Goal: Task Accomplishment & Management: Use online tool/utility

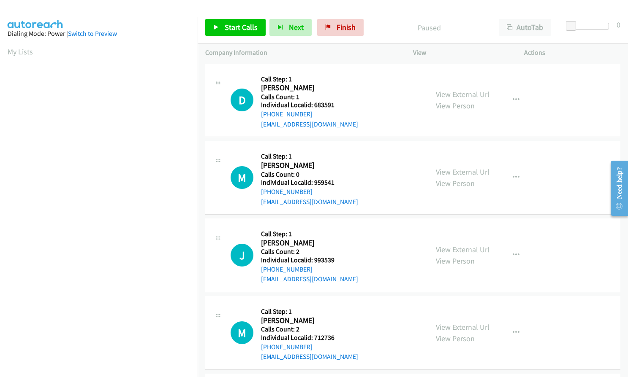
scroll to position [96, 0]
drag, startPoint x: 313, startPoint y: 104, endPoint x: 340, endPoint y: 104, distance: 27.0
click at [340, 104] on h5 "Individual Localid: 5108866" at bounding box center [309, 105] width 97 height 8
copy h5 "5108866"
drag, startPoint x: 313, startPoint y: 183, endPoint x: 340, endPoint y: 182, distance: 27.4
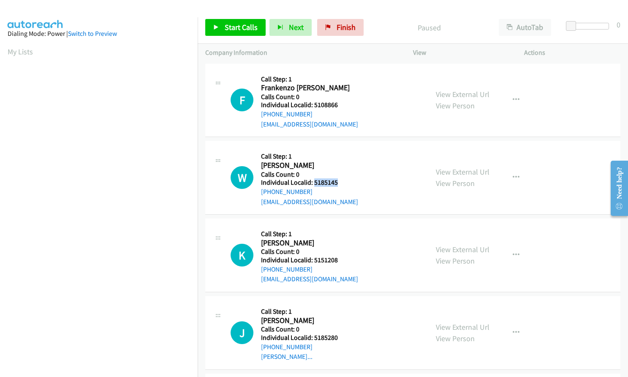
click at [340, 182] on h5 "Individual Localid: 5185145" at bounding box center [309, 183] width 97 height 8
copy h5 "5185145"
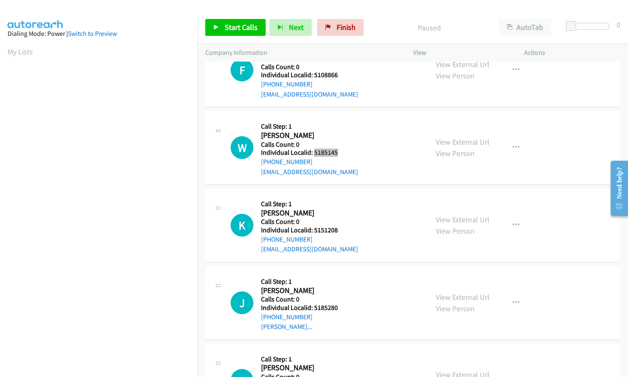
scroll to position [32, 0]
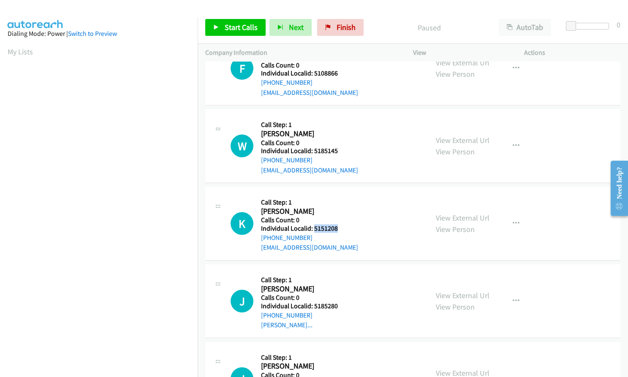
drag, startPoint x: 313, startPoint y: 230, endPoint x: 339, endPoint y: 230, distance: 26.2
click at [339, 230] on h5 "Individual Localid: 5151208" at bounding box center [309, 229] width 97 height 8
copy h5 "5151208"
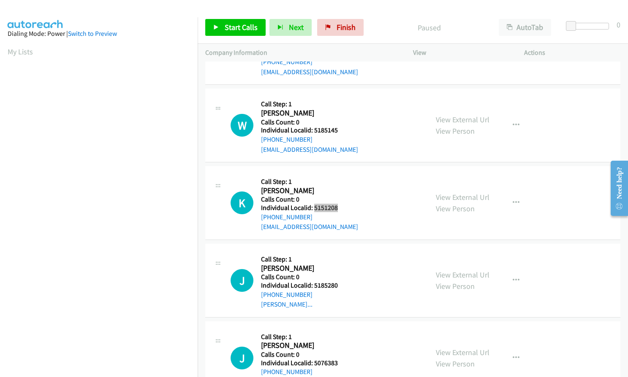
scroll to position [106, 0]
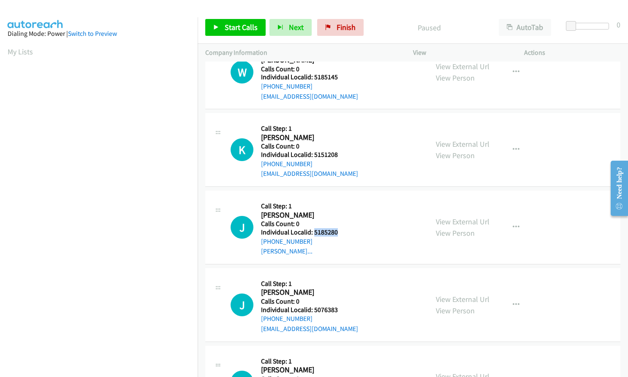
drag, startPoint x: 313, startPoint y: 233, endPoint x: 338, endPoint y: 233, distance: 24.9
click at [338, 233] on h5 "Individual Localid: 5185280" at bounding box center [306, 232] width 91 height 8
copy h5 "5185280"
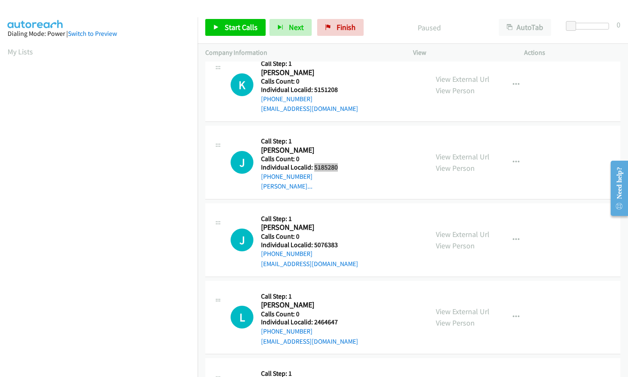
scroll to position [179, 0]
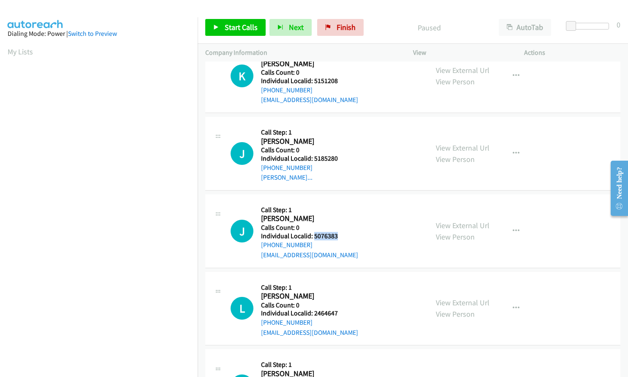
drag, startPoint x: 314, startPoint y: 237, endPoint x: 341, endPoint y: 237, distance: 27.9
click at [341, 237] on h5 "Individual Localid: 5076383" at bounding box center [309, 236] width 97 height 8
copy h5 "5076383"
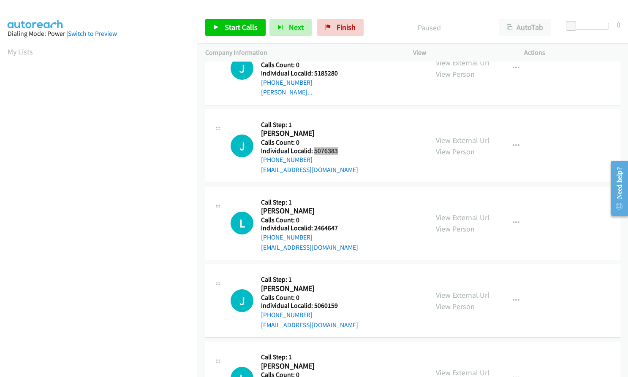
scroll to position [274, 0]
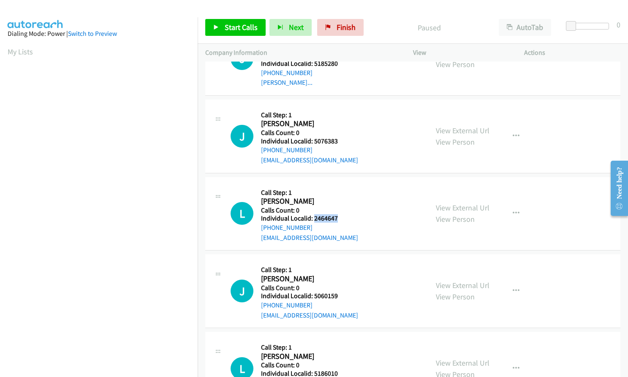
drag, startPoint x: 314, startPoint y: 219, endPoint x: 338, endPoint y: 219, distance: 24.9
click at [338, 219] on h5 "Individual Localid: 2464647" at bounding box center [309, 218] width 97 height 8
copy h5 "2464647"
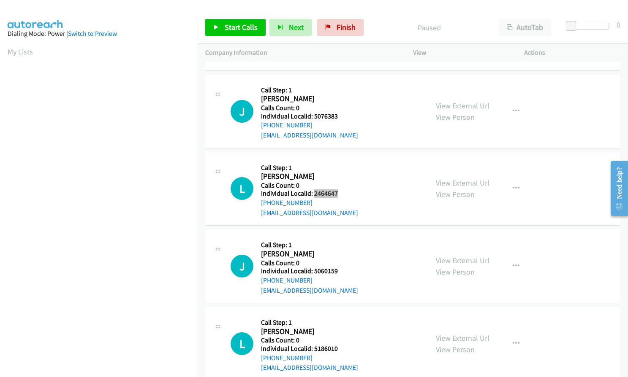
scroll to position [359, 0]
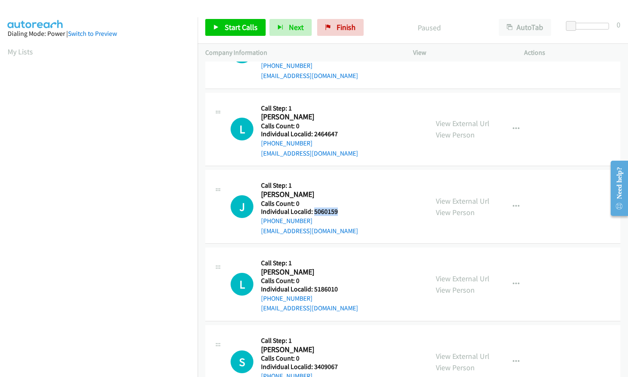
drag, startPoint x: 312, startPoint y: 210, endPoint x: 340, endPoint y: 209, distance: 27.9
click at [340, 209] on h5 "Individual Localid: 5060159" at bounding box center [309, 212] width 97 height 8
copy h5 "5060159"
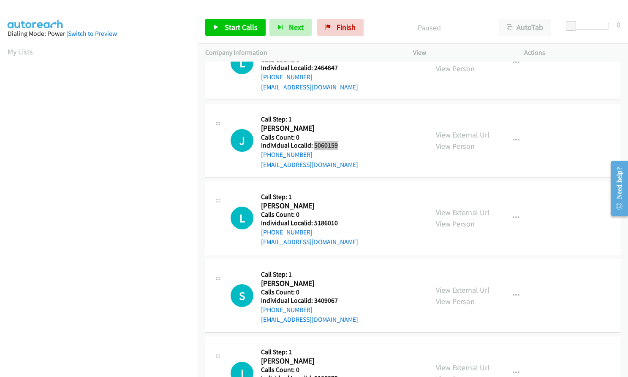
scroll to position [433, 0]
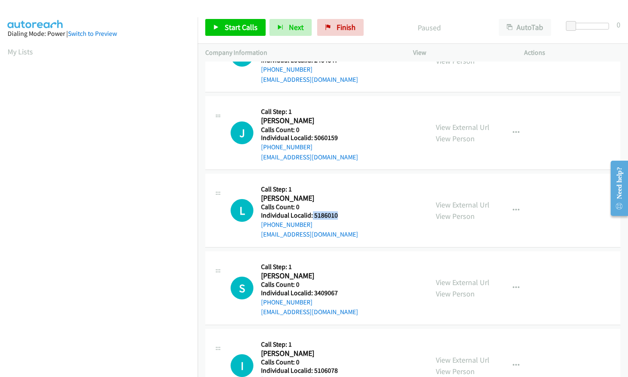
drag, startPoint x: 312, startPoint y: 216, endPoint x: 337, endPoint y: 215, distance: 24.9
click at [337, 215] on h5 "Individual Localid: 5186010" at bounding box center [309, 215] width 97 height 8
copy h5 "5186010"
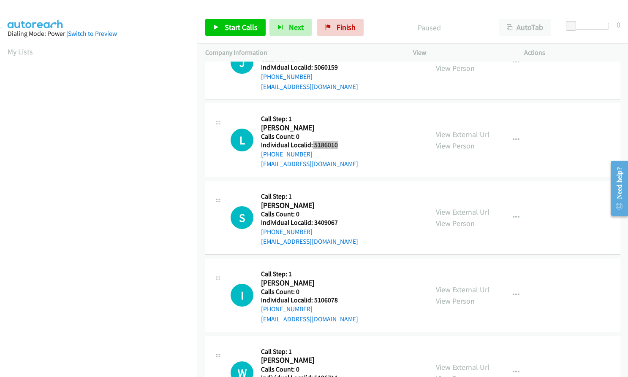
scroll to position [506, 0]
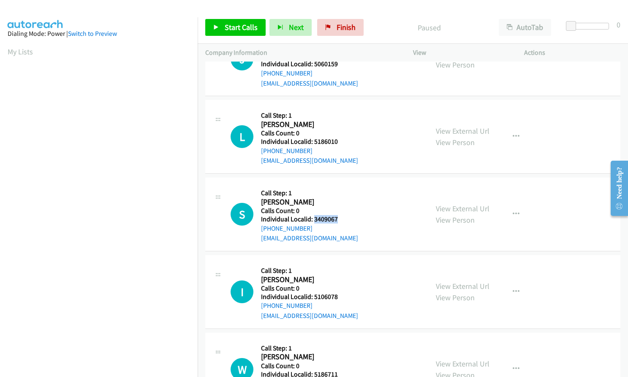
drag, startPoint x: 316, startPoint y: 220, endPoint x: 337, endPoint y: 220, distance: 21.5
click at [337, 220] on h5 "Individual Localid: 3409067" at bounding box center [309, 219] width 97 height 8
copy h5 "3409067"
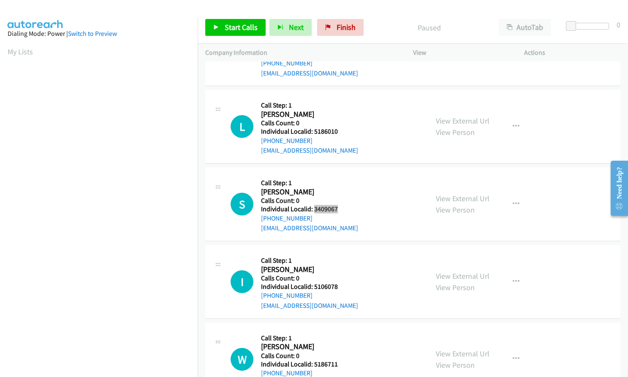
scroll to position [528, 0]
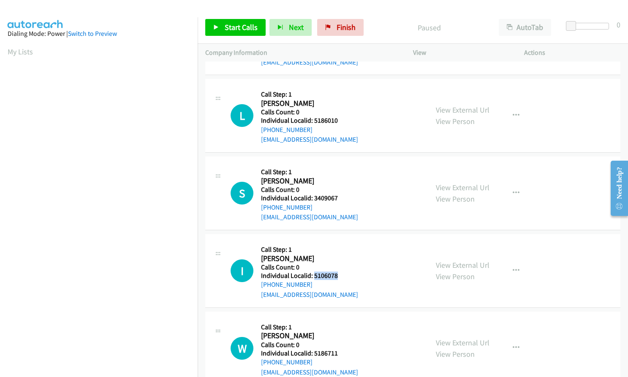
drag, startPoint x: 312, startPoint y: 274, endPoint x: 339, endPoint y: 275, distance: 26.6
click at [339, 275] on h5 "Individual Localid: 5106078" at bounding box center [309, 276] width 97 height 8
copy h5 "5106078"
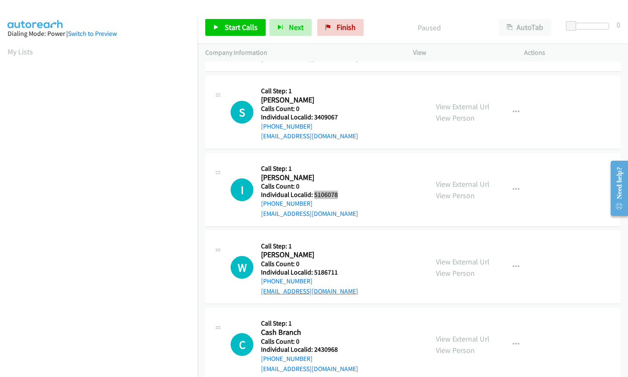
scroll to position [612, 0]
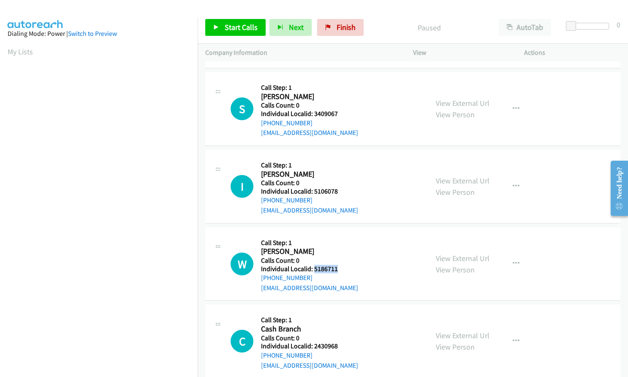
drag, startPoint x: 313, startPoint y: 270, endPoint x: 338, endPoint y: 270, distance: 24.5
click at [338, 270] on h5 "Individual Localid: 5186711" at bounding box center [309, 269] width 97 height 8
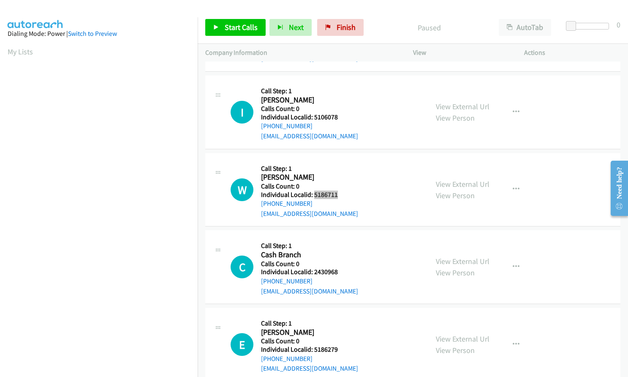
scroll to position [696, 0]
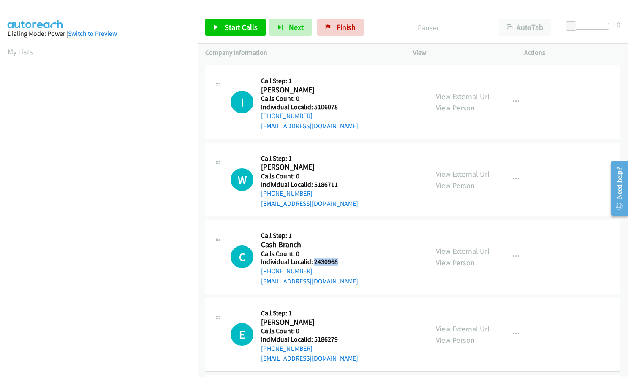
drag, startPoint x: 313, startPoint y: 260, endPoint x: 335, endPoint y: 261, distance: 22.4
click at [335, 261] on h5 "Individual Localid: 2430968" at bounding box center [309, 262] width 97 height 8
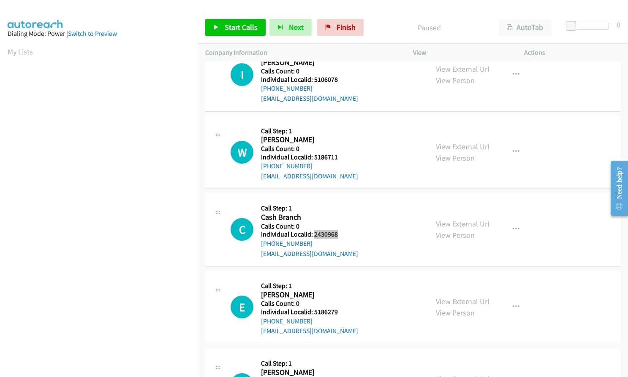
scroll to position [770, 0]
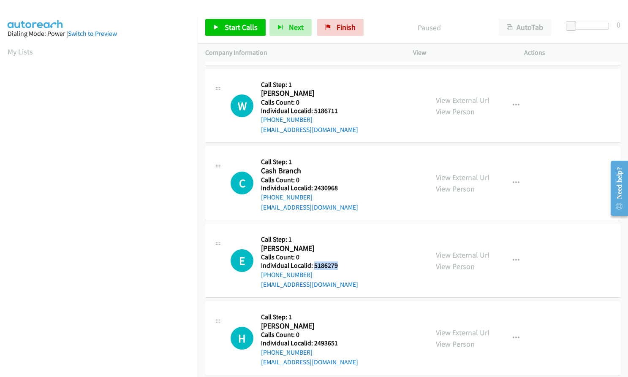
drag, startPoint x: 312, startPoint y: 265, endPoint x: 342, endPoint y: 266, distance: 30.0
click at [342, 266] on h5 "Individual Localid: 5186279" at bounding box center [309, 266] width 97 height 8
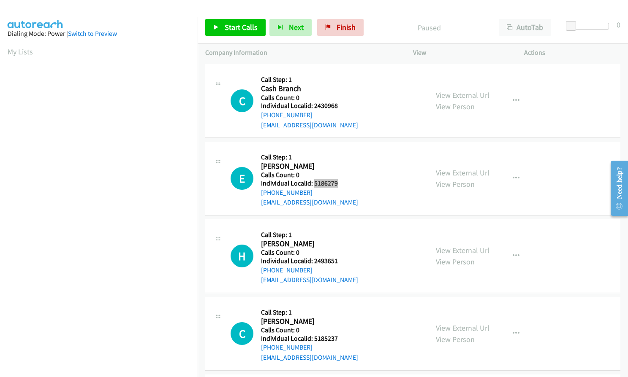
scroll to position [897, 0]
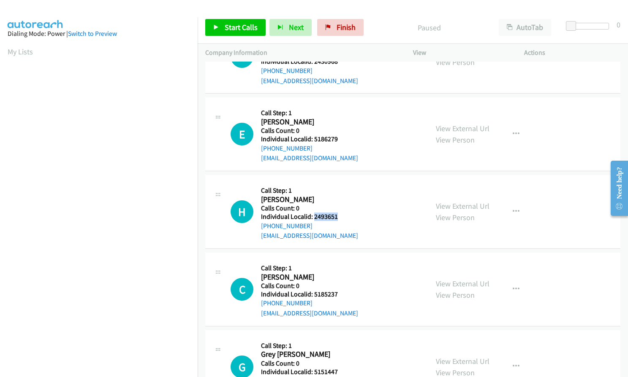
drag, startPoint x: 313, startPoint y: 217, endPoint x: 339, endPoint y: 217, distance: 26.2
click at [342, 217] on h5 "Individual Localid: 2493651" at bounding box center [309, 217] width 97 height 8
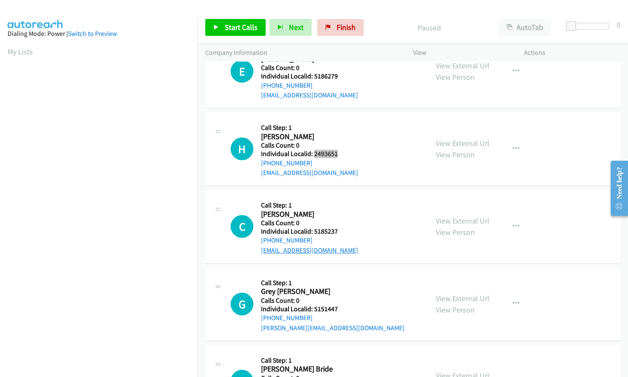
scroll to position [960, 0]
drag, startPoint x: 314, startPoint y: 232, endPoint x: 338, endPoint y: 230, distance: 24.5
click at [338, 230] on h5 "Individual Localid: 5185237" at bounding box center [309, 231] width 97 height 8
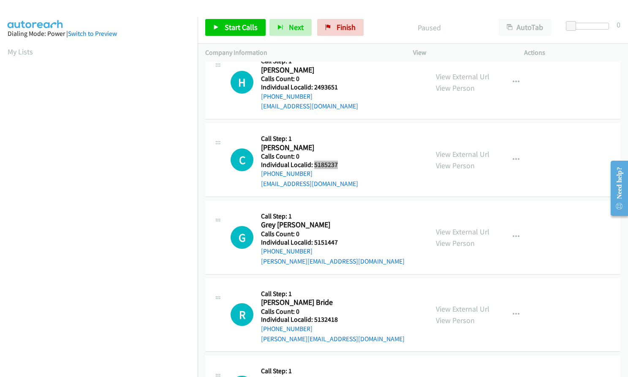
scroll to position [1034, 0]
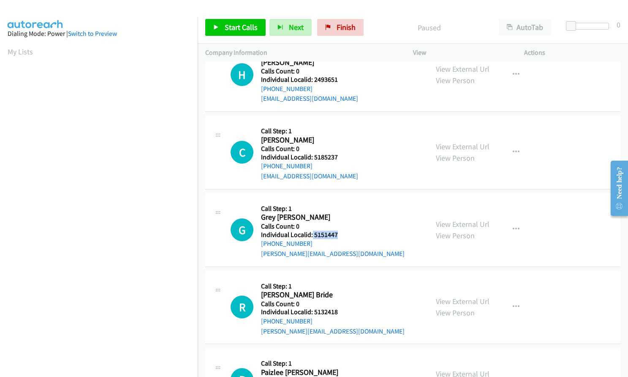
drag, startPoint x: 311, startPoint y: 234, endPoint x: 341, endPoint y: 233, distance: 30.4
click at [341, 233] on h5 "Individual Localid: 5151447" at bounding box center [332, 235] width 143 height 8
click at [230, 25] on span "Start Calls" at bounding box center [241, 27] width 33 height 10
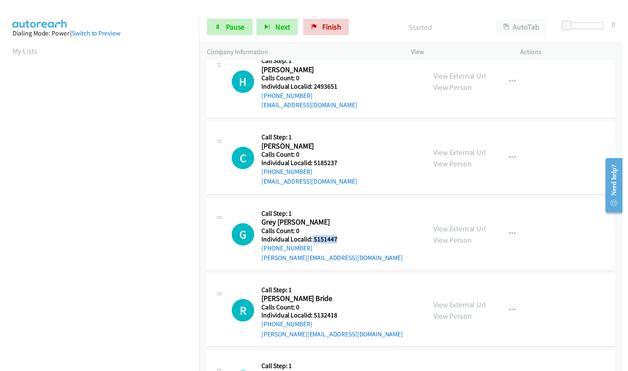
scroll to position [1023, 0]
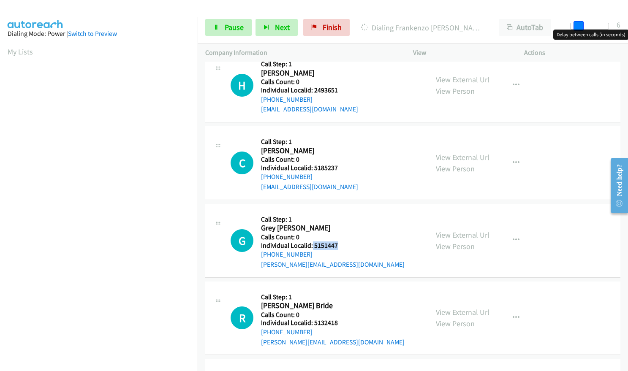
drag, startPoint x: 573, startPoint y: 23, endPoint x: 580, endPoint y: 20, distance: 7.2
click at [580, 20] on div "Start Calls Pause Next Finish Dialing Frankenzo Goyette AutoTab AutoTab 6" at bounding box center [413, 27] width 430 height 32
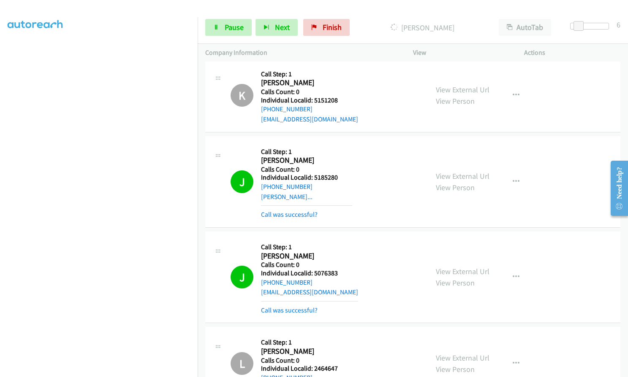
scroll to position [179, 0]
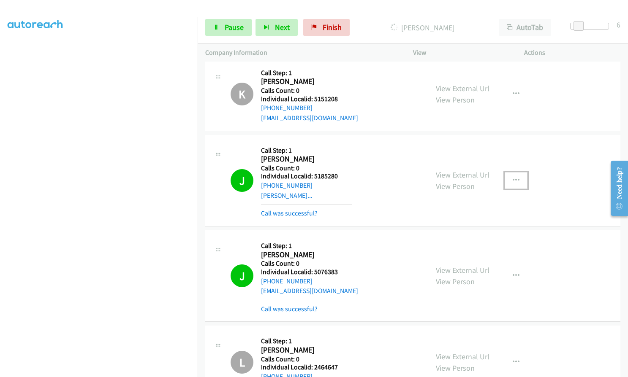
drag, startPoint x: 512, startPoint y: 179, endPoint x: 509, endPoint y: 183, distance: 4.8
click at [512, 179] on icon "button" at bounding box center [515, 180] width 7 height 7
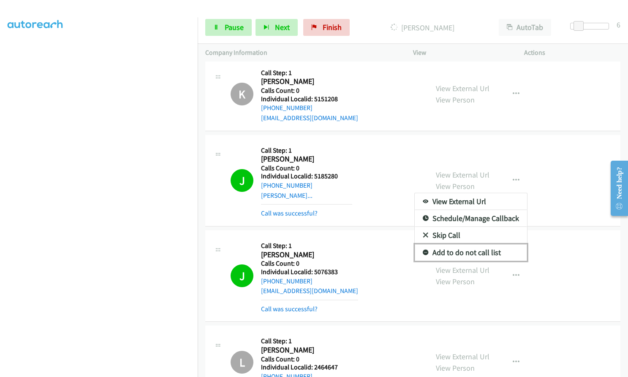
click at [423, 253] on icon at bounding box center [425, 253] width 6 height 6
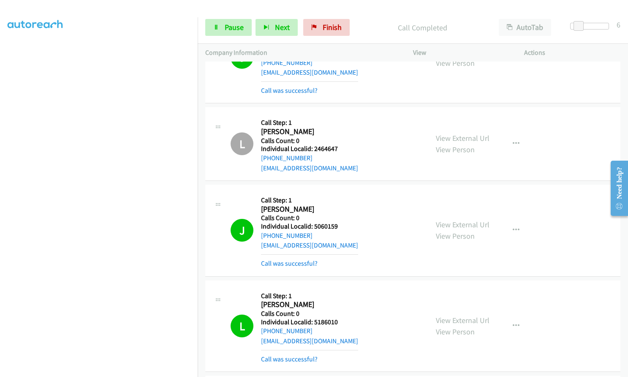
scroll to position [422, 0]
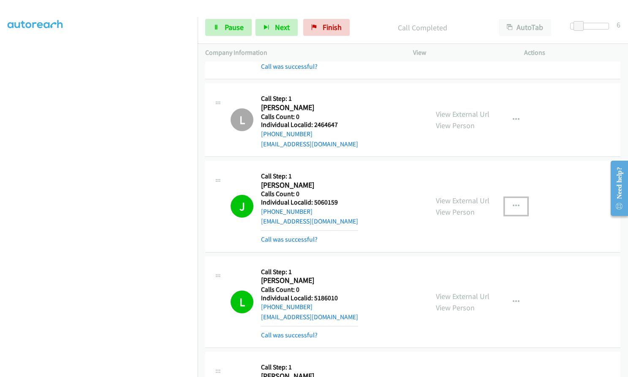
click at [517, 205] on button "button" at bounding box center [515, 206] width 23 height 17
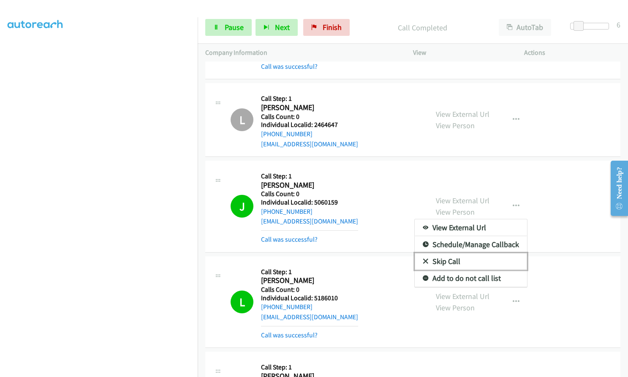
click at [426, 260] on link "Skip Call" at bounding box center [470, 261] width 112 height 17
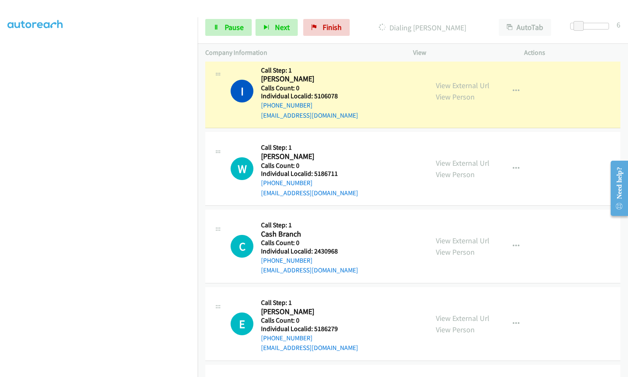
scroll to position [812, 0]
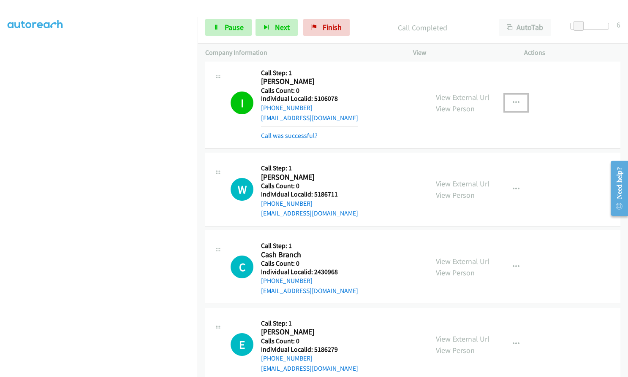
click at [512, 100] on icon "button" at bounding box center [515, 103] width 7 height 7
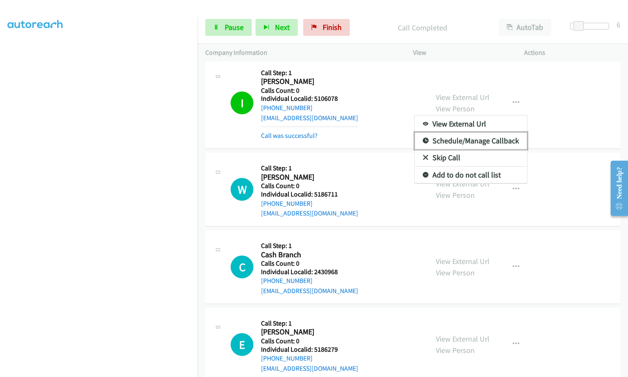
click at [422, 139] on icon at bounding box center [425, 141] width 6 height 6
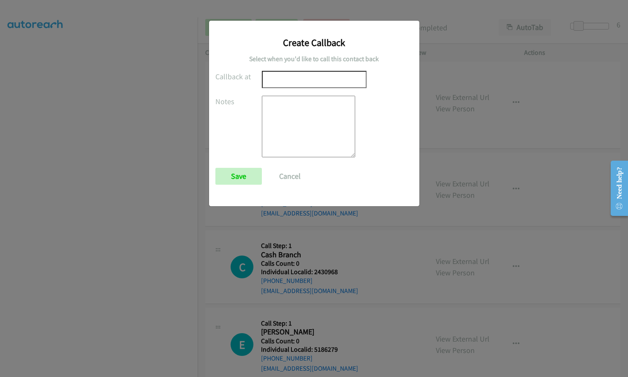
click at [277, 81] on input "text" at bounding box center [314, 79] width 105 height 17
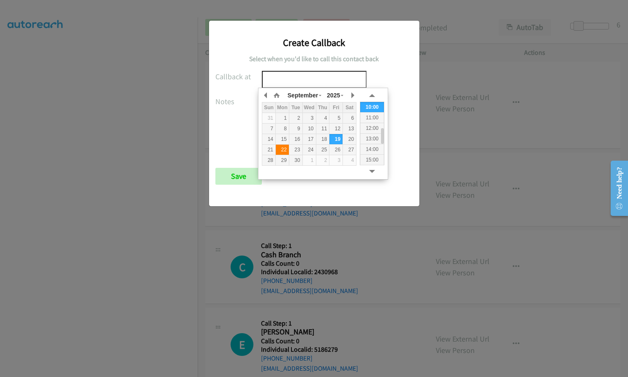
click at [284, 149] on div "22" at bounding box center [282, 150] width 13 height 8
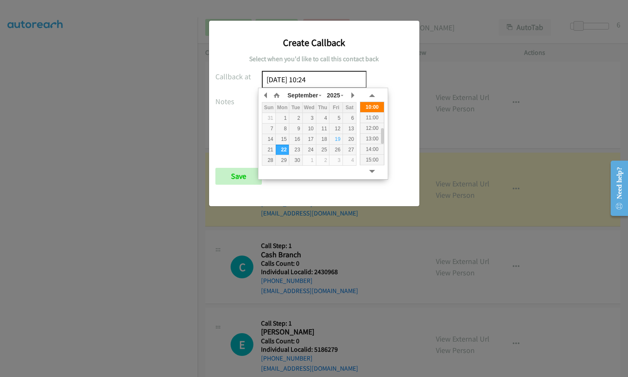
click at [373, 108] on div "10:00" at bounding box center [372, 107] width 24 height 11
type input "2025/09/22 10:00"
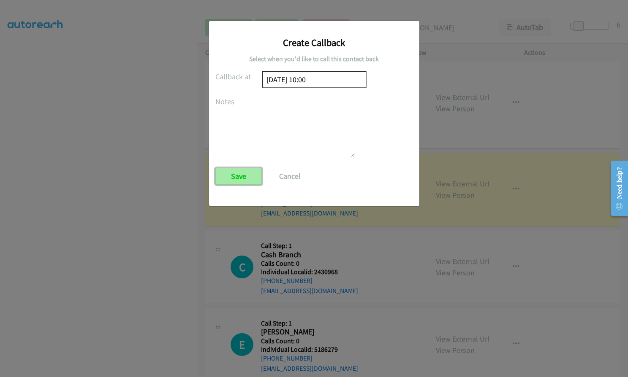
click at [235, 178] on input "Save" at bounding box center [238, 176] width 46 height 17
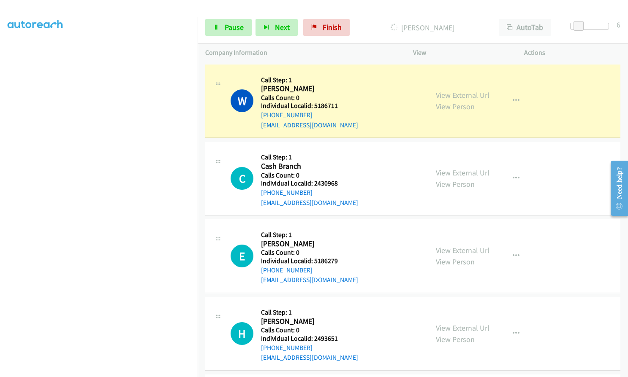
scroll to position [918, 0]
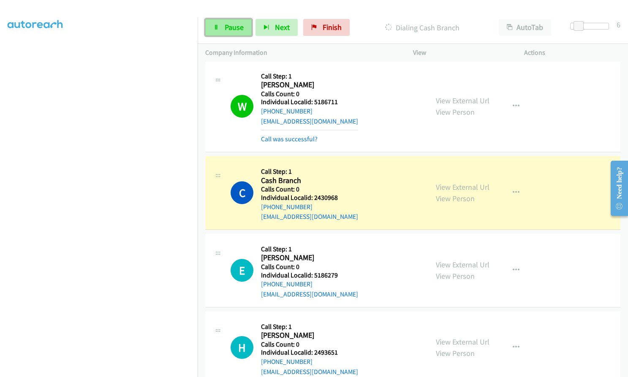
click at [238, 29] on span "Pause" at bounding box center [234, 27] width 19 height 10
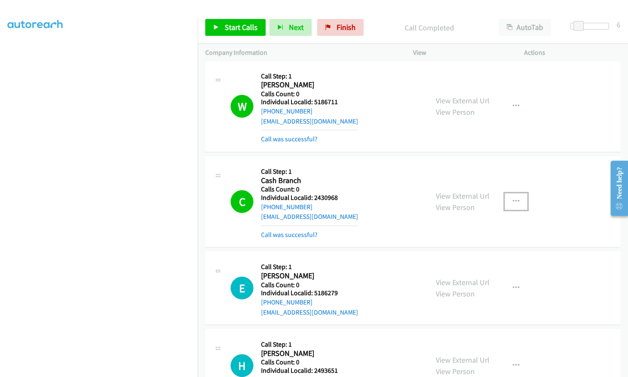
click at [512, 201] on icon "button" at bounding box center [515, 201] width 7 height 7
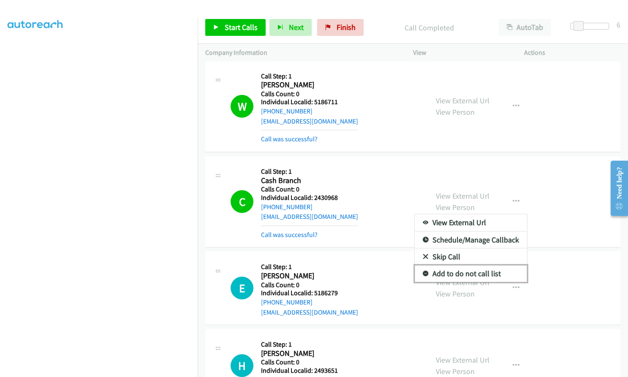
click at [422, 272] on icon at bounding box center [425, 274] width 6 height 6
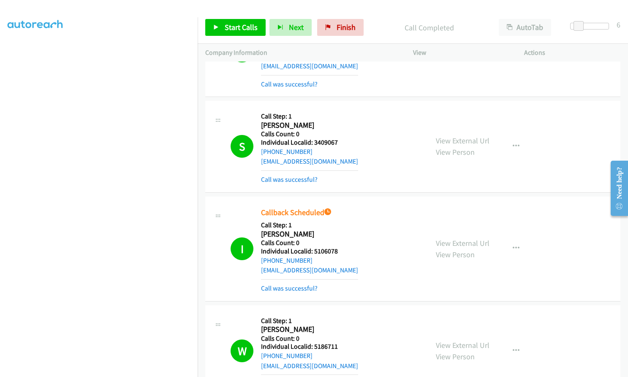
scroll to position [686, 0]
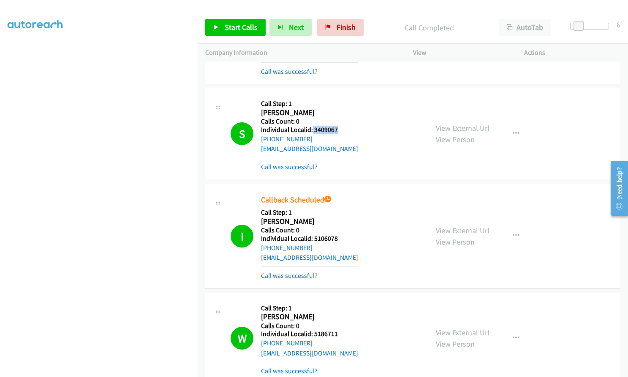
drag, startPoint x: 312, startPoint y: 128, endPoint x: 339, endPoint y: 128, distance: 27.0
click at [339, 128] on h5 "Individual Localid: 3409067" at bounding box center [309, 130] width 97 height 8
drag, startPoint x: 313, startPoint y: 238, endPoint x: 340, endPoint y: 238, distance: 27.4
click at [340, 238] on h5 "Individual Localid: 5106078" at bounding box center [309, 239] width 97 height 8
drag, startPoint x: 314, startPoint y: 333, endPoint x: 339, endPoint y: 333, distance: 25.3
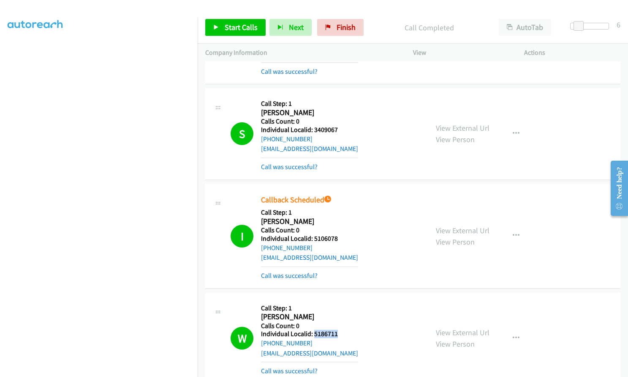
click at [339, 333] on h5 "Individual Localid: 5186711" at bounding box center [309, 334] width 97 height 8
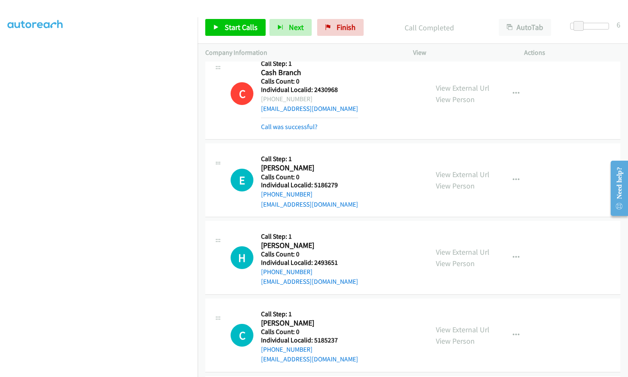
scroll to position [1002, 0]
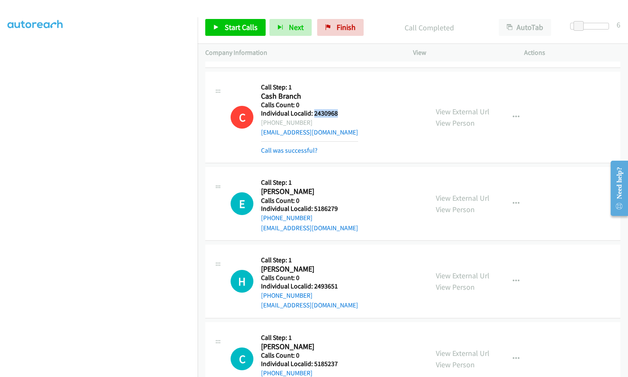
drag, startPoint x: 313, startPoint y: 114, endPoint x: 330, endPoint y: 114, distance: 16.9
click at [336, 113] on h5 "Individual Localid: 2430968" at bounding box center [309, 113] width 97 height 8
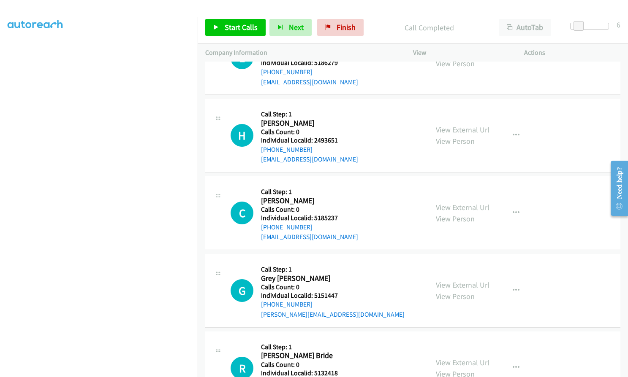
scroll to position [1150, 0]
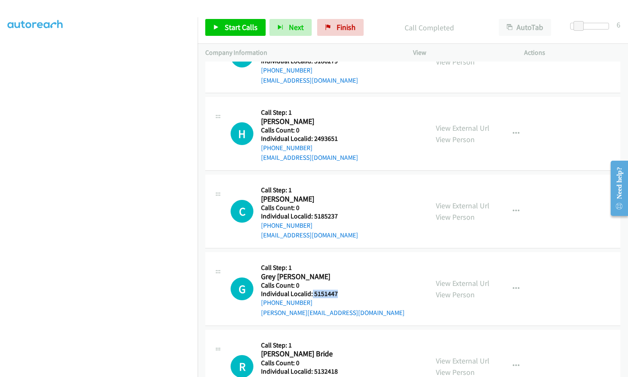
drag, startPoint x: 311, startPoint y: 293, endPoint x: 342, endPoint y: 293, distance: 30.8
click at [342, 293] on h5 "Individual Localid: 5151447" at bounding box center [332, 294] width 143 height 8
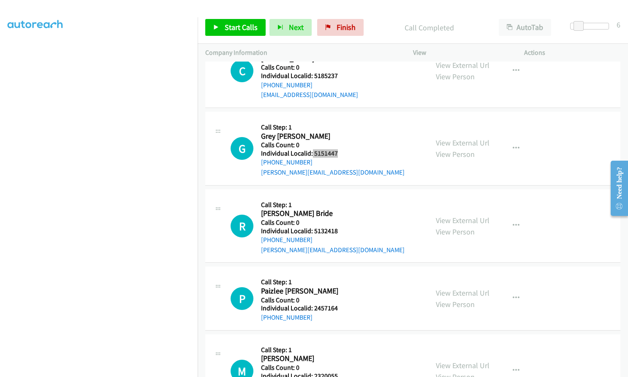
scroll to position [1298, 0]
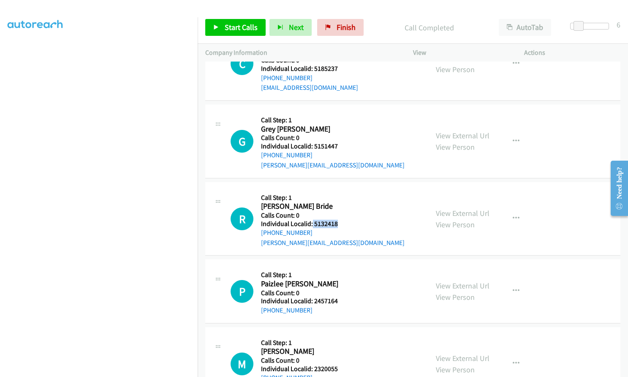
drag, startPoint x: 312, startPoint y: 224, endPoint x: 338, endPoint y: 222, distance: 26.3
click at [338, 222] on h5 "Individual Localid: 5132418" at bounding box center [332, 224] width 143 height 8
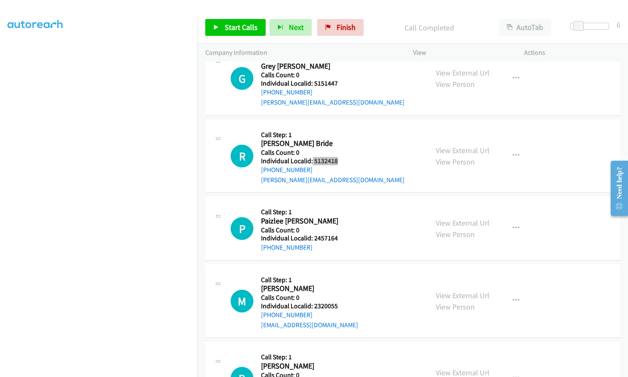
scroll to position [1361, 0]
drag, startPoint x: 313, startPoint y: 236, endPoint x: 340, endPoint y: 236, distance: 27.0
click at [340, 236] on h5 "Individual Localid: 2457164" at bounding box center [306, 238] width 91 height 8
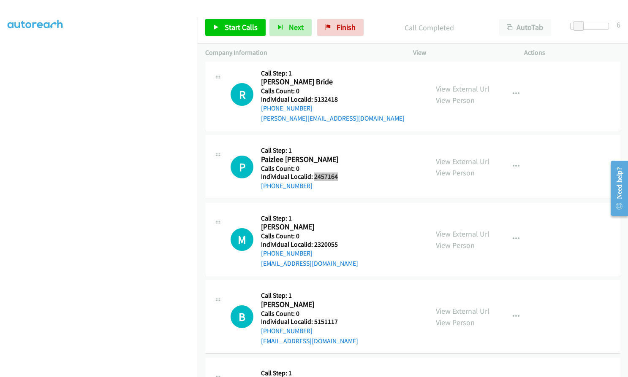
scroll to position [1435, 0]
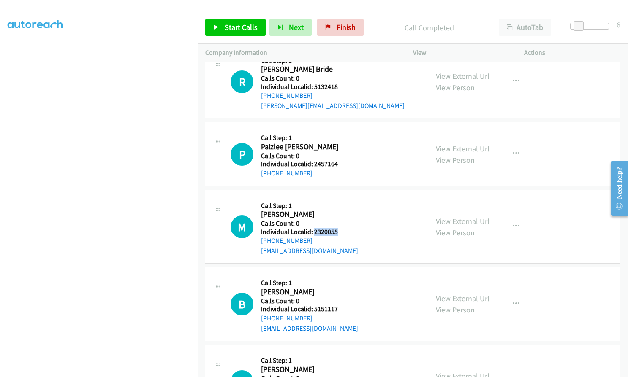
drag, startPoint x: 314, startPoint y: 233, endPoint x: 338, endPoint y: 231, distance: 24.1
click at [338, 231] on h5 "Individual Localid: 2320055" at bounding box center [309, 232] width 97 height 8
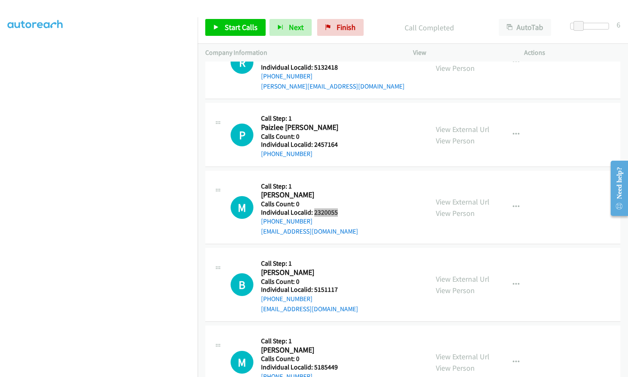
scroll to position [1530, 0]
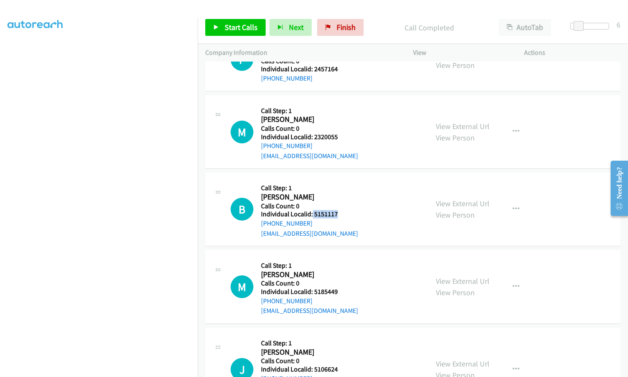
drag, startPoint x: 311, startPoint y: 214, endPoint x: 338, endPoint y: 215, distance: 26.2
click at [338, 215] on h5 "Individual Localid: 5151117" at bounding box center [309, 214] width 97 height 8
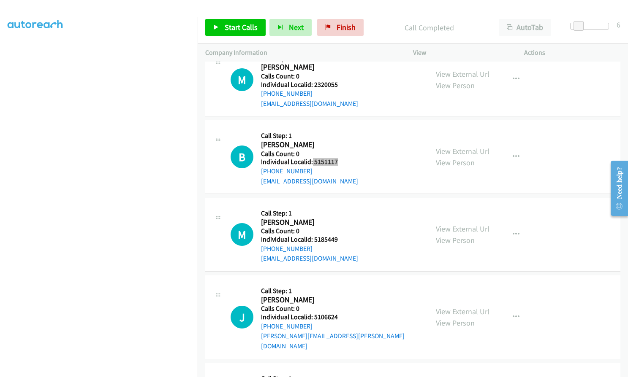
scroll to position [1593, 0]
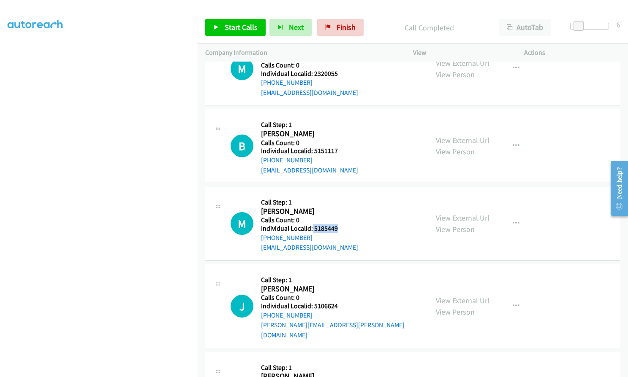
drag, startPoint x: 312, startPoint y: 227, endPoint x: 336, endPoint y: 229, distance: 24.1
click at [336, 229] on h5 "Individual Localid: 5185449" at bounding box center [309, 229] width 97 height 8
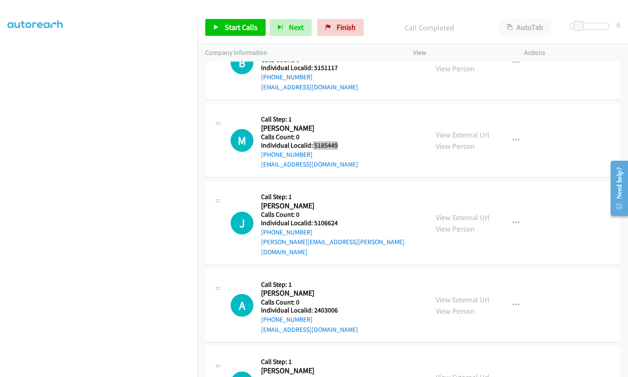
scroll to position [1678, 0]
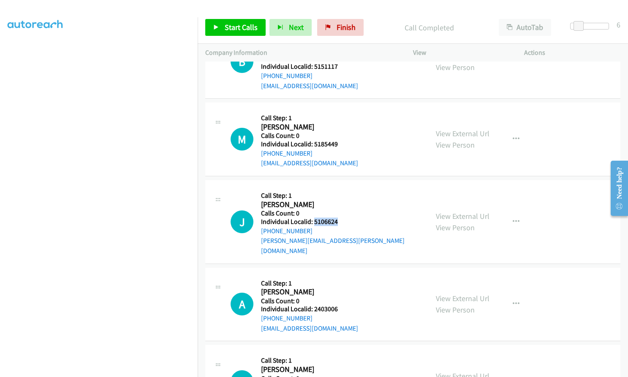
drag, startPoint x: 313, startPoint y: 219, endPoint x: 336, endPoint y: 219, distance: 23.2
click at [336, 219] on h5 "Individual Localid: 5106624" at bounding box center [341, 222] width 160 height 8
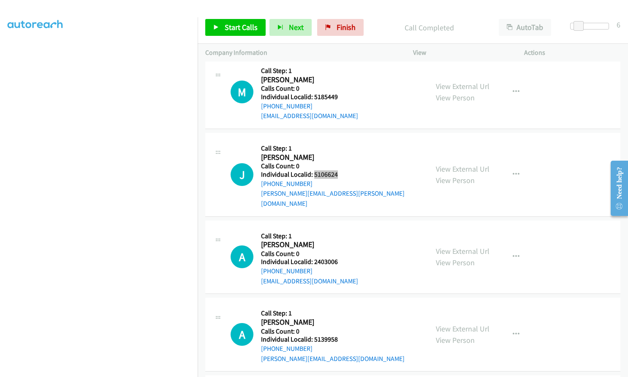
scroll to position [1730, 0]
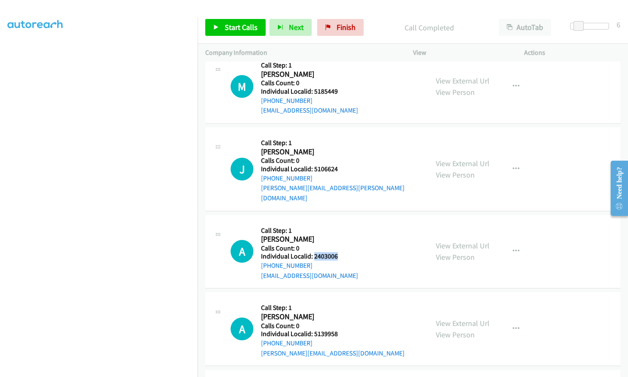
drag, startPoint x: 314, startPoint y: 246, endPoint x: 338, endPoint y: 246, distance: 24.1
click at [338, 252] on h5 "Individual Localid: 2403006" at bounding box center [309, 256] width 97 height 8
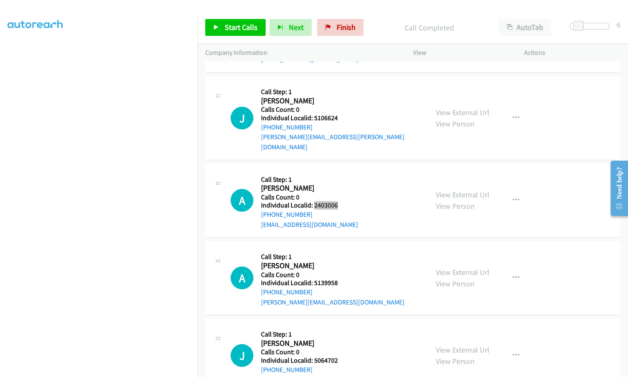
scroll to position [1783, 0]
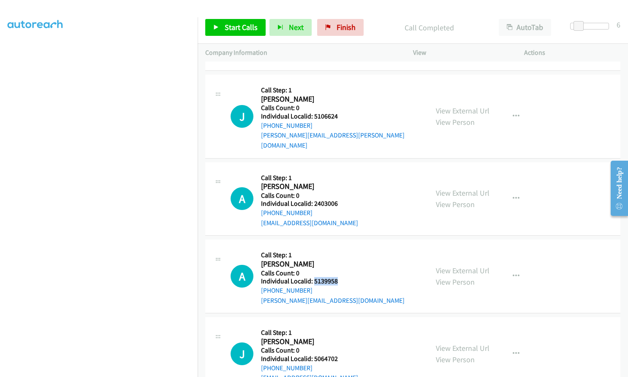
drag, startPoint x: 314, startPoint y: 272, endPoint x: 339, endPoint y: 271, distance: 25.3
click at [339, 277] on h5 "Individual Localid: 5139958" at bounding box center [332, 281] width 143 height 8
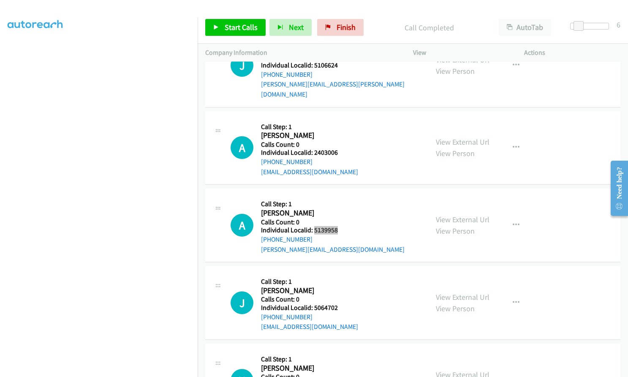
scroll to position [1846, 0]
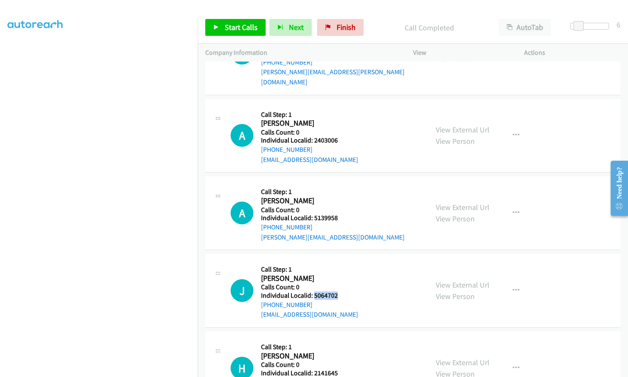
drag, startPoint x: 313, startPoint y: 284, endPoint x: 336, endPoint y: 284, distance: 23.2
click at [336, 292] on h5 "Individual Localid: 5064702" at bounding box center [309, 296] width 97 height 8
click at [231, 28] on span "Start Calls" at bounding box center [241, 27] width 33 height 10
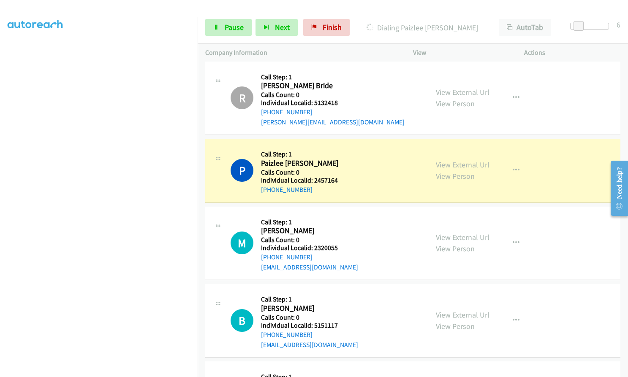
scroll to position [1477, 0]
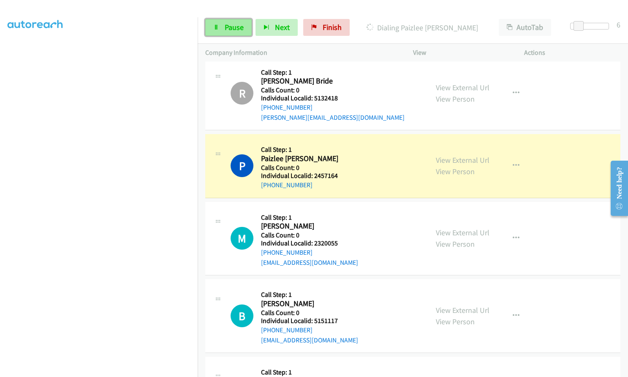
click at [232, 24] on span "Pause" at bounding box center [234, 27] width 19 height 10
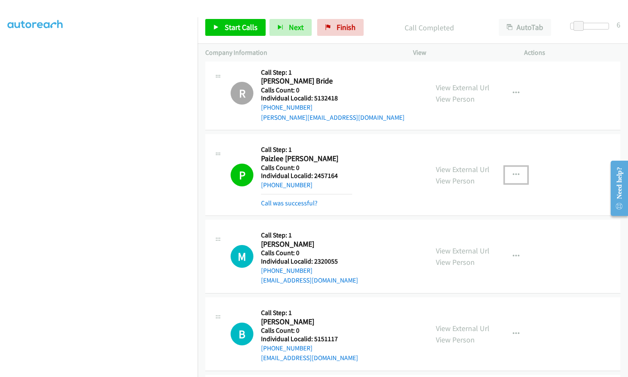
click at [512, 173] on icon "button" at bounding box center [515, 175] width 7 height 7
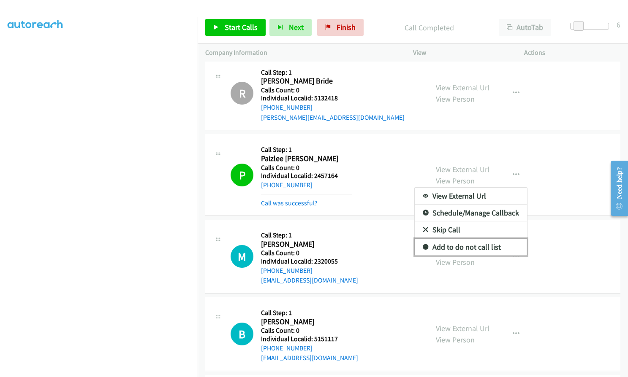
click at [422, 245] on icon at bounding box center [425, 248] width 6 height 6
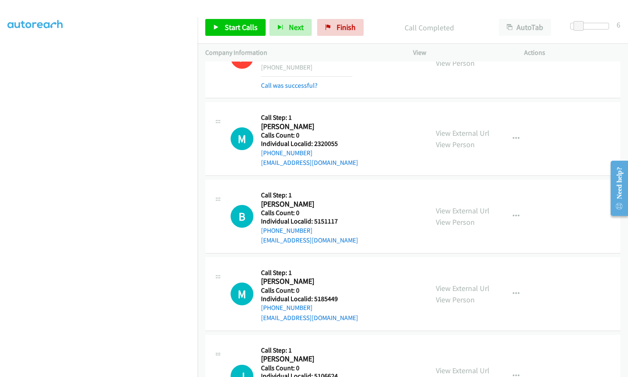
scroll to position [1604, 0]
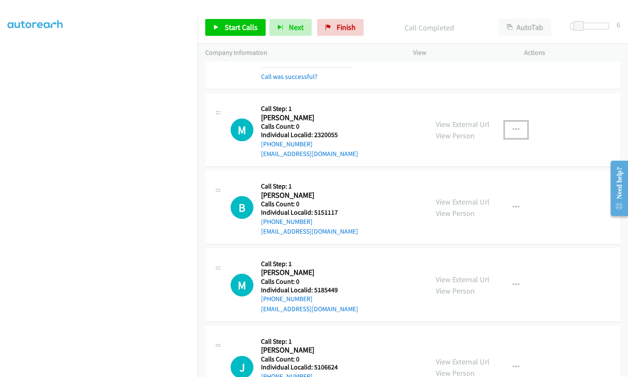
click at [505, 129] on button "button" at bounding box center [515, 130] width 23 height 17
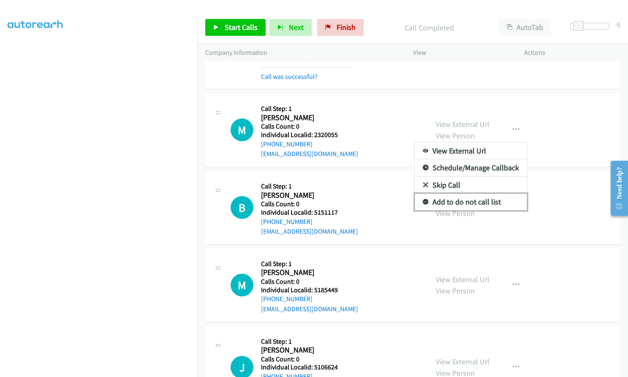
click at [422, 200] on icon at bounding box center [425, 203] width 6 height 6
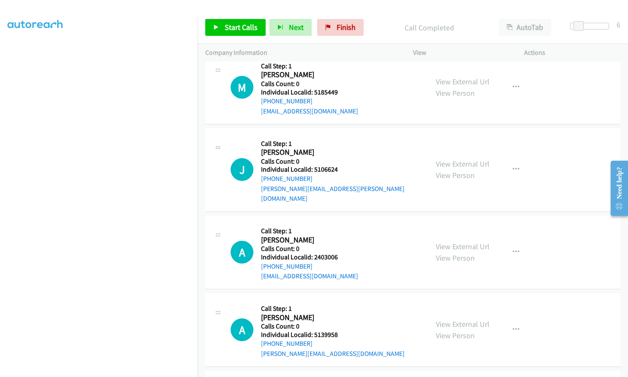
scroll to position [1846, 0]
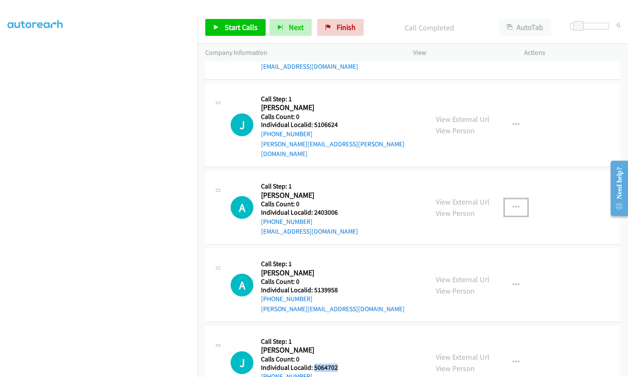
click at [512, 204] on icon "button" at bounding box center [515, 207] width 7 height 7
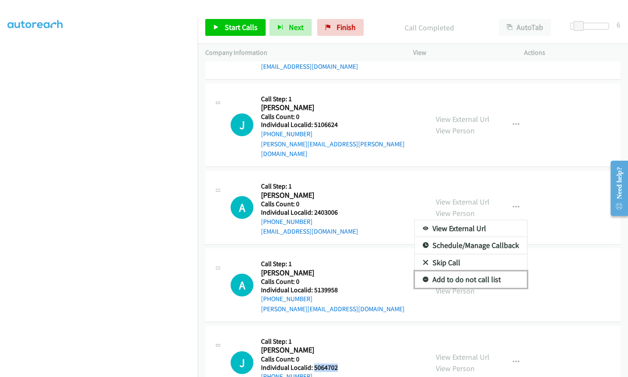
click at [422, 277] on icon at bounding box center [425, 280] width 6 height 6
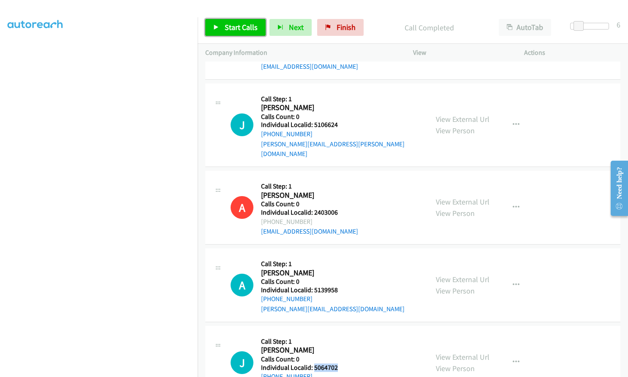
click at [227, 30] on span "Start Calls" at bounding box center [241, 27] width 33 height 10
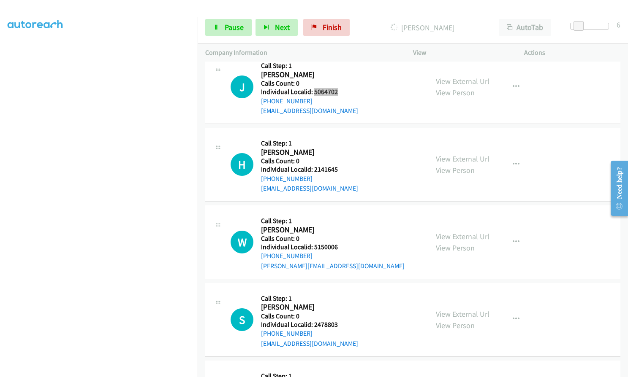
scroll to position [2142, 0]
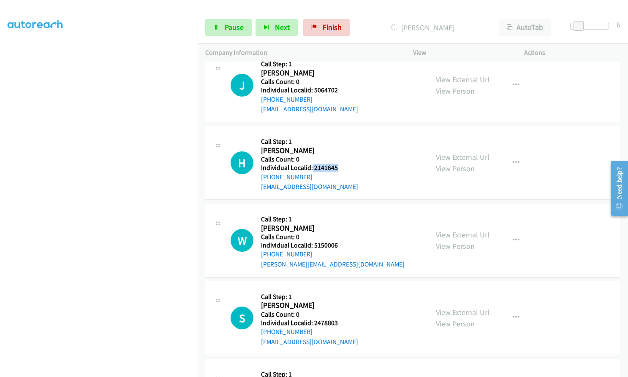
drag, startPoint x: 312, startPoint y: 155, endPoint x: 337, endPoint y: 155, distance: 25.3
click at [337, 164] on h5 "Individual Localid: 2141645" at bounding box center [309, 168] width 97 height 8
drag, startPoint x: 313, startPoint y: 234, endPoint x: 342, endPoint y: 232, distance: 29.6
click at [342, 241] on h5 "Individual Localid: 5150006" at bounding box center [332, 245] width 143 height 8
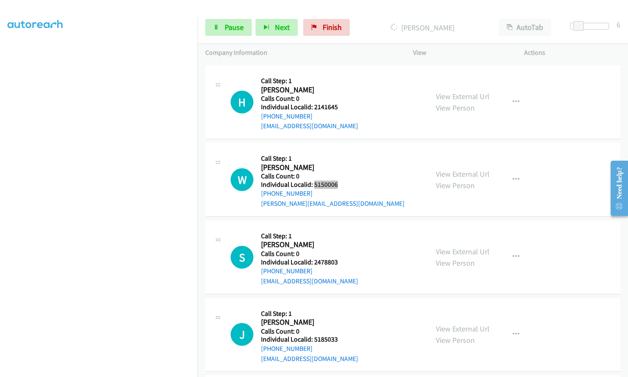
scroll to position [2205, 0]
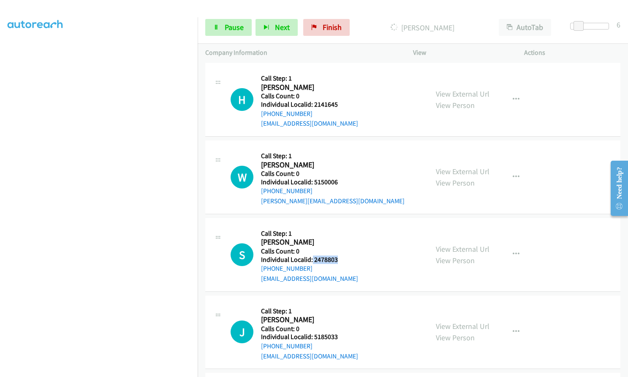
drag, startPoint x: 312, startPoint y: 249, endPoint x: 341, endPoint y: 249, distance: 28.7
click at [341, 256] on h5 "Individual Localid: 2478803" at bounding box center [309, 260] width 97 height 8
drag, startPoint x: 313, startPoint y: 328, endPoint x: 341, endPoint y: 324, distance: 27.7
click at [341, 333] on h5 "Individual Localid: 5185033" at bounding box center [309, 337] width 97 height 8
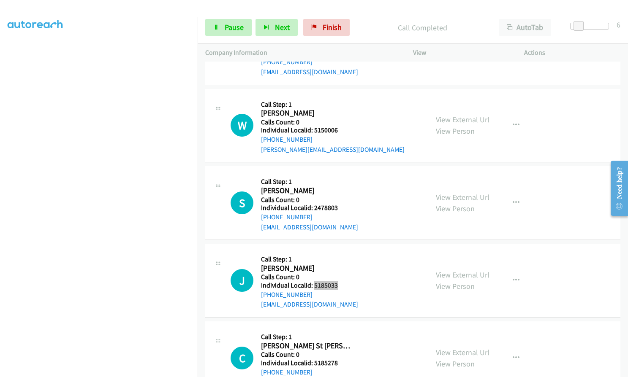
scroll to position [2307, 0]
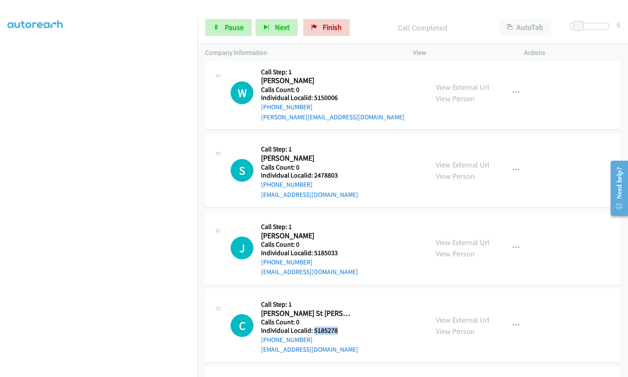
drag, startPoint x: 312, startPoint y: 319, endPoint x: 339, endPoint y: 318, distance: 26.6
click at [339, 327] on h5 "Individual Localid: 5185278" at bounding box center [309, 331] width 97 height 8
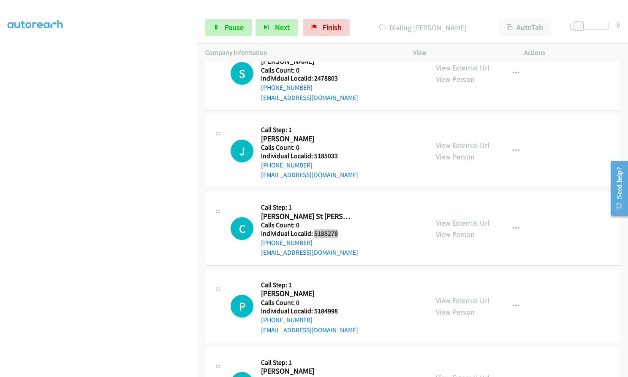
scroll to position [2423, 0]
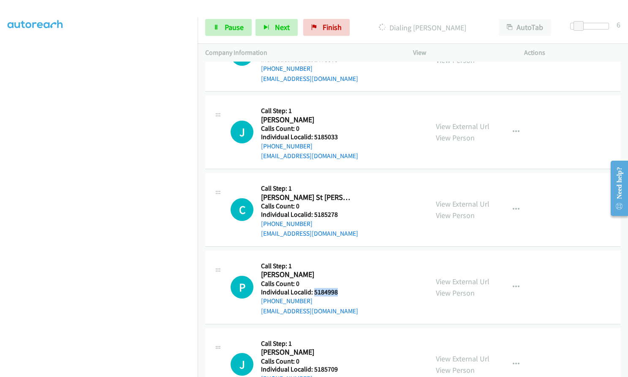
drag, startPoint x: 314, startPoint y: 283, endPoint x: 342, endPoint y: 283, distance: 28.7
click at [342, 283] on div "P Callback Scheduled Call Step: 1 Parker Fervida America/New_York Calls Count: …" at bounding box center [325, 287] width 190 height 58
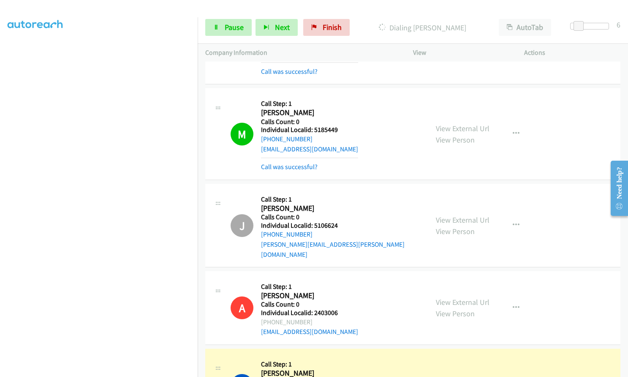
scroll to position [1790, 0]
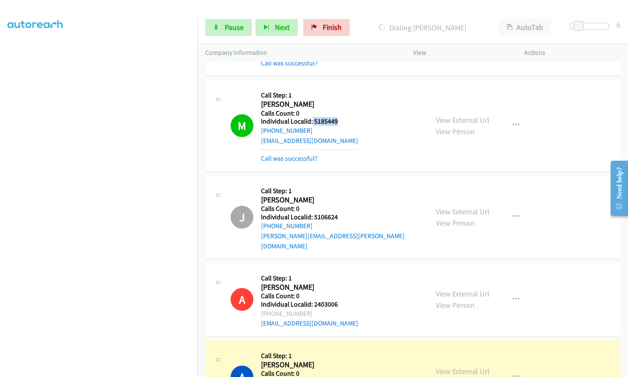
drag, startPoint x: 312, startPoint y: 121, endPoint x: 340, endPoint y: 122, distance: 27.9
click at [340, 122] on h5 "Individual Localid: 5185449" at bounding box center [309, 121] width 97 height 8
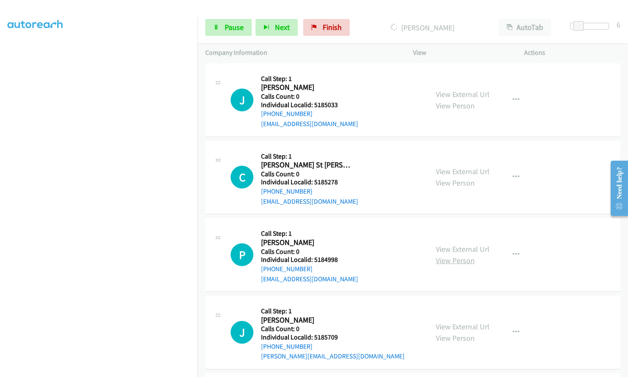
scroll to position [2466, 0]
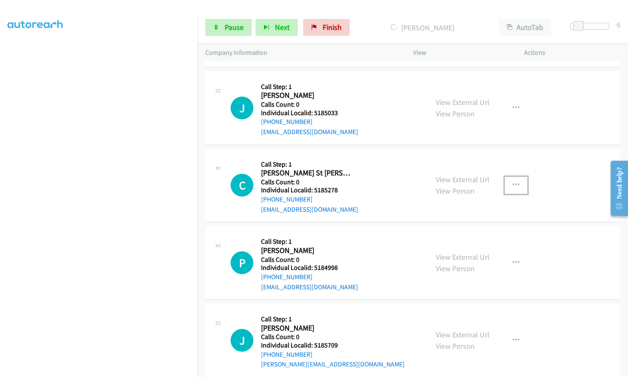
click at [512, 182] on icon "button" at bounding box center [515, 185] width 7 height 7
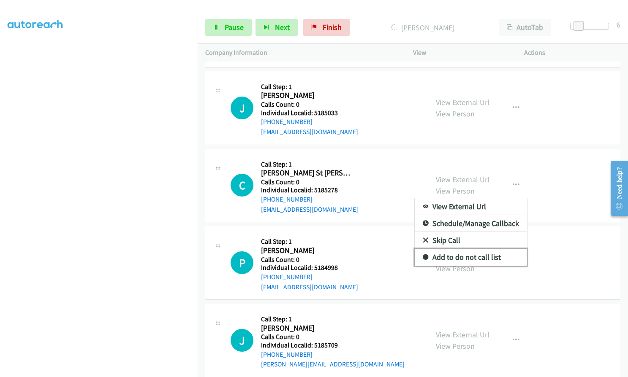
click at [422, 255] on icon at bounding box center [425, 258] width 6 height 6
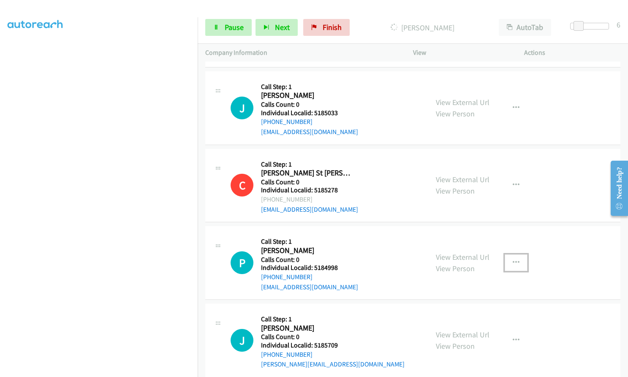
click at [515, 260] on icon "button" at bounding box center [515, 263] width 7 height 7
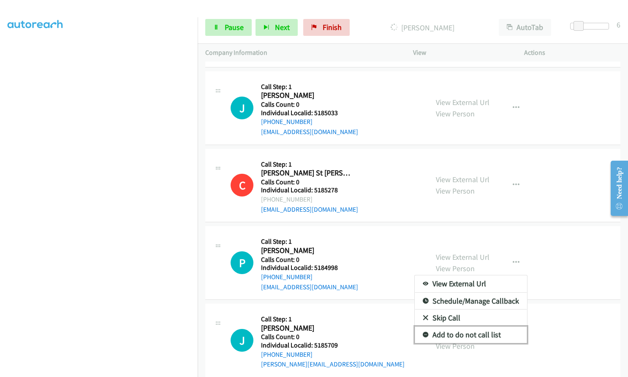
click at [422, 333] on icon at bounding box center [425, 336] width 6 height 6
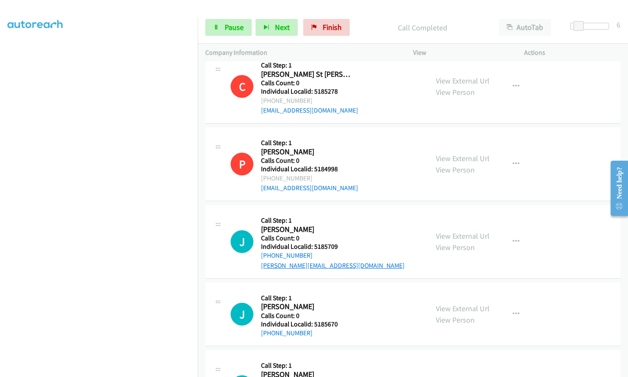
scroll to position [2610, 0]
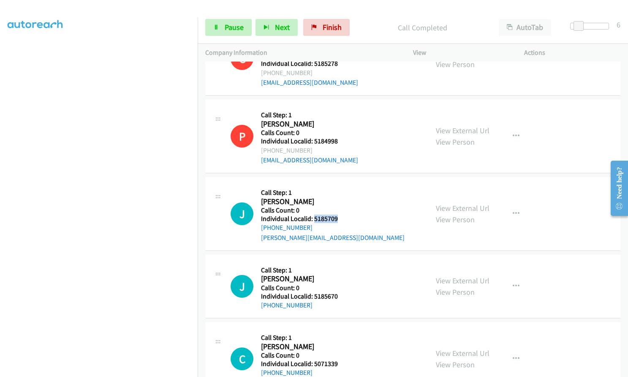
drag, startPoint x: 314, startPoint y: 209, endPoint x: 338, endPoint y: 209, distance: 24.5
click at [338, 209] on div "J Callback Scheduled Call Step: 1 Jason Hayes America/Chicago Calls Count: 0 In…" at bounding box center [325, 214] width 190 height 58
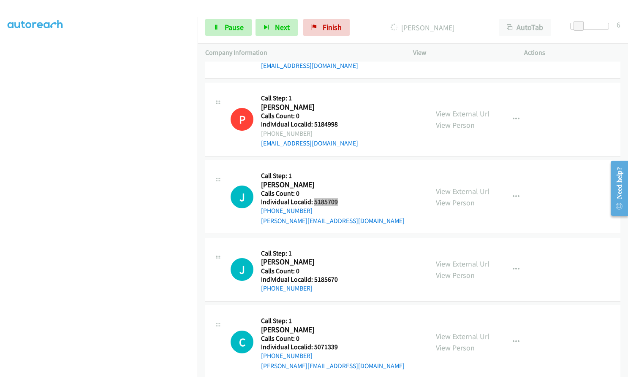
scroll to position [2663, 0]
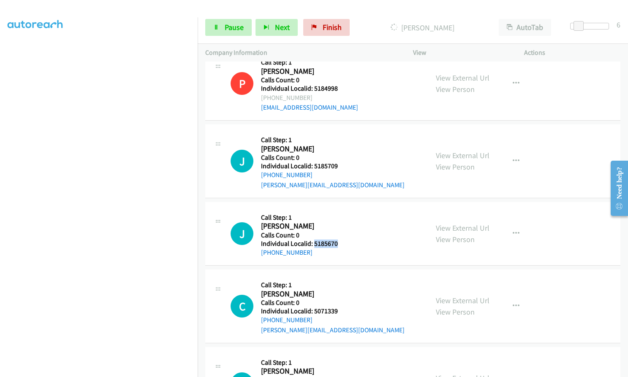
drag, startPoint x: 312, startPoint y: 235, endPoint x: 341, endPoint y: 234, distance: 28.3
click at [341, 234] on div "J Callback Scheduled Call Step: 1 Jake Solanch America/New_York Calls Count: 0 …" at bounding box center [325, 234] width 190 height 48
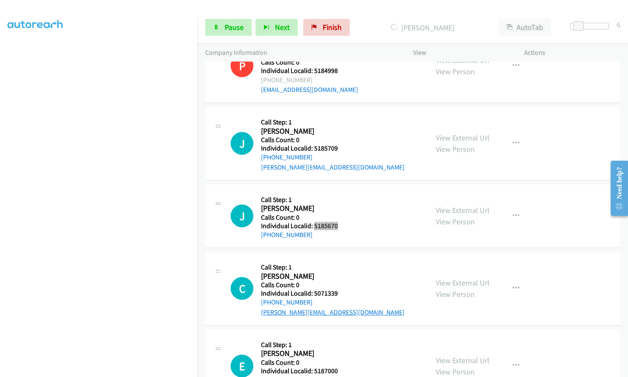
scroll to position [2695, 0]
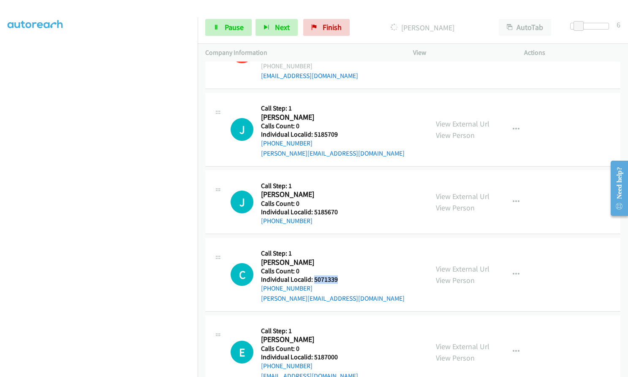
drag, startPoint x: 312, startPoint y: 268, endPoint x: 335, endPoint y: 268, distance: 22.4
click at [338, 268] on div "C Callback Scheduled Call Step: 1 Clay Ottway America/New_York Calls Count: 0 I…" at bounding box center [325, 275] width 190 height 58
click at [234, 29] on span "Pause" at bounding box center [234, 27] width 19 height 10
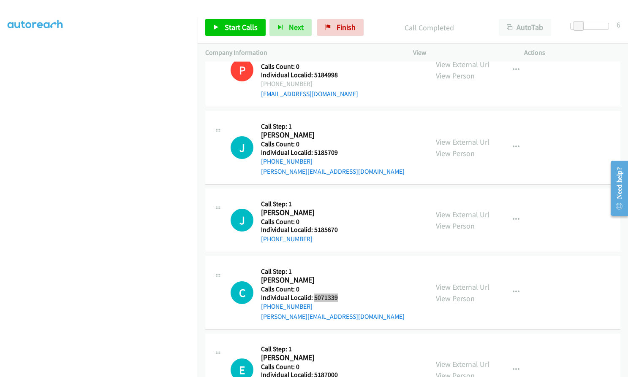
scroll to position [2748, 0]
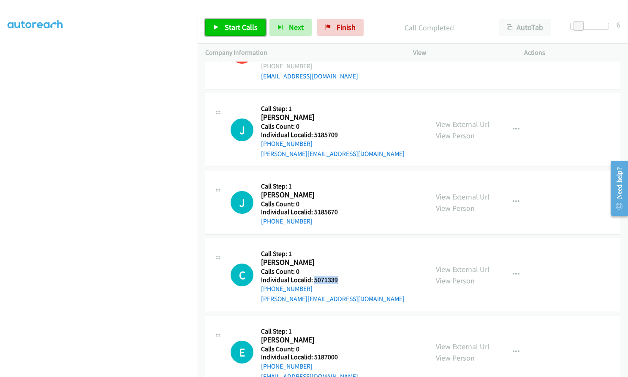
click at [244, 27] on span "Start Calls" at bounding box center [241, 27] width 33 height 10
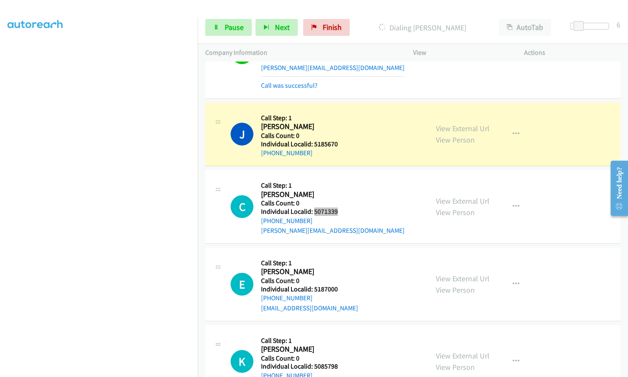
scroll to position [2885, 0]
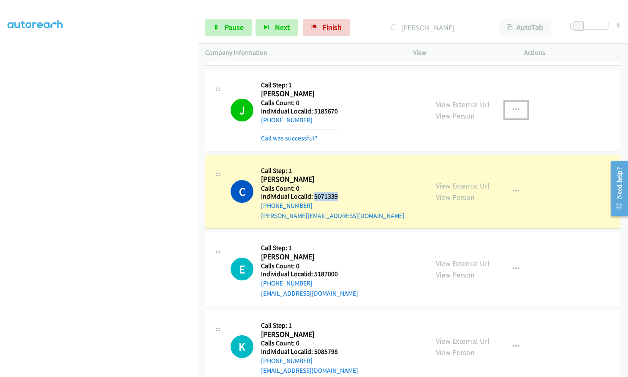
click at [514, 107] on icon "button" at bounding box center [515, 110] width 7 height 7
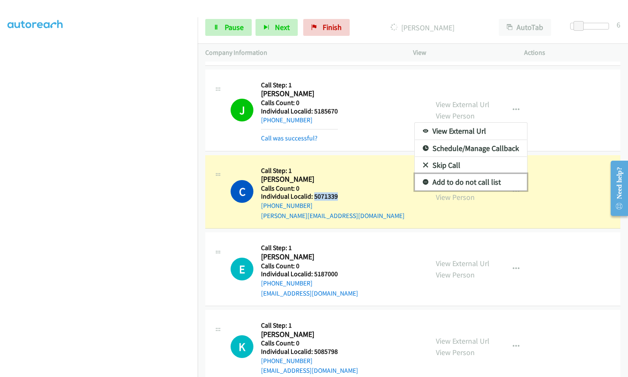
click at [422, 180] on icon at bounding box center [425, 183] width 6 height 6
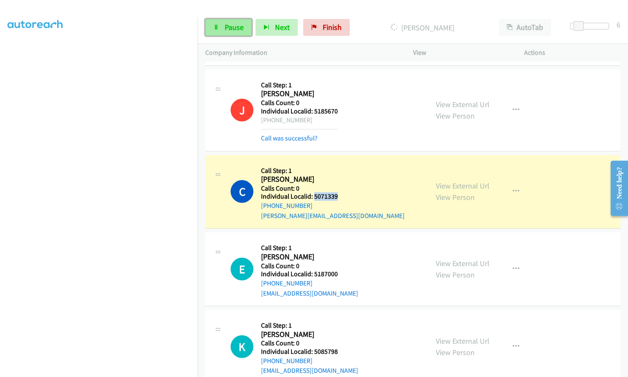
click at [238, 29] on span "Pause" at bounding box center [234, 27] width 19 height 10
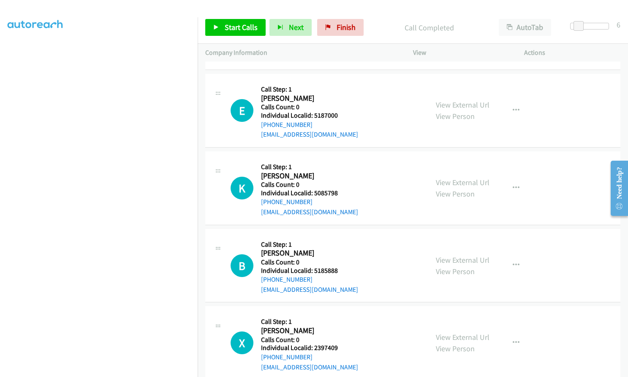
scroll to position [3075, 0]
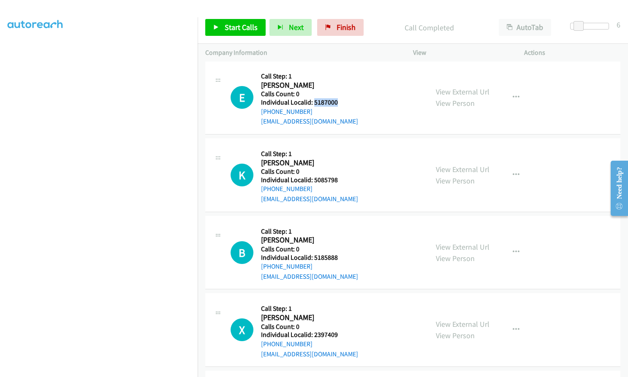
drag, startPoint x: 314, startPoint y: 93, endPoint x: 339, endPoint y: 92, distance: 25.7
click at [339, 92] on div "E Callback Scheduled Call Step: 1 Emersyn Taylor America/New_York Calls Count: …" at bounding box center [325, 97] width 190 height 58
drag, startPoint x: 314, startPoint y: 171, endPoint x: 340, endPoint y: 170, distance: 25.8
click at [340, 170] on div "K Callback Scheduled Call Step: 1 Kayson Hopper America/New_York Calls Count: 0…" at bounding box center [325, 175] width 190 height 58
drag, startPoint x: 316, startPoint y: 246, endPoint x: 338, endPoint y: 247, distance: 22.4
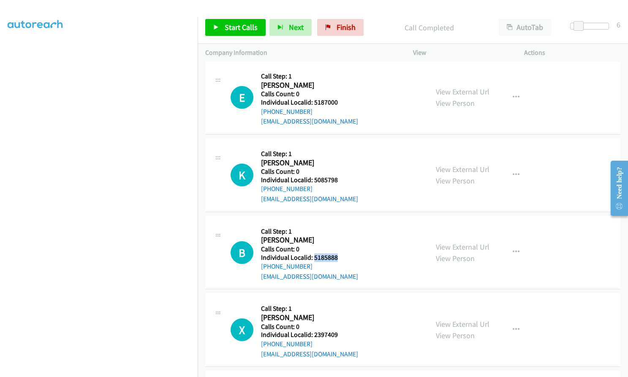
click at [341, 247] on div "B Callback Scheduled Call Step: 1 Bodey Nulf America/Chicago Calls Count: 0 Ind…" at bounding box center [325, 253] width 190 height 58
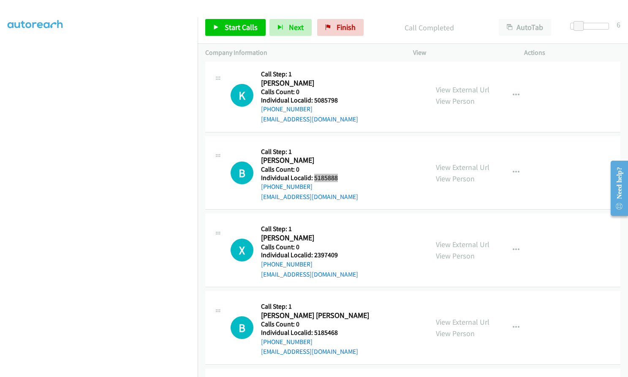
scroll to position [3181, 0]
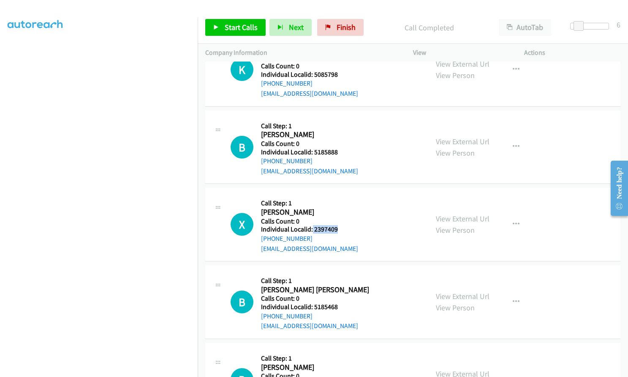
drag, startPoint x: 312, startPoint y: 219, endPoint x: 338, endPoint y: 219, distance: 25.7
click at [338, 225] on h5 "Individual Localid: 2397409" at bounding box center [309, 229] width 97 height 8
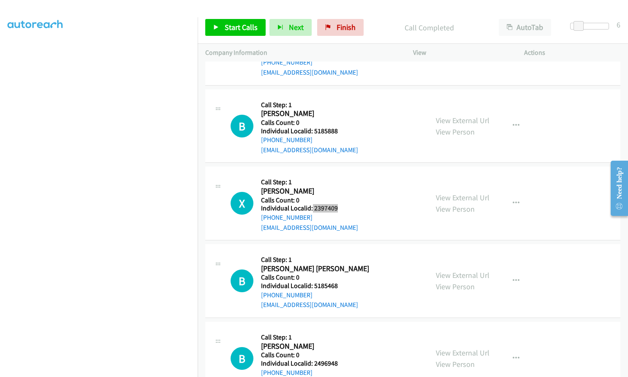
scroll to position [3223, 0]
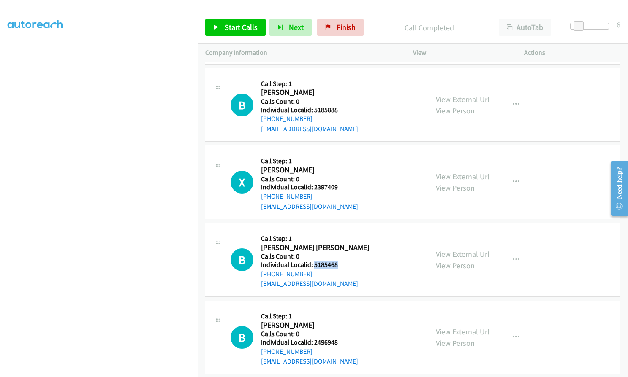
drag, startPoint x: 314, startPoint y: 253, endPoint x: 339, endPoint y: 254, distance: 25.0
click at [339, 254] on div "B Callback Scheduled Call Step: 1 Bowen Lefever America/New_York Calls Count: 0…" at bounding box center [325, 260] width 190 height 58
drag, startPoint x: 314, startPoint y: 331, endPoint x: 344, endPoint y: 329, distance: 29.6
click at [344, 329] on div "B Callback Scheduled Call Step: 1 Benjamin Goebel America/Chicago Calls Count: …" at bounding box center [325, 338] width 190 height 58
click at [508, 96] on button "button" at bounding box center [515, 104] width 23 height 17
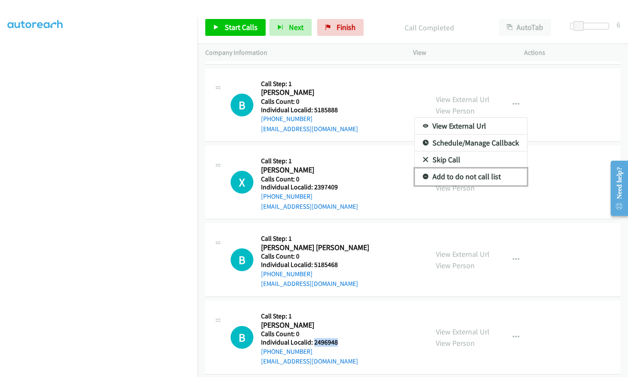
click at [425, 168] on link "Add to do not call list" at bounding box center [470, 176] width 112 height 17
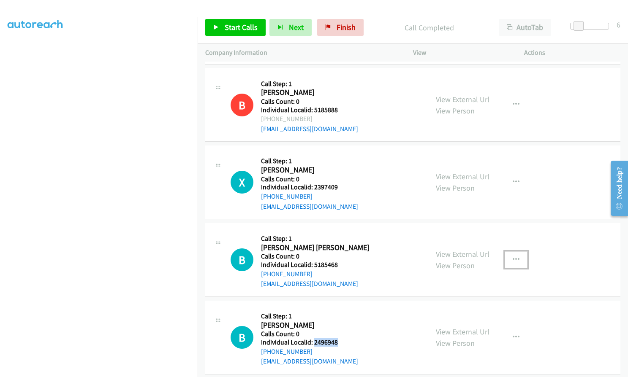
click at [512, 257] on icon "button" at bounding box center [515, 260] width 7 height 7
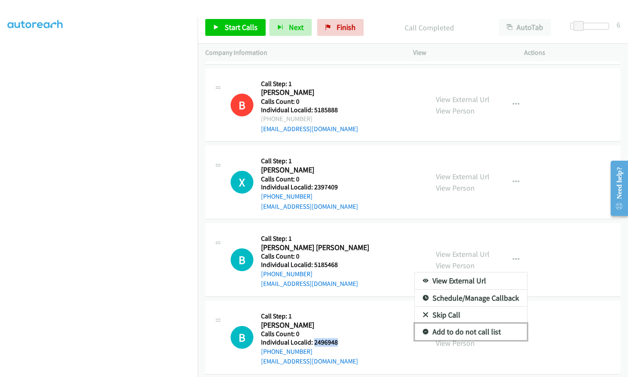
click at [422, 330] on icon at bounding box center [425, 333] width 6 height 6
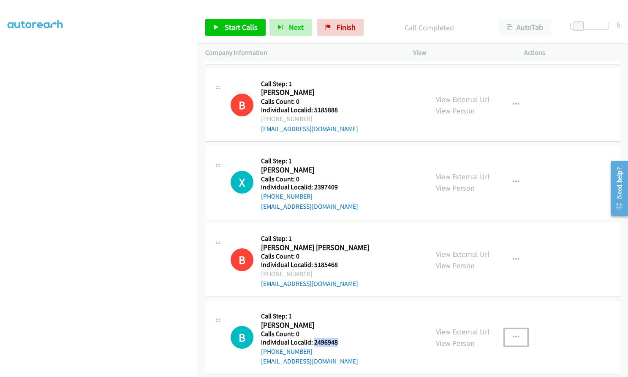
click at [517, 329] on button "button" at bounding box center [515, 337] width 23 height 17
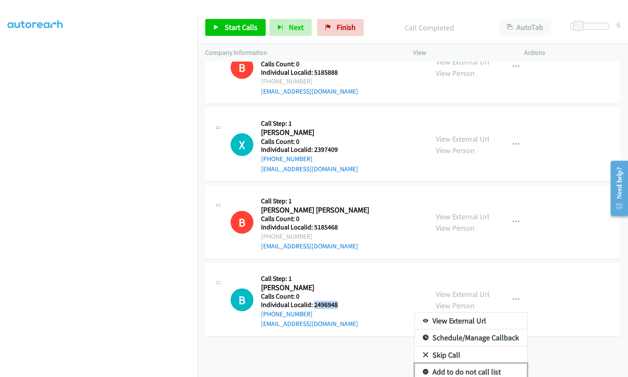
click at [424, 370] on icon at bounding box center [425, 373] width 6 height 6
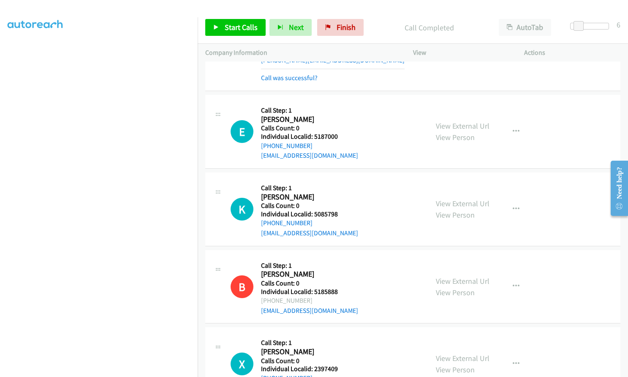
scroll to position [3054, 0]
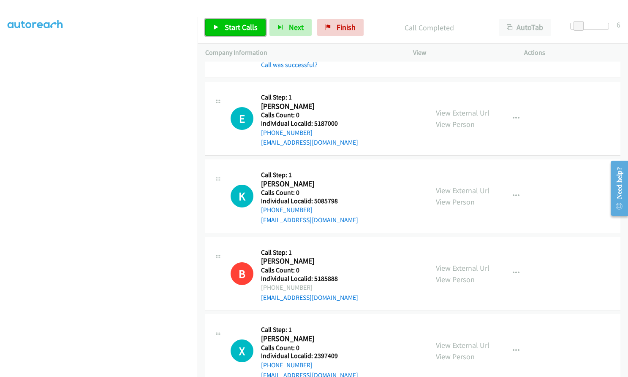
click at [235, 30] on span "Start Calls" at bounding box center [241, 27] width 33 height 10
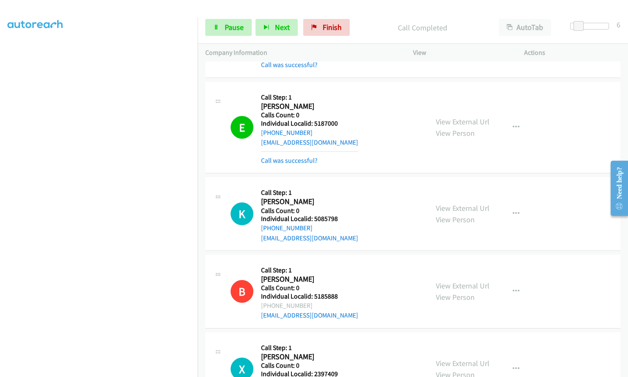
scroll to position [78, 0]
drag, startPoint x: 311, startPoint y: 110, endPoint x: 336, endPoint y: 112, distance: 24.1
click at [336, 119] on h5 "Individual Localid: 5187000" at bounding box center [309, 123] width 97 height 8
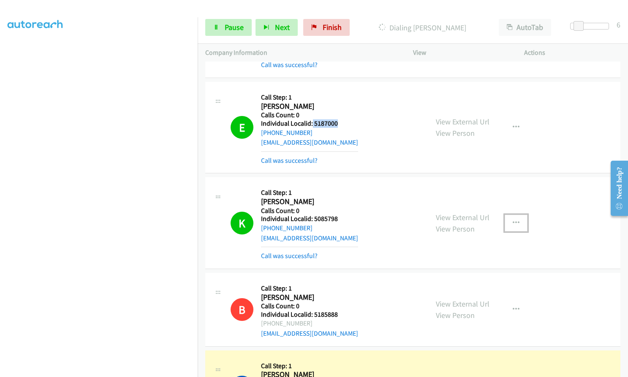
click at [517, 215] on button "button" at bounding box center [515, 223] width 23 height 17
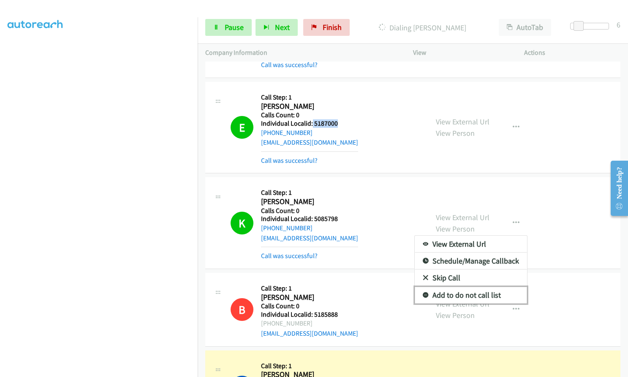
drag, startPoint x: 423, startPoint y: 284, endPoint x: 418, endPoint y: 272, distance: 13.4
click at [423, 293] on icon at bounding box center [425, 296] width 6 height 6
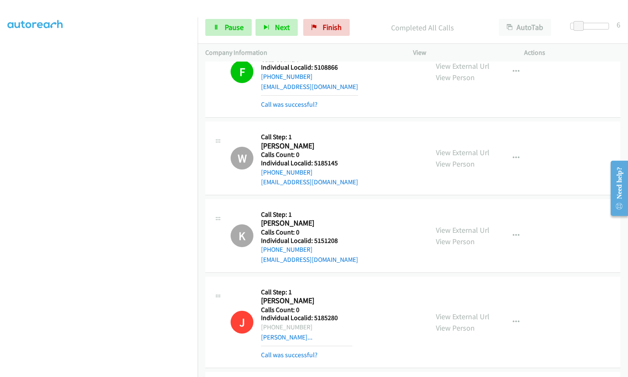
scroll to position [0, 0]
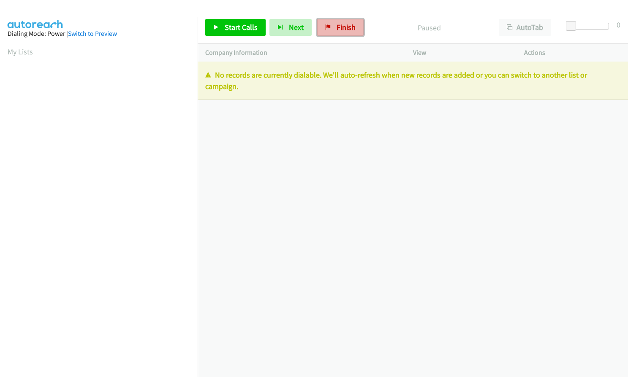
drag, startPoint x: 333, startPoint y: 22, endPoint x: 349, endPoint y: 28, distance: 16.6
click at [333, 22] on link "Finish" at bounding box center [340, 27] width 46 height 17
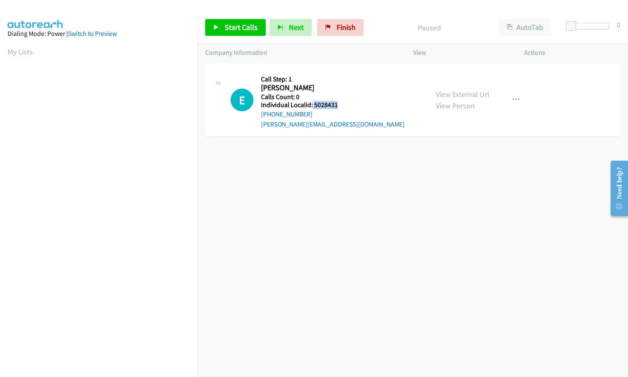
drag, startPoint x: 312, startPoint y: 103, endPoint x: 338, endPoint y: 103, distance: 26.2
click at [338, 103] on h5 "Individual Localid: 5028431" at bounding box center [332, 105] width 143 height 8
copy h5 "5028431"
click at [512, 100] on icon "button" at bounding box center [515, 100] width 7 height 7
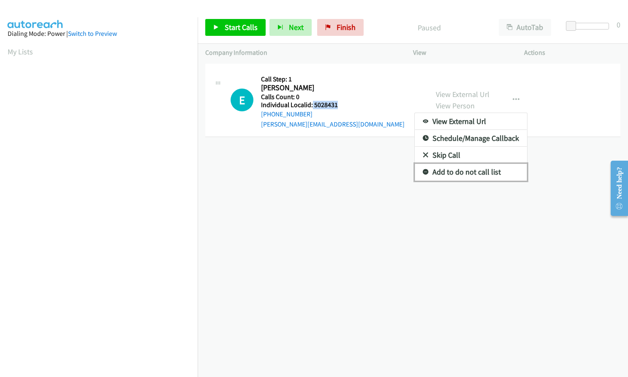
click at [425, 171] on link "Add to do not call list" at bounding box center [470, 172] width 112 height 17
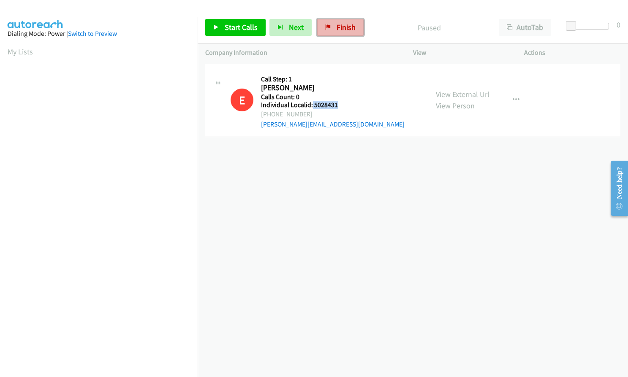
click at [345, 29] on span "Finish" at bounding box center [345, 27] width 19 height 10
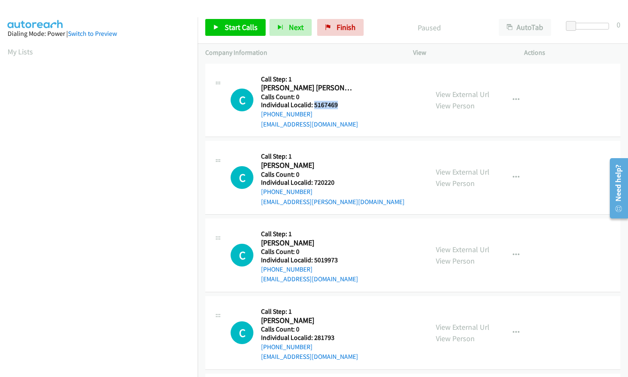
drag, startPoint x: 313, startPoint y: 105, endPoint x: 322, endPoint y: 106, distance: 9.7
click at [339, 103] on h5 "Individual Localid: 5167469" at bounding box center [309, 105] width 97 height 8
copy h5 "5167469"
drag, startPoint x: 311, startPoint y: 183, endPoint x: 337, endPoint y: 183, distance: 25.3
click at [337, 183] on h5 "Individual Localid: 720220" at bounding box center [332, 183] width 143 height 8
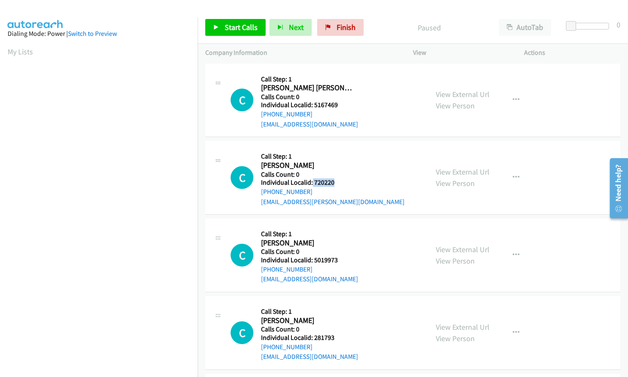
copy h5 "720220"
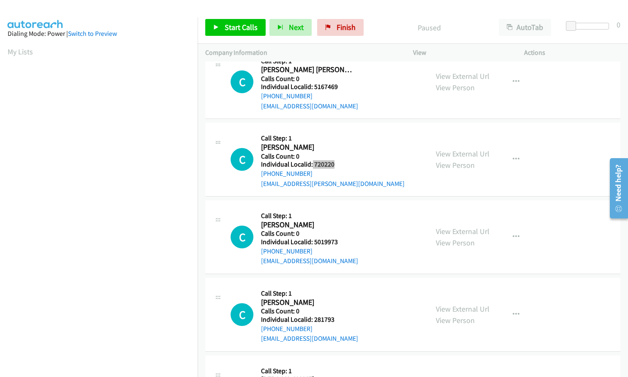
scroll to position [63, 0]
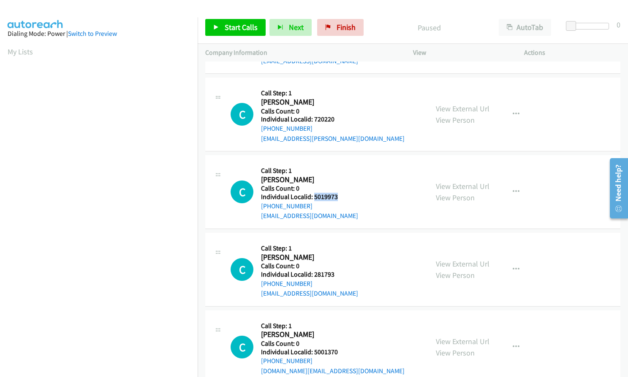
drag, startPoint x: 315, startPoint y: 198, endPoint x: 337, endPoint y: 197, distance: 22.0
click at [337, 197] on h5 "Individual Localid: 5019973" at bounding box center [309, 197] width 97 height 8
copy h5 "5019973"
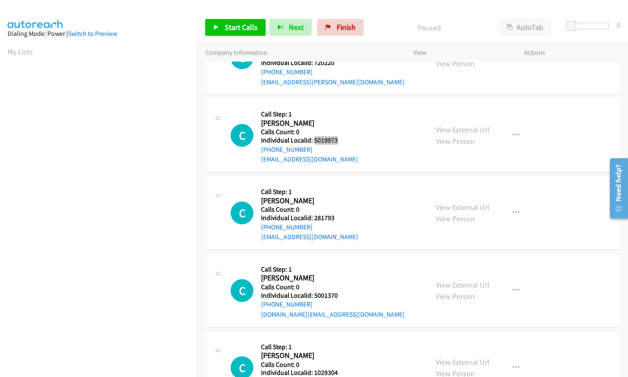
scroll to position [127, 0]
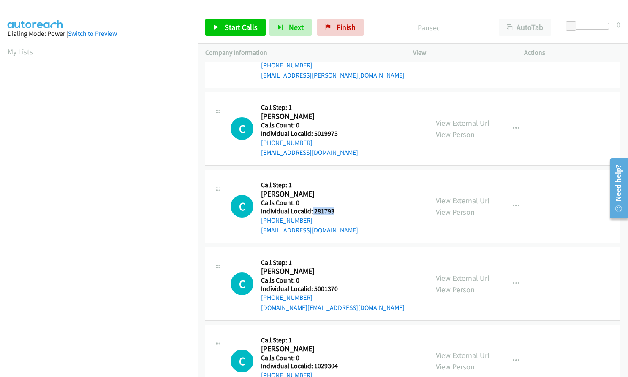
drag, startPoint x: 311, startPoint y: 210, endPoint x: 335, endPoint y: 210, distance: 23.6
click at [335, 210] on h5 "Individual Localid: 281793" at bounding box center [309, 211] width 97 height 8
copy h5 "281793"
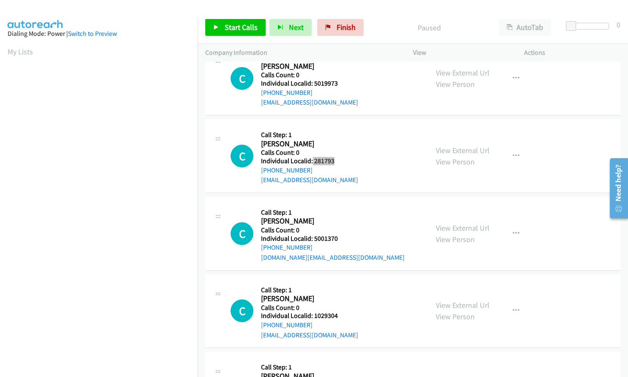
scroll to position [190, 0]
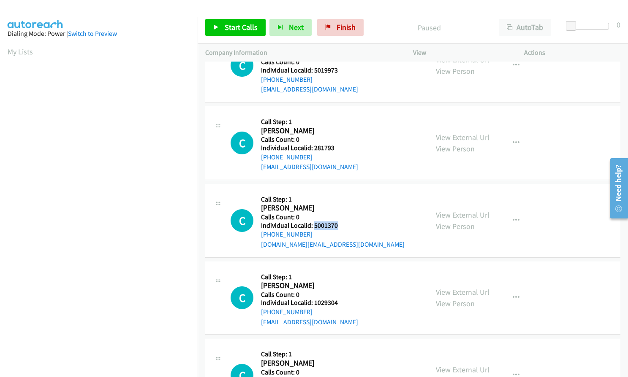
drag, startPoint x: 314, startPoint y: 225, endPoint x: 341, endPoint y: 224, distance: 26.6
click at [341, 224] on h5 "Individual Localid: 5001370" at bounding box center [332, 226] width 143 height 8
copy h5 "5001370"
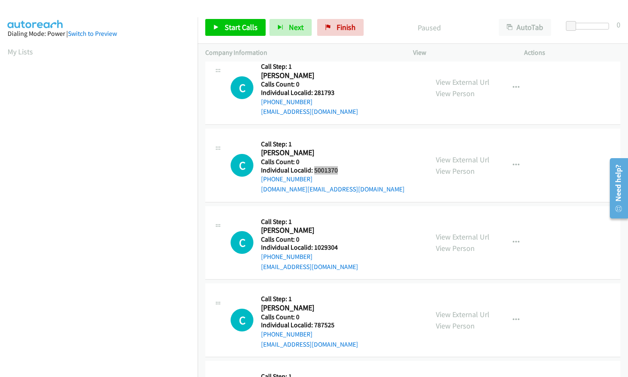
scroll to position [253, 0]
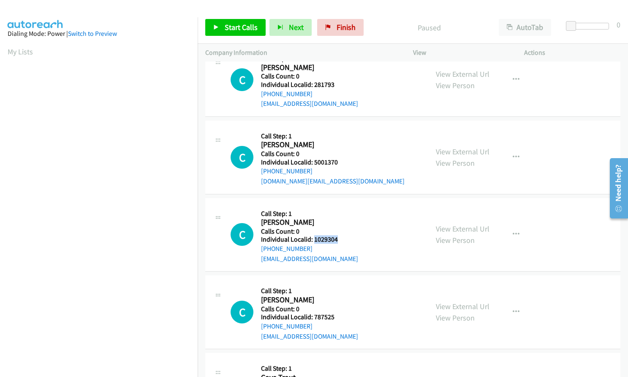
drag, startPoint x: 313, startPoint y: 238, endPoint x: 337, endPoint y: 238, distance: 24.1
click at [337, 238] on h5 "Individual Localid: 1029304" at bounding box center [309, 239] width 97 height 8
copy h5 "1029304"
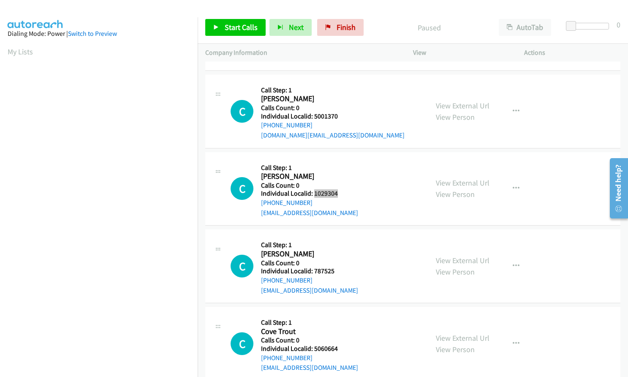
scroll to position [306, 0]
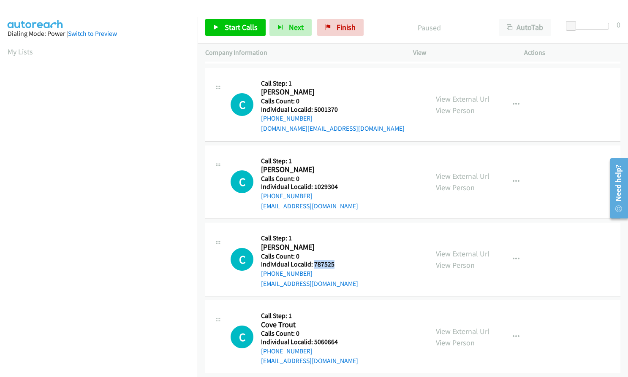
drag, startPoint x: 313, startPoint y: 263, endPoint x: 336, endPoint y: 262, distance: 22.4
click at [336, 262] on h5 "Individual Localid: 787525" at bounding box center [309, 264] width 97 height 8
copy h5 "787525"
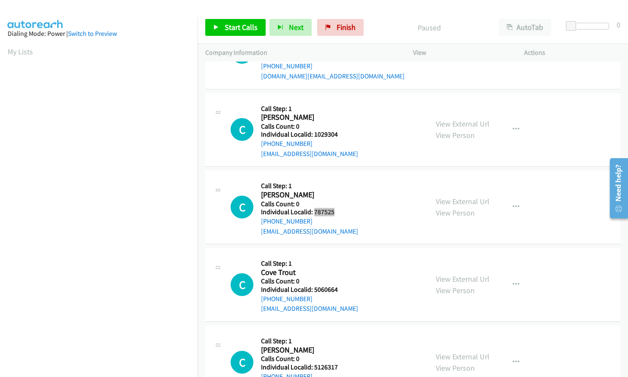
scroll to position [359, 0]
drag, startPoint x: 316, startPoint y: 289, endPoint x: 325, endPoint y: 288, distance: 9.3
click at [339, 288] on h5 "Individual Localid: 5060664" at bounding box center [309, 289] width 97 height 8
copy h5 "5060664"
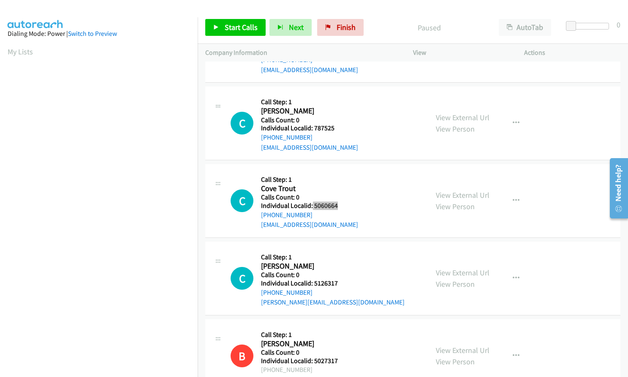
scroll to position [443, 0]
drag, startPoint x: 313, startPoint y: 282, endPoint x: 346, endPoint y: 281, distance: 32.5
click at [346, 281] on h5 "Individual Localid: 5126317" at bounding box center [332, 283] width 143 height 8
copy h5 "5126317"
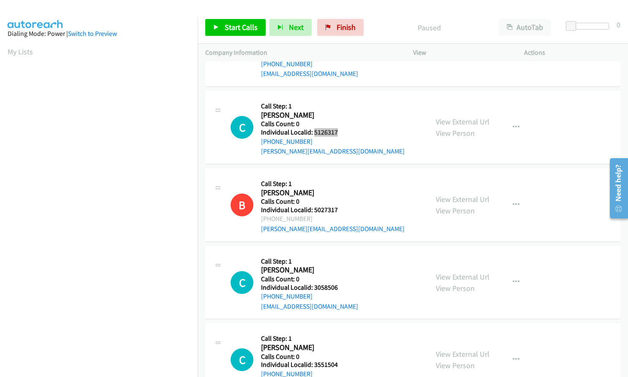
scroll to position [601, 0]
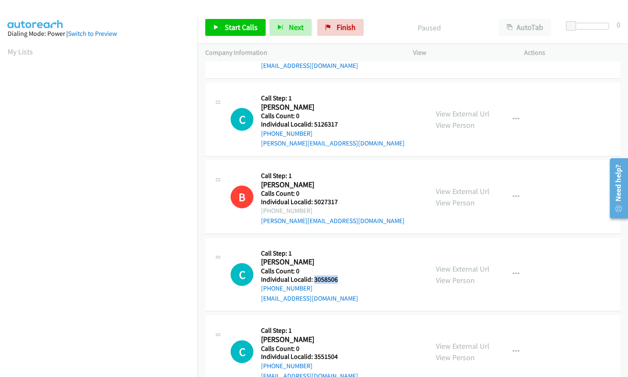
drag, startPoint x: 314, startPoint y: 279, endPoint x: 334, endPoint y: 279, distance: 19.9
click at [339, 279] on h5 "Individual Localid: 3058506" at bounding box center [309, 280] width 97 height 8
copy h5 "3058506"
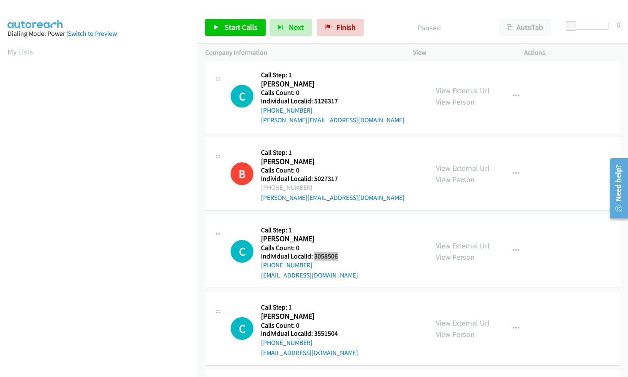
scroll to position [791, 0]
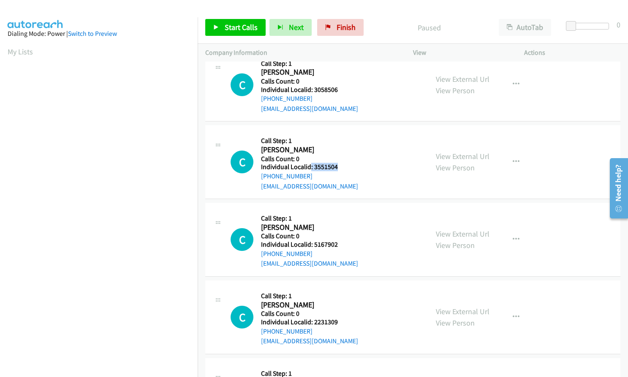
drag, startPoint x: 311, startPoint y: 168, endPoint x: 335, endPoint y: 166, distance: 24.1
click at [335, 166] on h5 "Individual Localid: 3551504" at bounding box center [309, 167] width 97 height 8
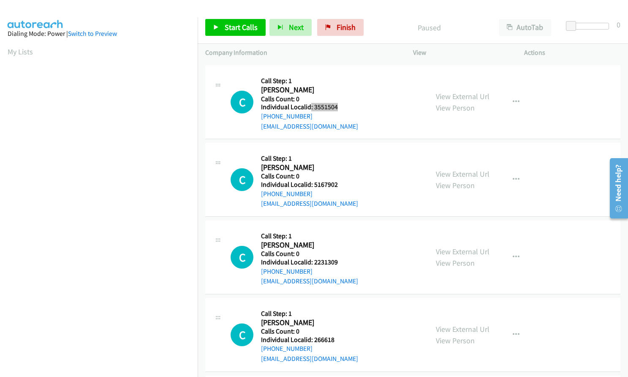
scroll to position [886, 0]
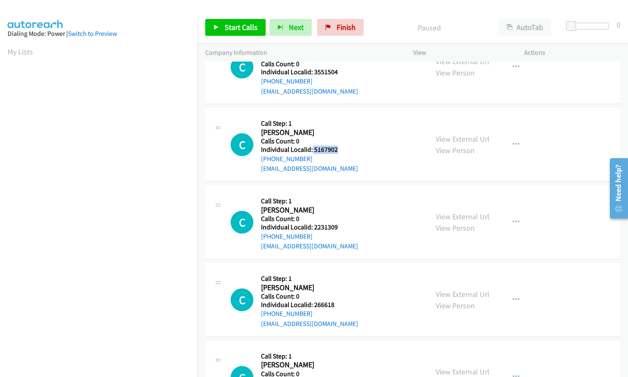
drag, startPoint x: 312, startPoint y: 151, endPoint x: 337, endPoint y: 151, distance: 25.3
click at [337, 151] on h5 "Individual Localid: 5167902" at bounding box center [309, 150] width 97 height 8
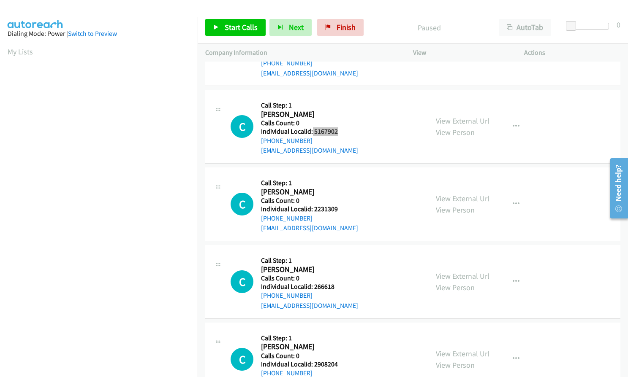
scroll to position [928, 0]
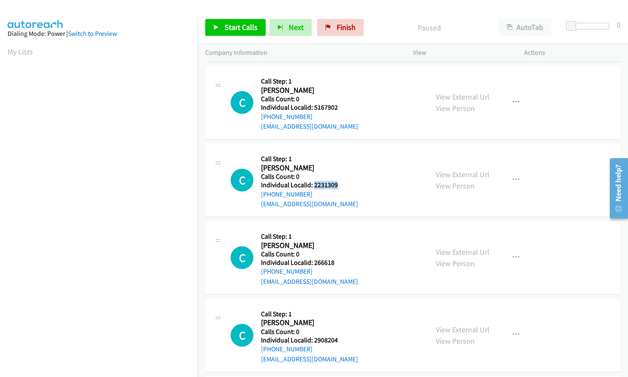
drag, startPoint x: 313, startPoint y: 186, endPoint x: 341, endPoint y: 184, distance: 27.5
click at [342, 184] on h5 "Individual Localid: 2231309" at bounding box center [309, 185] width 97 height 8
drag, startPoint x: 316, startPoint y: 261, endPoint x: 344, endPoint y: 264, distance: 28.9
click at [344, 264] on h5 "Individual Localid: 266618" at bounding box center [309, 263] width 97 height 8
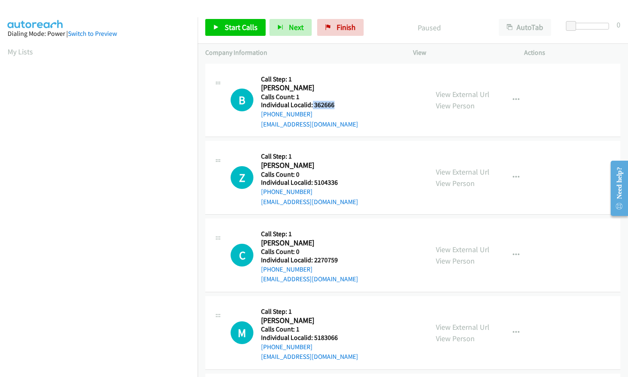
drag, startPoint x: 312, startPoint y: 106, endPoint x: 334, endPoint y: 103, distance: 22.6
click at [334, 103] on h5 "Individual Localid: 362666" at bounding box center [309, 105] width 97 height 8
drag, startPoint x: 322, startPoint y: 100, endPoint x: 315, endPoint y: 78, distance: 23.5
click at [315, 78] on h5 "Call Step: 1" at bounding box center [309, 79] width 97 height 8
drag, startPoint x: 313, startPoint y: 106, endPoint x: 340, endPoint y: 106, distance: 27.0
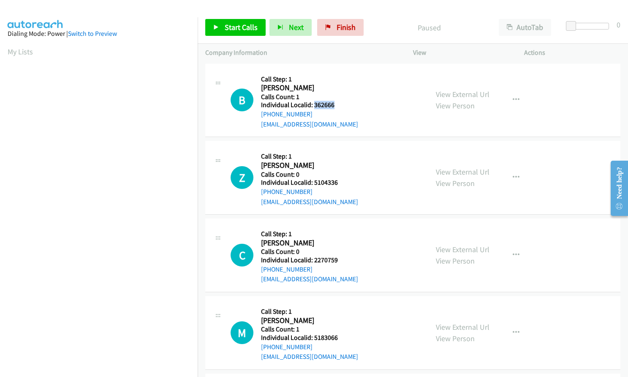
click at [342, 106] on h5 "Individual Localid: 362666" at bounding box center [309, 105] width 97 height 8
copy h5 "362666"
drag, startPoint x: 312, startPoint y: 184, endPoint x: 337, endPoint y: 183, distance: 24.5
click at [337, 183] on h5 "Individual Localid: 5104336" at bounding box center [309, 183] width 97 height 8
copy h5 "5104336"
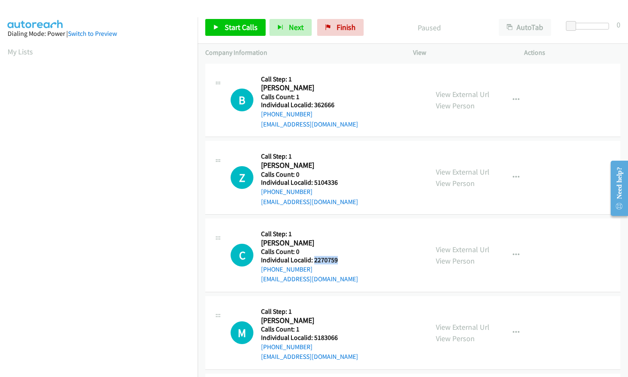
drag, startPoint x: 317, startPoint y: 261, endPoint x: 338, endPoint y: 260, distance: 21.1
click at [338, 260] on h5 "Individual Localid: 2270759" at bounding box center [309, 260] width 97 height 8
copy h5 "2270759"
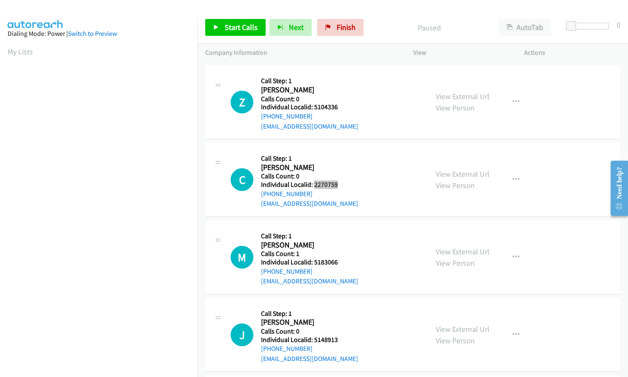
scroll to position [84, 0]
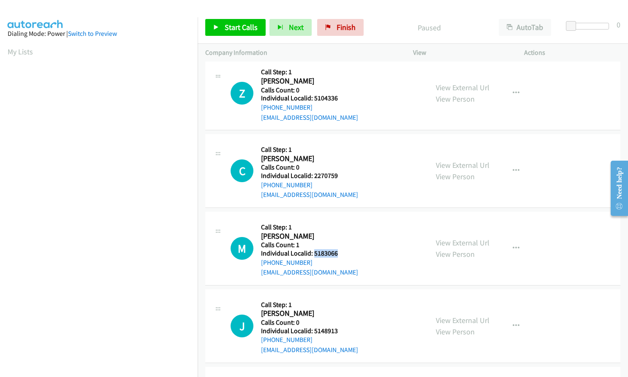
drag, startPoint x: 317, startPoint y: 252, endPoint x: 342, endPoint y: 252, distance: 25.3
click at [342, 252] on h5 "Individual Localid: 5183066" at bounding box center [309, 253] width 97 height 8
copy h5 "5183066"
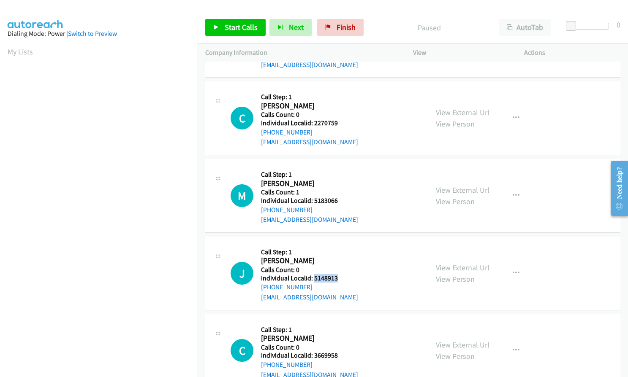
drag, startPoint x: 312, startPoint y: 280, endPoint x: 340, endPoint y: 280, distance: 27.4
click at [340, 280] on h5 "Individual Localid: 5148913" at bounding box center [309, 278] width 97 height 8
copy h5 "5148913"
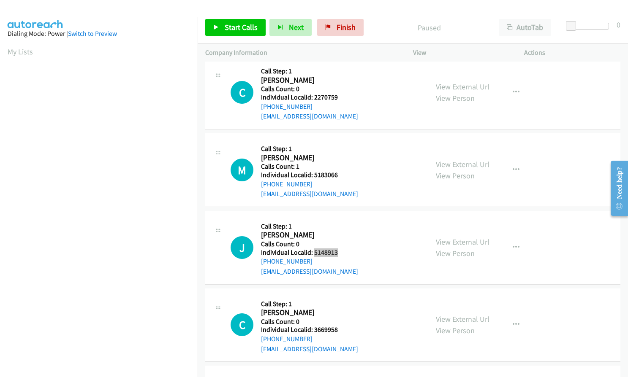
scroll to position [179, 0]
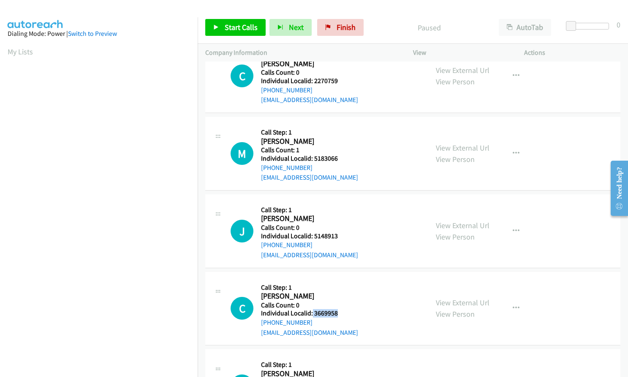
drag, startPoint x: 316, startPoint y: 314, endPoint x: 336, endPoint y: 312, distance: 19.5
click at [336, 312] on h5 "Individual Localid: 3669958" at bounding box center [309, 313] width 97 height 8
copy h5 "3669958"
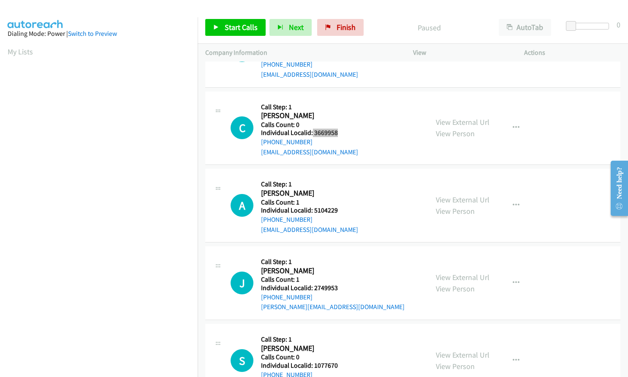
scroll to position [390, 0]
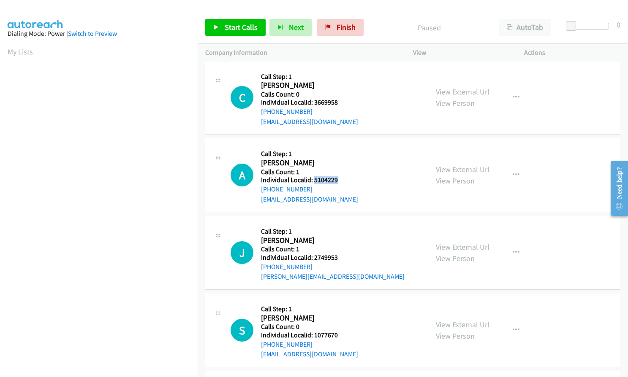
drag, startPoint x: 314, startPoint y: 179, endPoint x: 339, endPoint y: 179, distance: 25.3
click at [339, 179] on h5 "Individual Localid: 5104229" at bounding box center [309, 180] width 97 height 8
copy h5 "5104229"
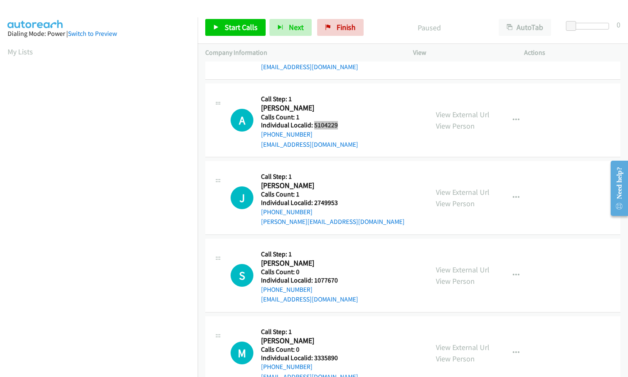
scroll to position [454, 0]
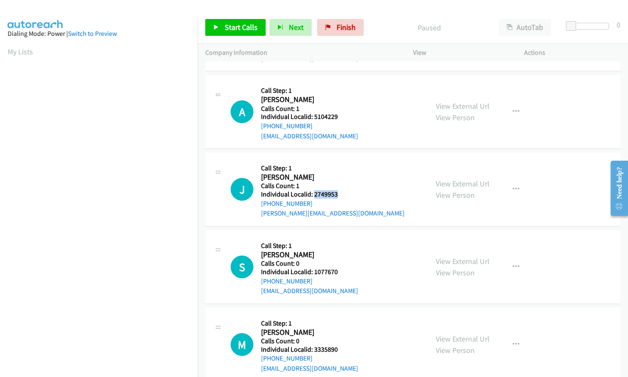
drag, startPoint x: 319, startPoint y: 194, endPoint x: 338, endPoint y: 193, distance: 18.6
click at [338, 193] on h5 "Individual Localid: 2749953" at bounding box center [332, 194] width 143 height 8
copy h5 "2749953"
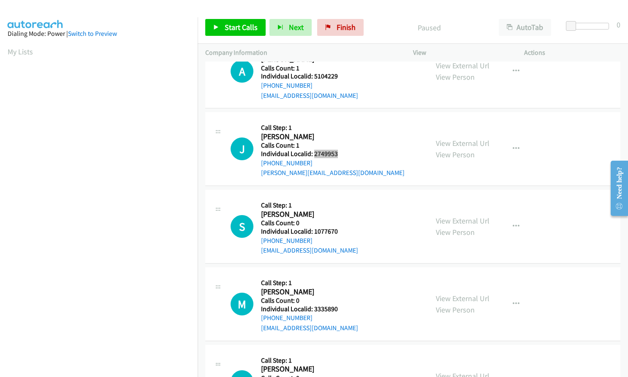
scroll to position [506, 0]
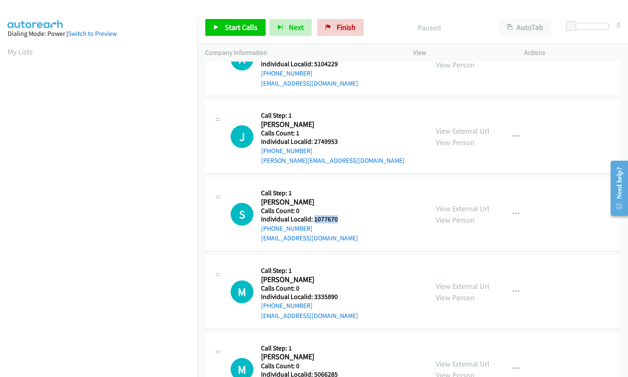
drag, startPoint x: 313, startPoint y: 218, endPoint x: 337, endPoint y: 218, distance: 24.1
click at [337, 218] on h5 "Individual Localid: 1077670" at bounding box center [309, 219] width 97 height 8
copy h5 "1077670"
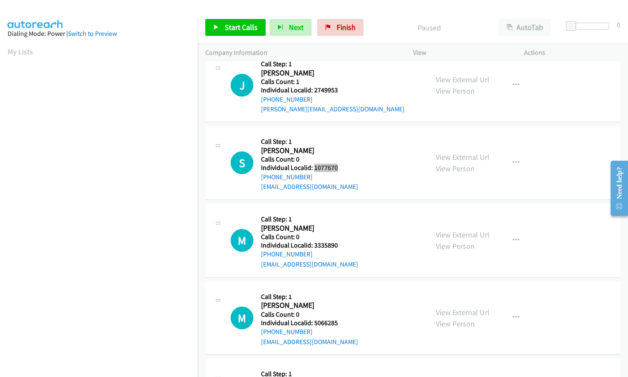
scroll to position [559, 0]
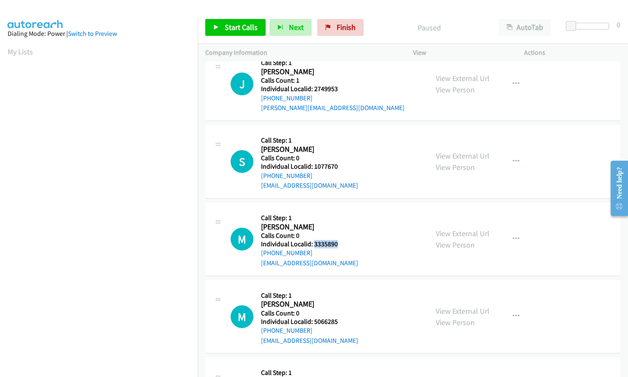
drag, startPoint x: 313, startPoint y: 244, endPoint x: 341, endPoint y: 244, distance: 28.3
click at [341, 244] on h5 "Individual Localid: 3335890" at bounding box center [309, 244] width 97 height 8
copy h5 "3335890"
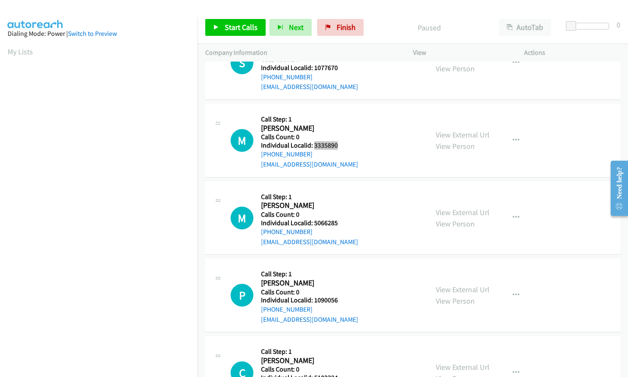
scroll to position [665, 0]
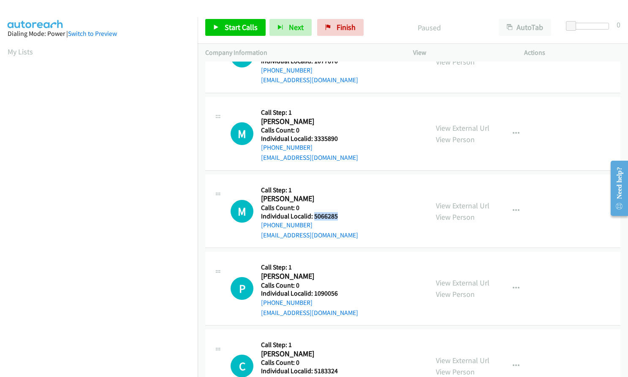
drag, startPoint x: 313, startPoint y: 216, endPoint x: 340, endPoint y: 216, distance: 26.6
click at [340, 216] on h5 "Individual Localid: 5066285" at bounding box center [309, 216] width 97 height 8
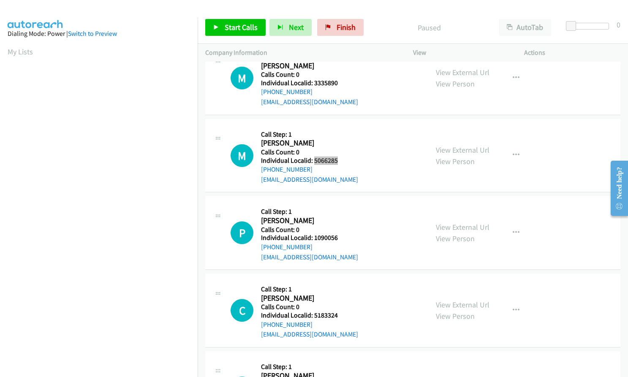
scroll to position [728, 0]
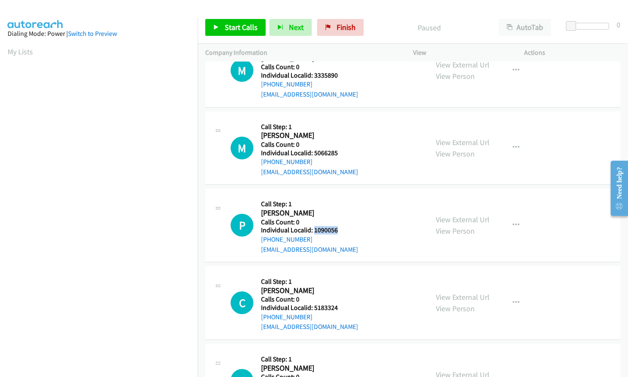
drag, startPoint x: 313, startPoint y: 227, endPoint x: 341, endPoint y: 230, distance: 27.6
click at [341, 230] on h5 "Individual Localid: 1090056" at bounding box center [309, 230] width 97 height 8
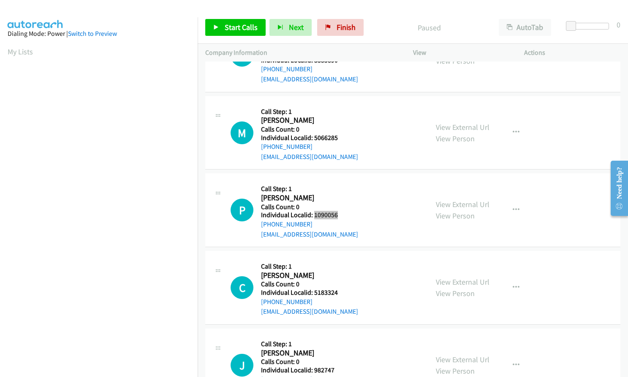
scroll to position [791, 0]
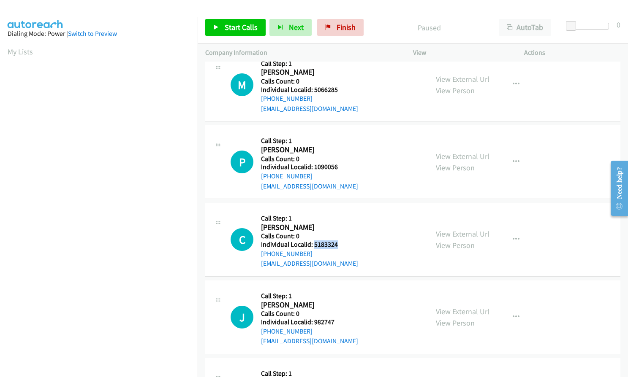
drag, startPoint x: 313, startPoint y: 244, endPoint x: 339, endPoint y: 244, distance: 26.2
click at [339, 244] on h5 "Individual Localid: 5183324" at bounding box center [309, 245] width 97 height 8
drag, startPoint x: 314, startPoint y: 322, endPoint x: 335, endPoint y: 322, distance: 20.3
click at [335, 322] on h5 "Individual Localid: 982747" at bounding box center [309, 322] width 97 height 8
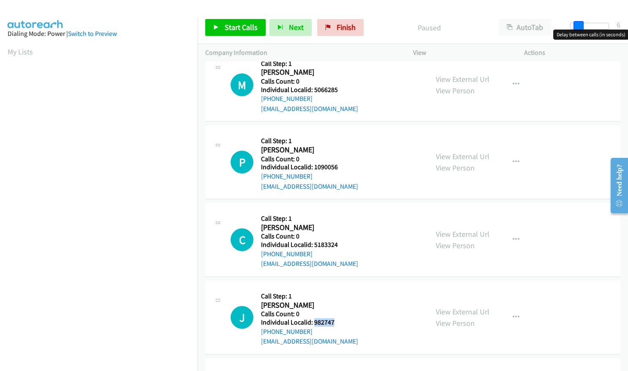
drag, startPoint x: 567, startPoint y: 23, endPoint x: 574, endPoint y: 23, distance: 7.2
click at [574, 23] on span at bounding box center [578, 26] width 10 height 10
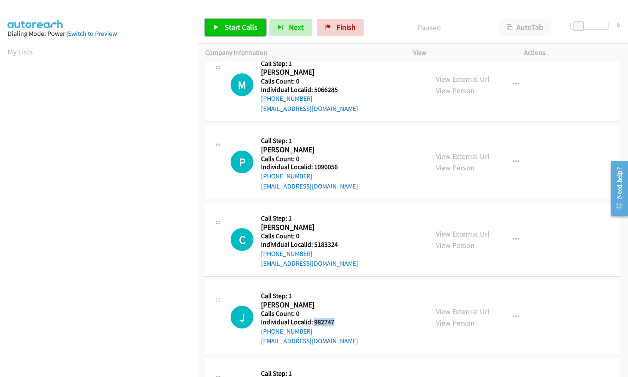
click at [220, 28] on link "Start Calls" at bounding box center [235, 27] width 60 height 17
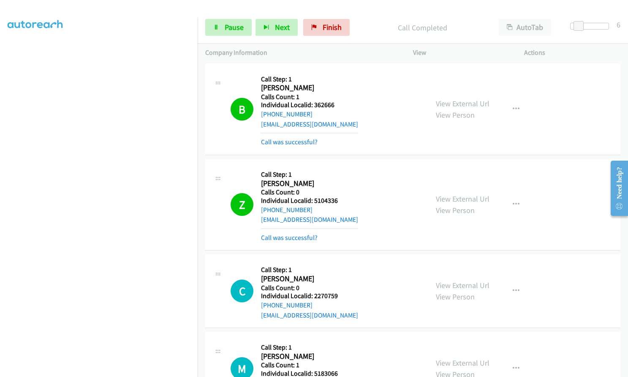
scroll to position [78, 0]
drag, startPoint x: 312, startPoint y: 201, endPoint x: 339, endPoint y: 200, distance: 27.0
click at [339, 200] on h5 "Individual Localid: 5104336" at bounding box center [309, 201] width 97 height 8
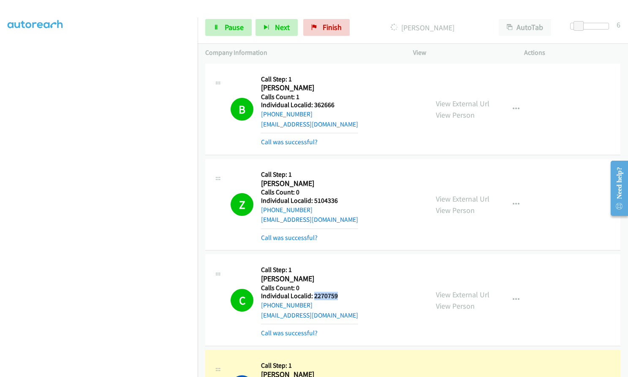
drag, startPoint x: 313, startPoint y: 296, endPoint x: 336, endPoint y: 295, distance: 22.4
click at [336, 295] on h5 "Individual Localid: 2270759" at bounding box center [309, 296] width 97 height 8
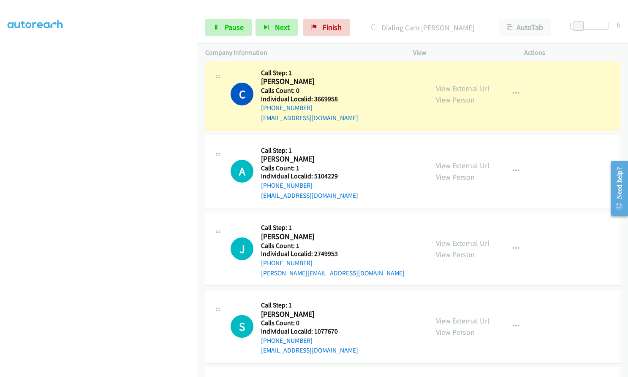
scroll to position [485, 0]
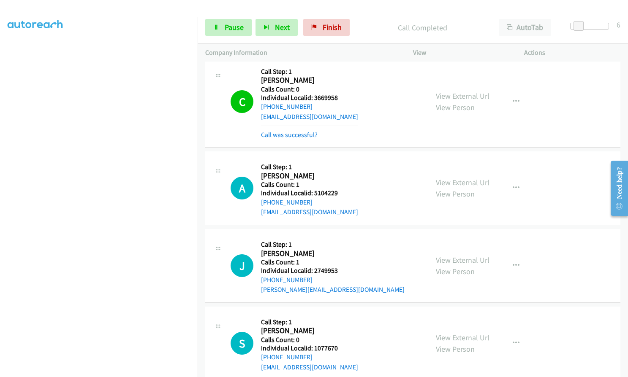
drag, startPoint x: 17, startPoint y: 208, endPoint x: 8, endPoint y: 229, distance: 21.9
click at [7, 229] on aside "Dialing Mode: Power | Switch to Preview My Lists" at bounding box center [99, 172] width 198 height 467
click at [516, 98] on button "button" at bounding box center [515, 101] width 23 height 17
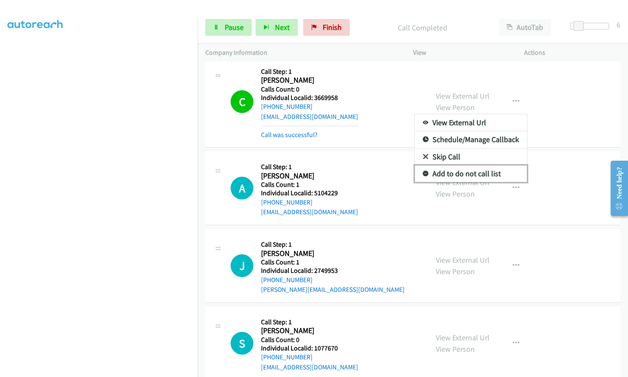
click at [422, 173] on icon at bounding box center [425, 174] width 6 height 6
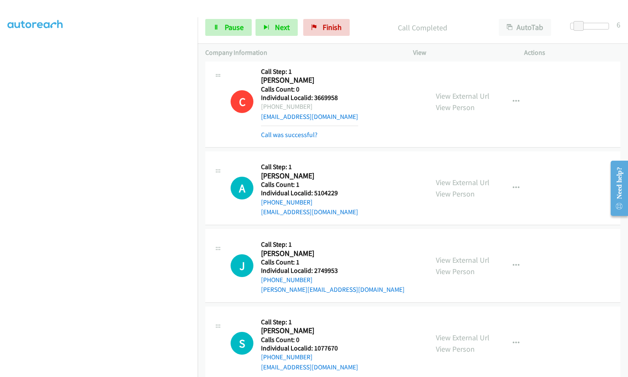
click at [311, 98] on h5 "Individual Localid: 3669958" at bounding box center [309, 98] width 97 height 8
click at [312, 98] on h5 "Individual Localid: 3669958" at bounding box center [309, 98] width 97 height 8
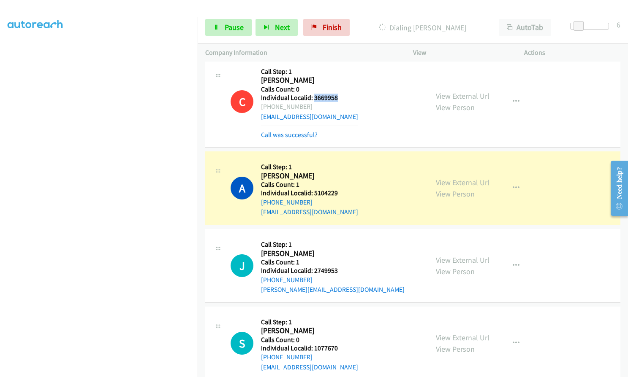
drag, startPoint x: 314, startPoint y: 98, endPoint x: 341, endPoint y: 97, distance: 26.6
click at [341, 97] on h5 "Individual Localid: 3669958" at bounding box center [309, 98] width 97 height 8
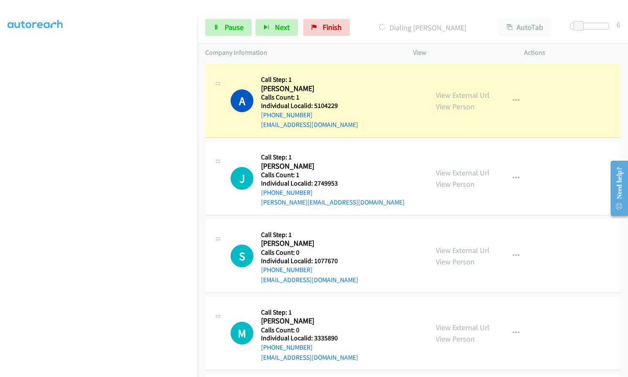
scroll to position [580, 0]
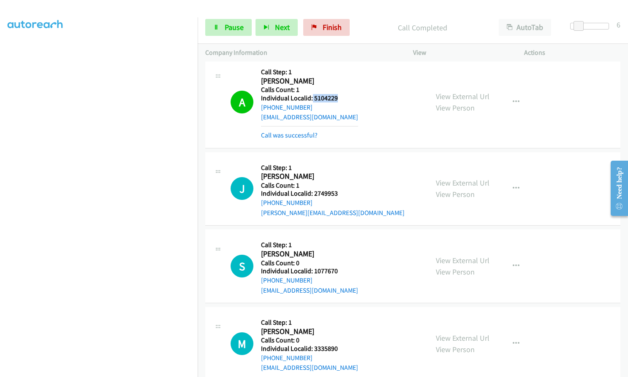
drag, startPoint x: 311, startPoint y: 98, endPoint x: 337, endPoint y: 97, distance: 25.8
click at [337, 97] on h5 "Individual Localid: 5104229" at bounding box center [309, 98] width 97 height 8
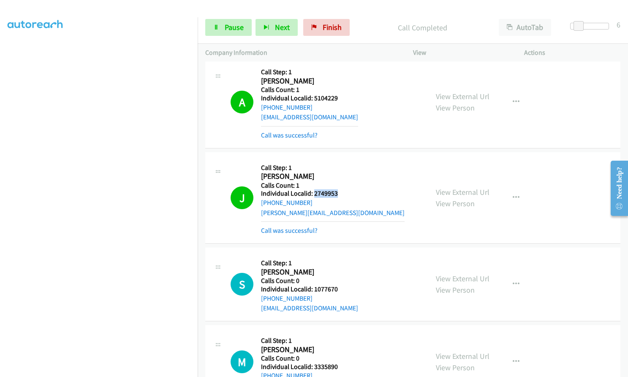
drag, startPoint x: 313, startPoint y: 193, endPoint x: 342, endPoint y: 192, distance: 29.6
click at [342, 192] on h5 "Individual Localid: 2749953" at bounding box center [332, 193] width 143 height 8
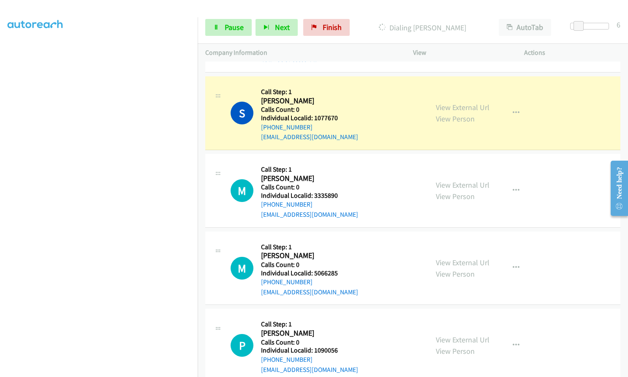
scroll to position [760, 0]
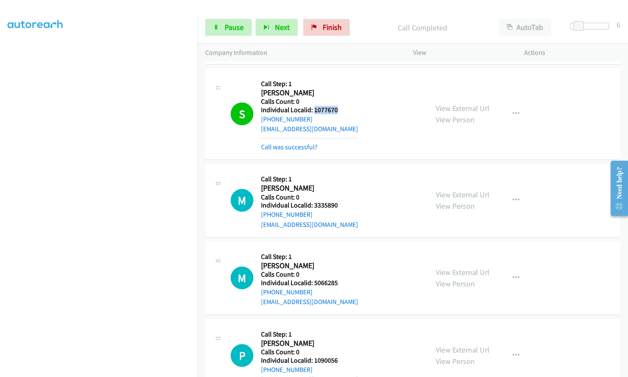
drag, startPoint x: 321, startPoint y: 108, endPoint x: 341, endPoint y: 109, distance: 19.9
click at [341, 109] on h5 "Individual Localid: 1077670" at bounding box center [309, 110] width 97 height 8
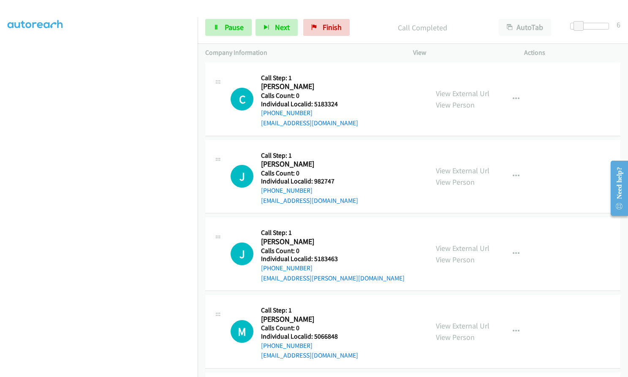
scroll to position [1150, 0]
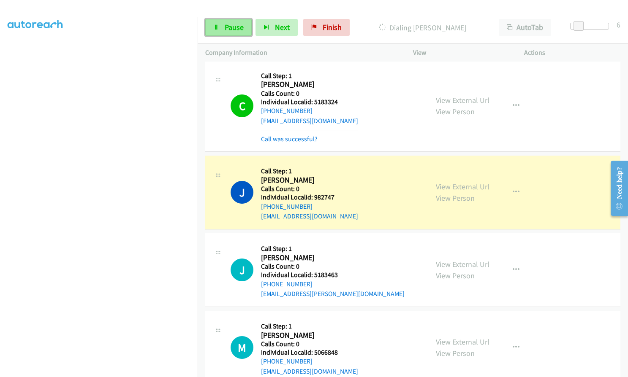
click at [229, 28] on span "Pause" at bounding box center [234, 27] width 19 height 10
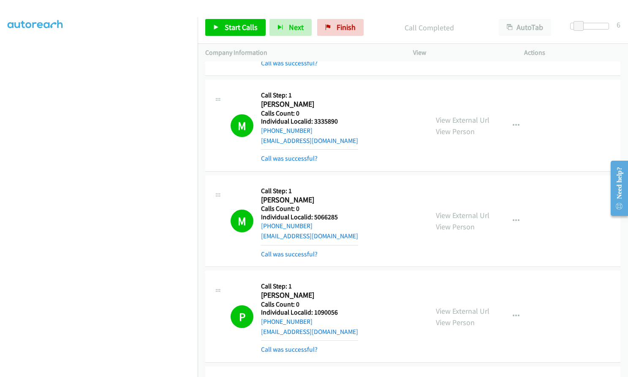
scroll to position [844, 0]
drag, startPoint x: 313, startPoint y: 120, endPoint x: 336, endPoint y: 121, distance: 23.6
click at [336, 121] on h5 "Individual Localid: 3335890" at bounding box center [309, 121] width 97 height 8
drag, startPoint x: 314, startPoint y: 217, endPoint x: 336, endPoint y: 215, distance: 22.4
click at [336, 215] on h5 "Individual Localid: 5066285" at bounding box center [309, 217] width 97 height 8
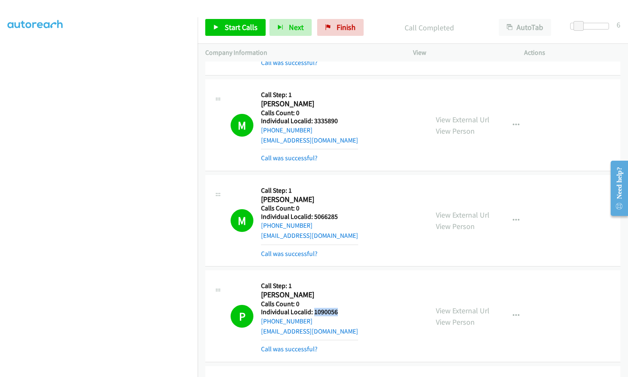
drag, startPoint x: 314, startPoint y: 311, endPoint x: 336, endPoint y: 311, distance: 21.5
click at [336, 311] on h5 "Individual Localid: 1090056" at bounding box center [309, 312] width 97 height 8
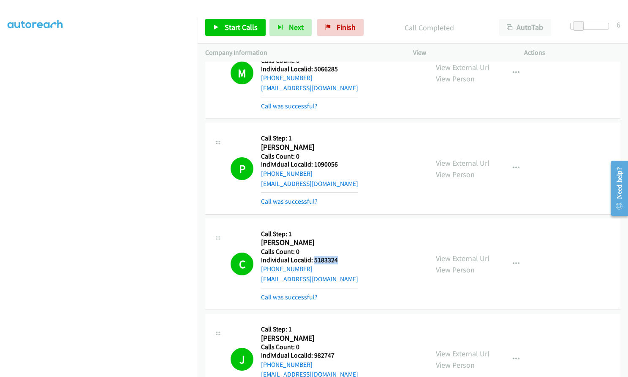
drag, startPoint x: 312, startPoint y: 260, endPoint x: 342, endPoint y: 260, distance: 29.5
click at [342, 260] on h5 "Individual Localid: 5183324" at bounding box center [309, 260] width 97 height 8
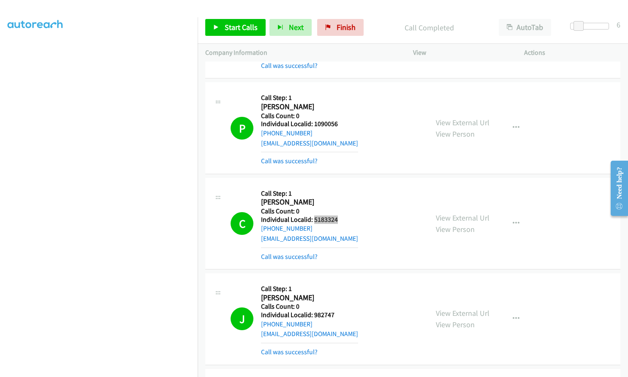
scroll to position [1034, 0]
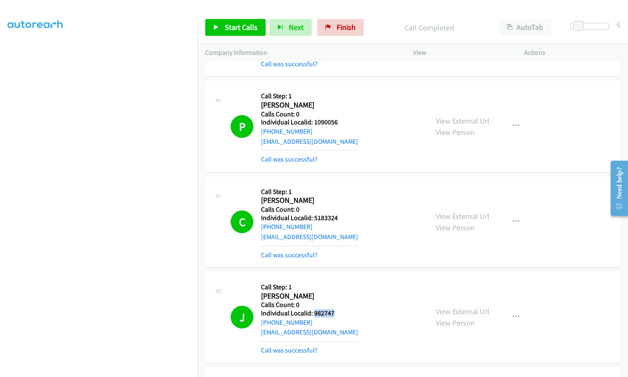
drag, startPoint x: 313, startPoint y: 311, endPoint x: 334, endPoint y: 312, distance: 21.1
click at [334, 312] on h5 "Individual Localid: 982747" at bounding box center [309, 313] width 97 height 8
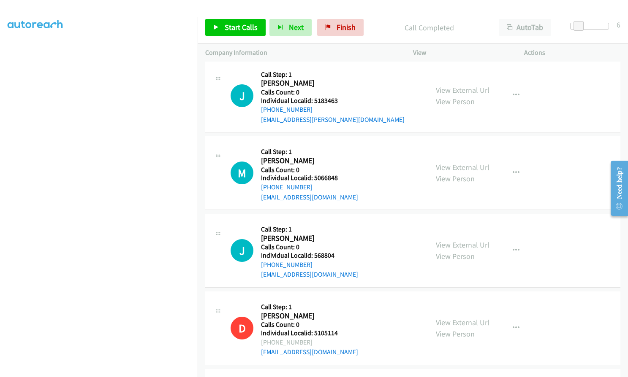
scroll to position [1340, 0]
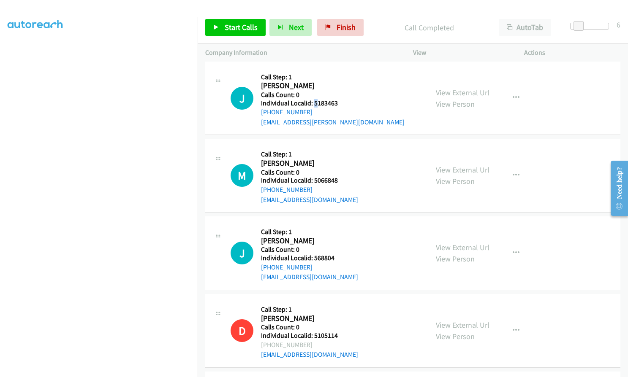
click at [315, 103] on h5 "Individual Localid: 5183463" at bounding box center [332, 103] width 143 height 8
click at [314, 103] on h5 "Individual Localid: 5183463" at bounding box center [332, 103] width 143 height 8
drag, startPoint x: 314, startPoint y: 103, endPoint x: 340, endPoint y: 103, distance: 26.6
click at [340, 103] on h5 "Individual Localid: 5183463" at bounding box center [332, 103] width 143 height 8
drag, startPoint x: 313, startPoint y: 181, endPoint x: 340, endPoint y: 181, distance: 27.0
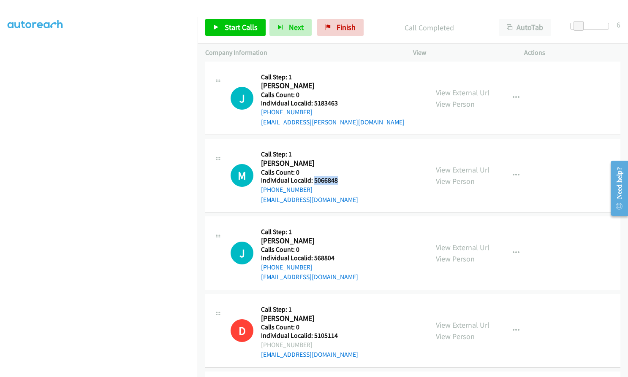
click at [340, 181] on h5 "Individual Localid: 5066848" at bounding box center [309, 180] width 97 height 8
drag, startPoint x: 316, startPoint y: 259, endPoint x: 341, endPoint y: 259, distance: 24.5
click at [341, 259] on h5 "Individual Localid: 568804" at bounding box center [309, 258] width 97 height 8
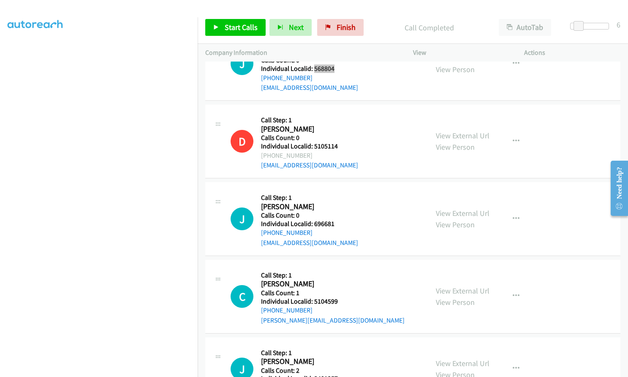
scroll to position [1530, 0]
drag, startPoint x: 312, startPoint y: 222, endPoint x: 333, endPoint y: 222, distance: 21.1
click at [333, 222] on h5 "Individual Localid: 696681" at bounding box center [309, 223] width 97 height 8
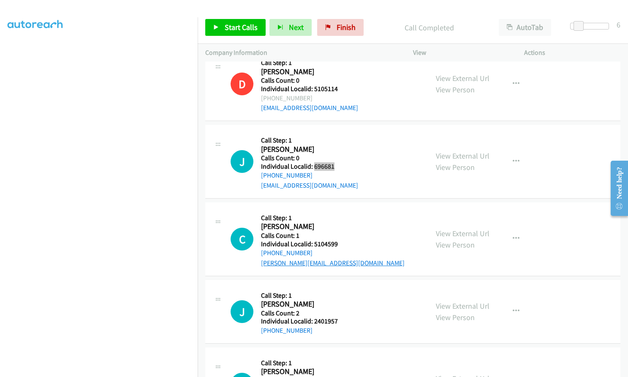
scroll to position [1604, 0]
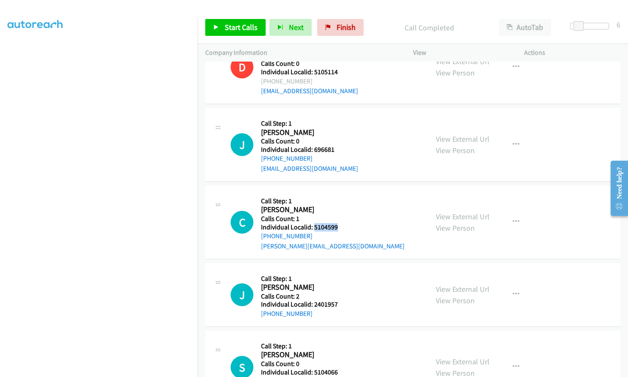
drag, startPoint x: 314, startPoint y: 227, endPoint x: 338, endPoint y: 227, distance: 24.1
click at [338, 227] on h5 "Individual Localid: 5104599" at bounding box center [332, 227] width 143 height 8
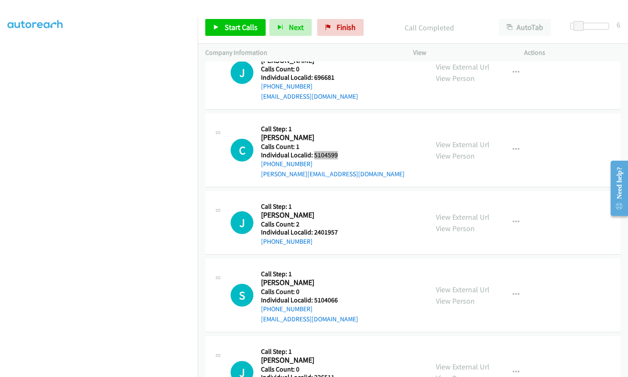
scroll to position [1678, 0]
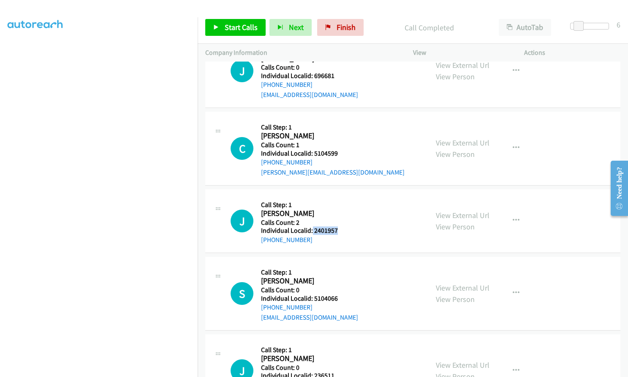
drag, startPoint x: 311, startPoint y: 230, endPoint x: 336, endPoint y: 230, distance: 24.5
click at [336, 230] on h5 "Individual Localid: 2401957" at bounding box center [304, 231] width 86 height 8
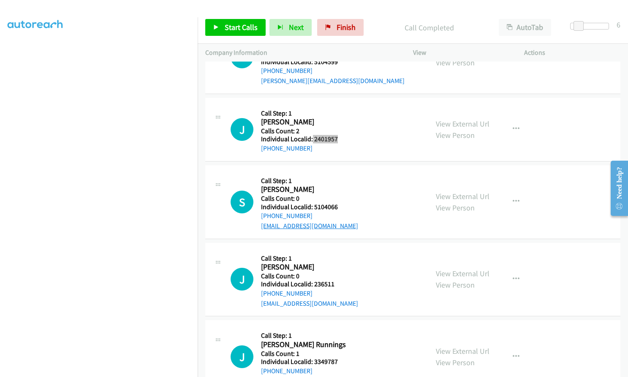
scroll to position [1773, 0]
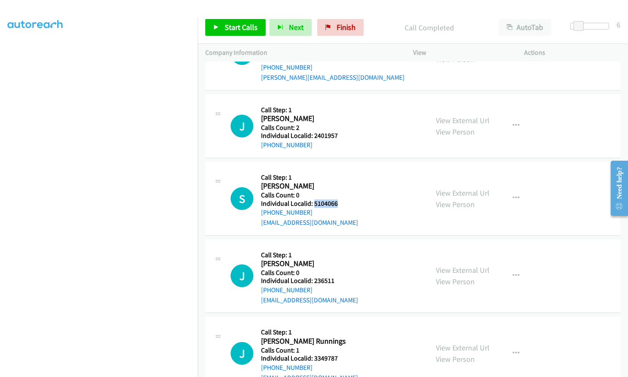
drag, startPoint x: 313, startPoint y: 203, endPoint x: 338, endPoint y: 203, distance: 24.9
click at [338, 203] on h5 "Individual Localid: 5104066" at bounding box center [309, 204] width 97 height 8
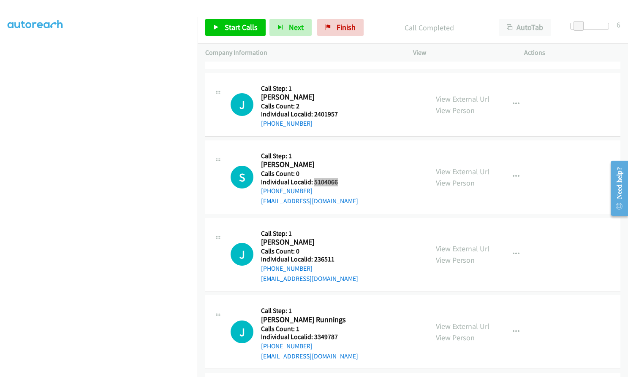
scroll to position [1846, 0]
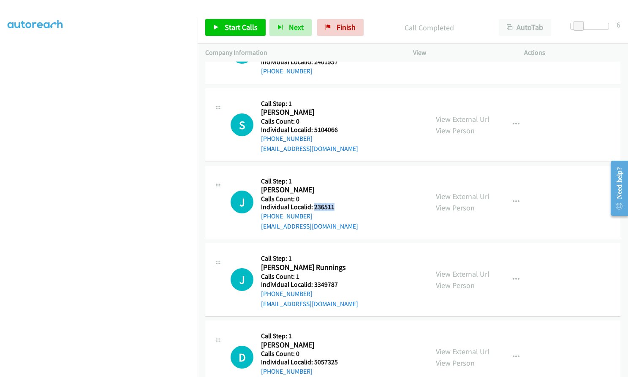
drag, startPoint x: 313, startPoint y: 205, endPoint x: 336, endPoint y: 207, distance: 22.9
click at [336, 207] on h5 "Individual Localid: 236511" at bounding box center [309, 207] width 97 height 8
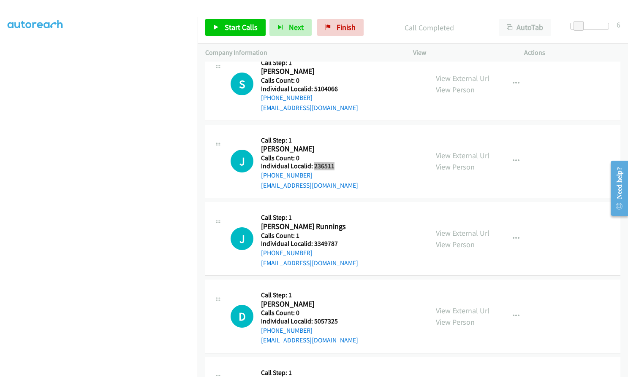
scroll to position [1899, 0]
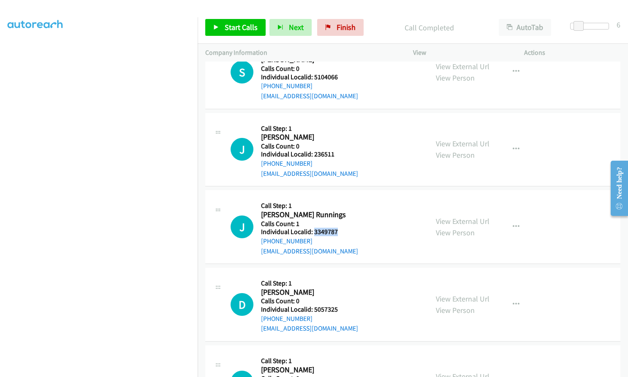
drag, startPoint x: 314, startPoint y: 233, endPoint x: 327, endPoint y: 233, distance: 12.7
click at [336, 233] on h5 "Individual Localid: 3349787" at bounding box center [309, 232] width 97 height 8
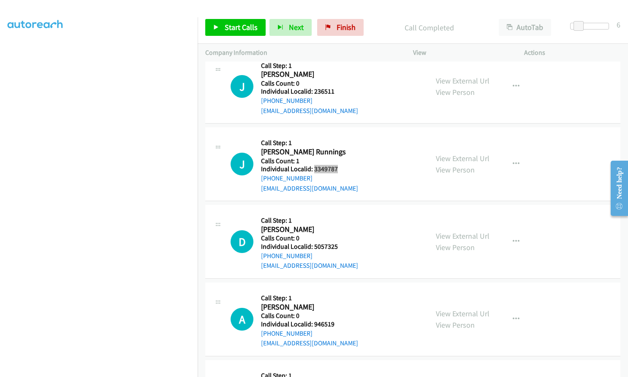
scroll to position [1962, 0]
drag, startPoint x: 315, startPoint y: 248, endPoint x: 343, endPoint y: 246, distance: 27.9
click at [343, 246] on h5 "Individual Localid: 5057325" at bounding box center [309, 246] width 97 height 8
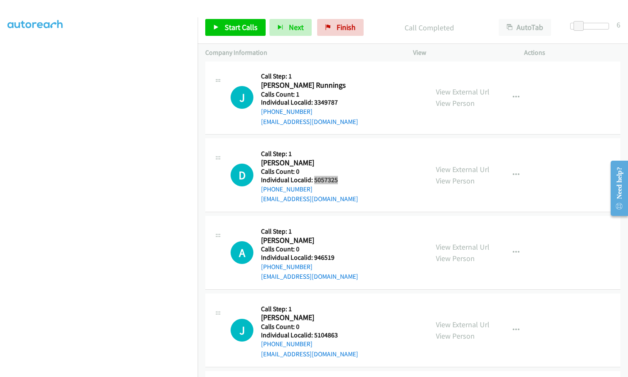
scroll to position [2057, 0]
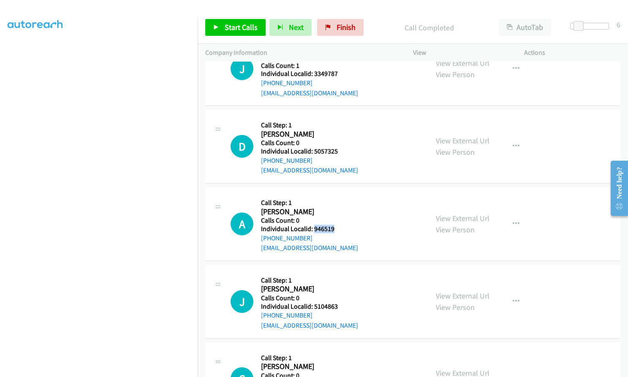
drag, startPoint x: 313, startPoint y: 229, endPoint x: 337, endPoint y: 229, distance: 24.1
click at [337, 229] on h5 "Individual Localid: 946519" at bounding box center [309, 229] width 97 height 8
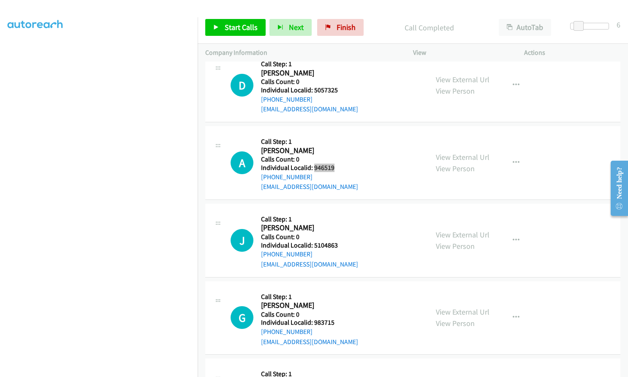
scroll to position [2131, 0]
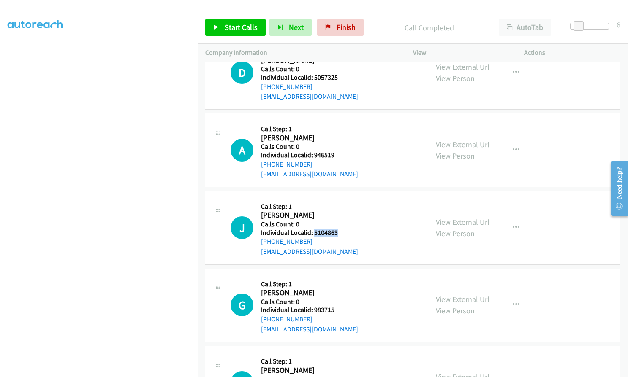
drag, startPoint x: 314, startPoint y: 232, endPoint x: 341, endPoint y: 233, distance: 26.6
click at [341, 233] on h5 "Individual Localid: 5104863" at bounding box center [309, 233] width 97 height 8
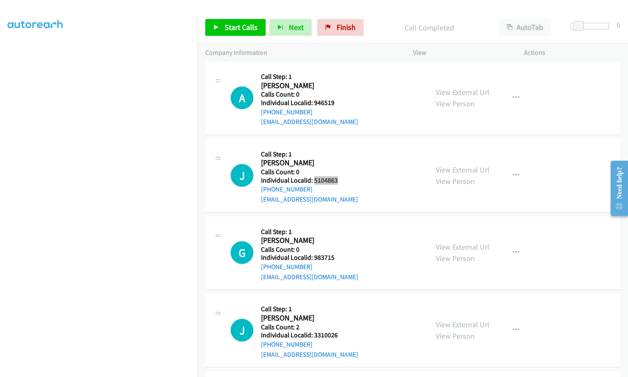
scroll to position [2205, 0]
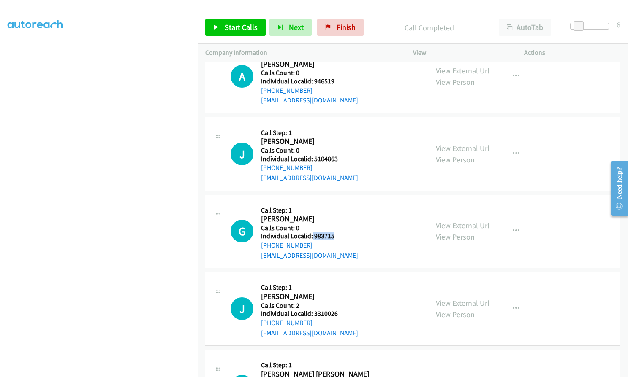
drag, startPoint x: 312, startPoint y: 234, endPoint x: 336, endPoint y: 235, distance: 23.6
click at [336, 235] on div "G Callback Scheduled Call Step: 1 [PERSON_NAME] America/[GEOGRAPHIC_DATA] Calls…" at bounding box center [325, 232] width 190 height 58
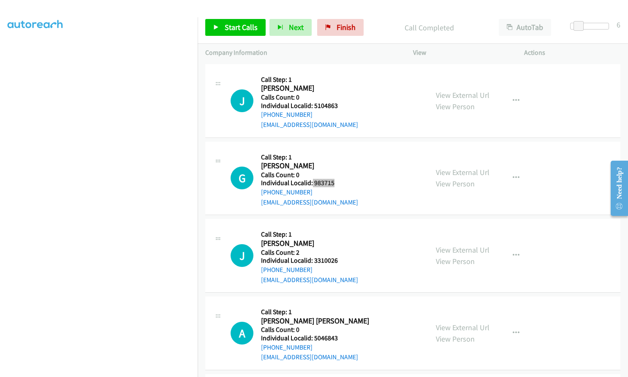
scroll to position [2268, 0]
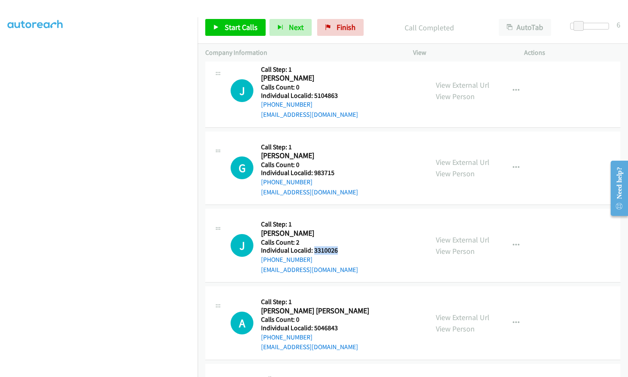
drag, startPoint x: 313, startPoint y: 247, endPoint x: 329, endPoint y: 249, distance: 15.8
click at [338, 249] on div "J Callback Scheduled Call Step: 1 [PERSON_NAME] America/New_York Calls Count: 2…" at bounding box center [325, 246] width 190 height 58
click at [227, 31] on span "Start Calls" at bounding box center [241, 27] width 33 height 10
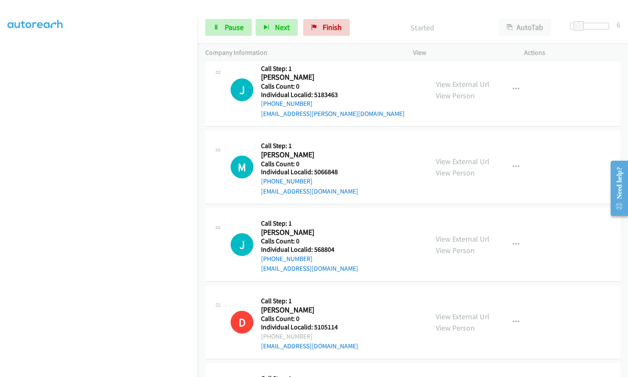
scroll to position [1351, 0]
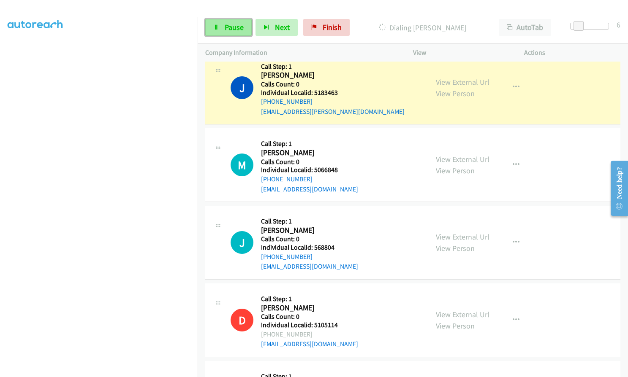
click at [225, 27] on span "Pause" at bounding box center [234, 27] width 19 height 10
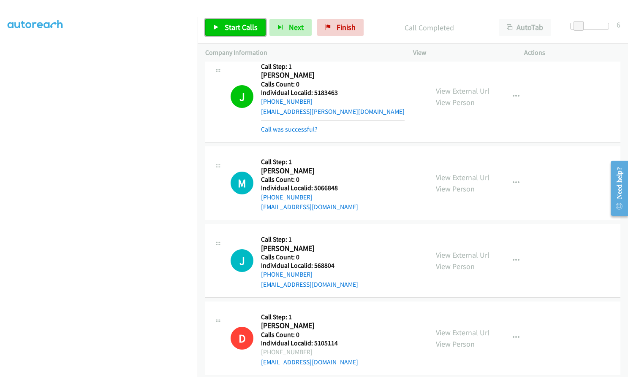
click at [232, 28] on span "Start Calls" at bounding box center [241, 27] width 33 height 10
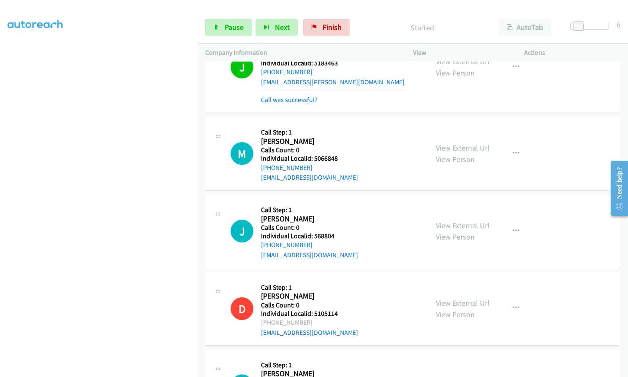
scroll to position [1361, 0]
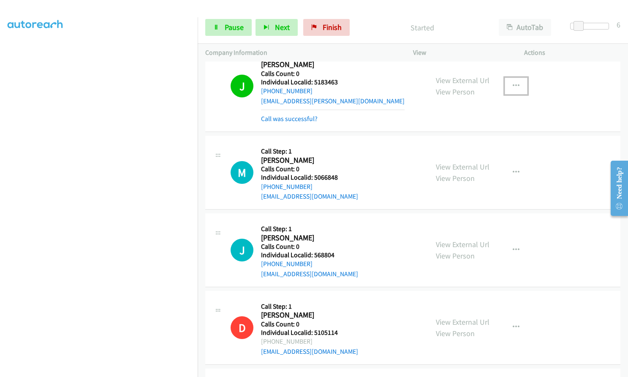
click at [516, 87] on button "button" at bounding box center [515, 86] width 23 height 17
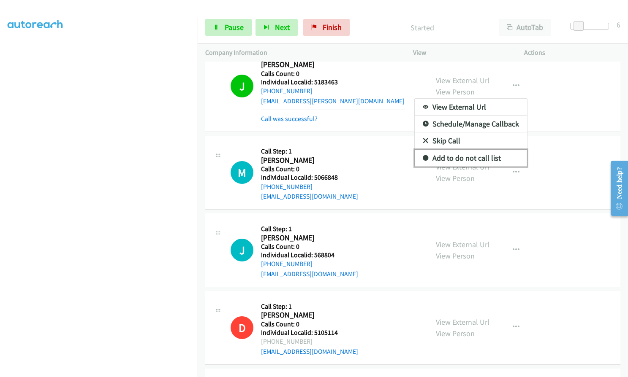
click at [422, 158] on icon at bounding box center [425, 159] width 6 height 6
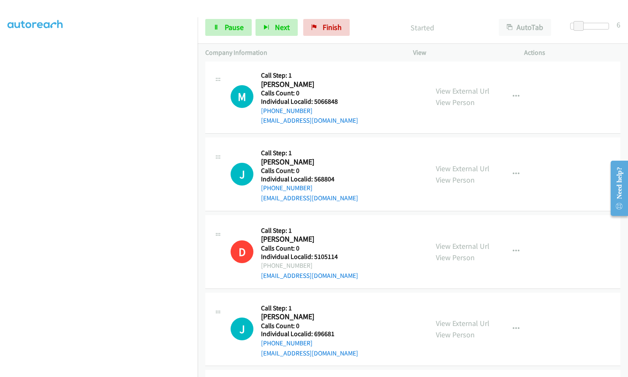
scroll to position [1435, 0]
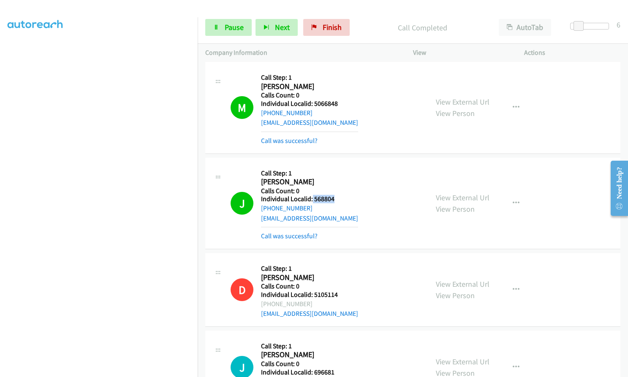
drag, startPoint x: 311, startPoint y: 199, endPoint x: 336, endPoint y: 199, distance: 24.9
click at [336, 199] on h5 "Individual Localid: 568804" at bounding box center [309, 199] width 97 height 8
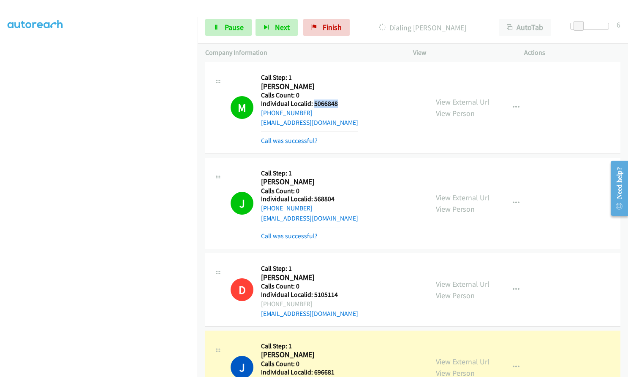
drag, startPoint x: 313, startPoint y: 103, endPoint x: 346, endPoint y: 102, distance: 32.9
click at [346, 102] on h5 "Individual Localid: 5066848" at bounding box center [309, 104] width 97 height 8
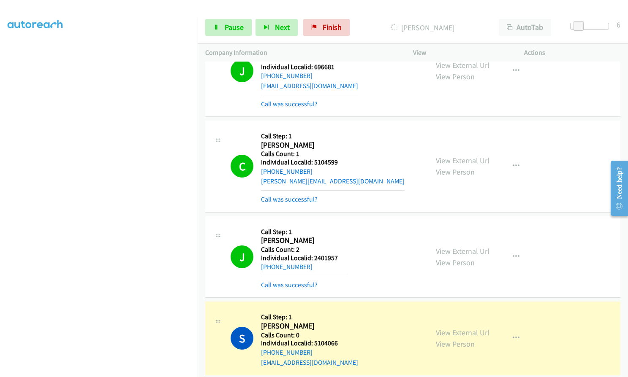
scroll to position [1730, 0]
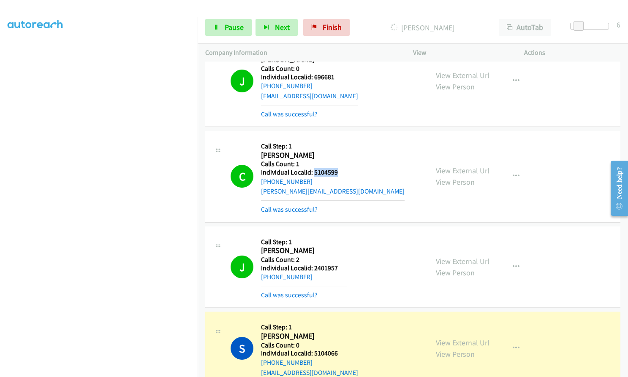
drag, startPoint x: 313, startPoint y: 171, endPoint x: 342, endPoint y: 173, distance: 28.9
click at [342, 173] on h5 "Individual Localid: 5104599" at bounding box center [332, 172] width 143 height 8
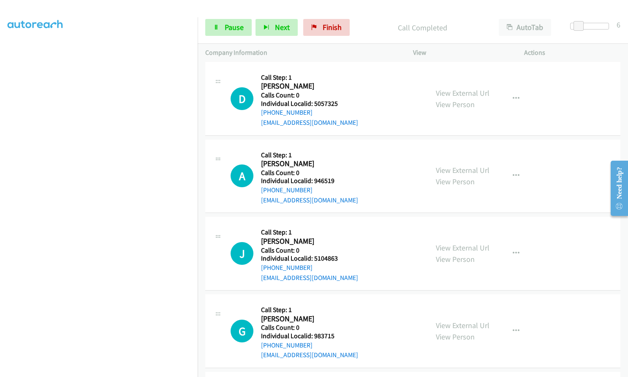
scroll to position [2268, 0]
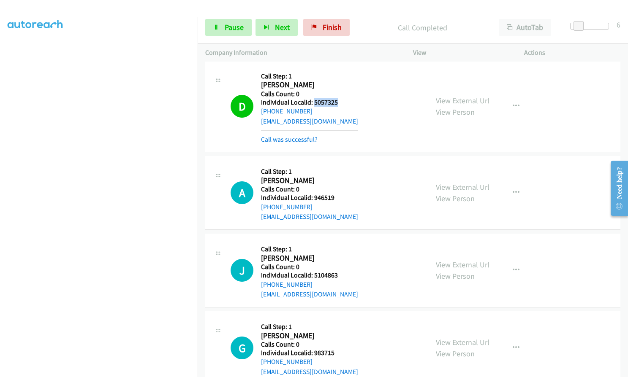
drag, startPoint x: 314, startPoint y: 102, endPoint x: 338, endPoint y: 102, distance: 23.2
click at [338, 102] on h5 "Individual Localid: 5057325" at bounding box center [309, 102] width 97 height 8
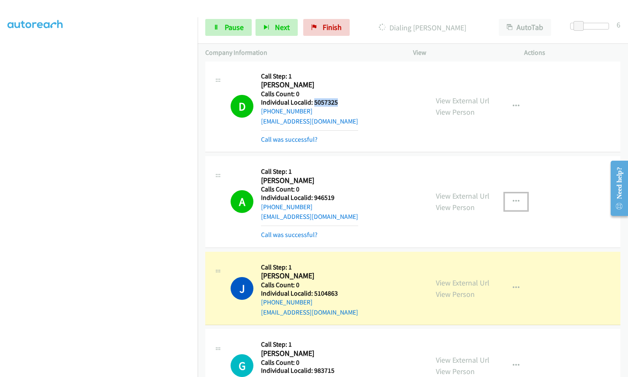
click at [512, 198] on icon "button" at bounding box center [515, 201] width 7 height 7
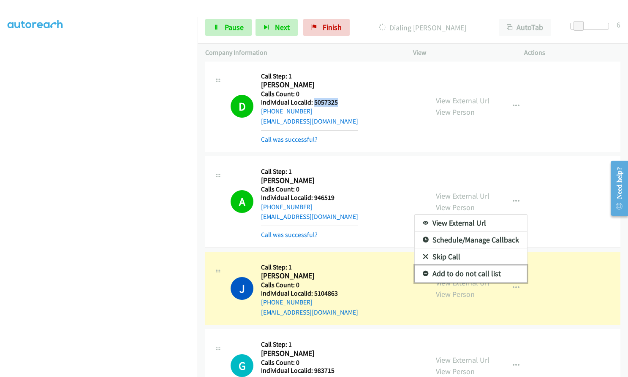
click at [422, 273] on icon at bounding box center [425, 274] width 6 height 6
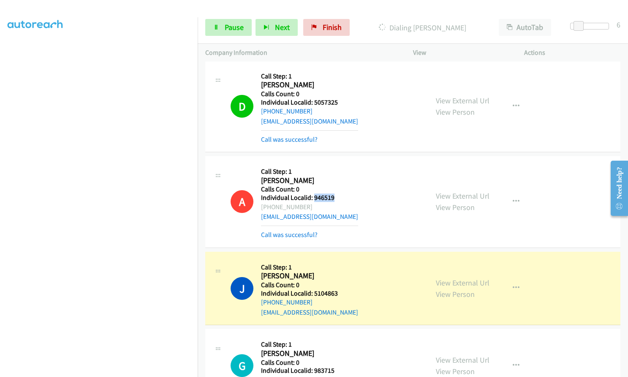
drag, startPoint x: 312, startPoint y: 197, endPoint x: 335, endPoint y: 197, distance: 22.4
click at [335, 197] on h5 "Individual Localid: 946519" at bounding box center [309, 198] width 97 height 8
click at [230, 21] on link "Pause" at bounding box center [228, 27] width 46 height 17
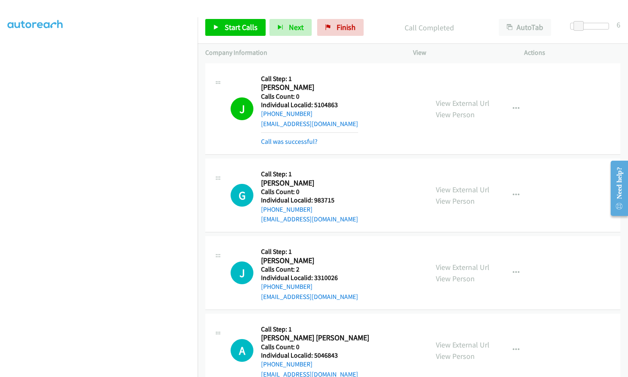
scroll to position [2543, 0]
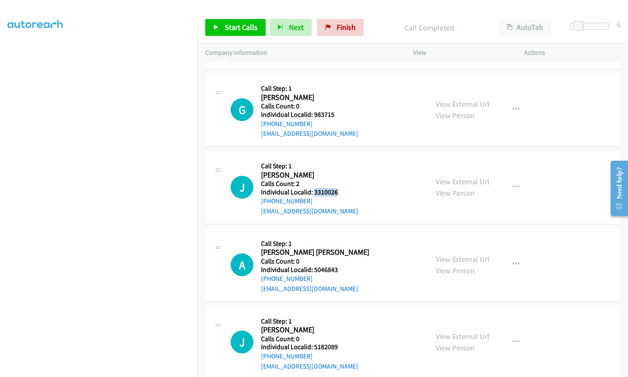
drag, startPoint x: 314, startPoint y: 192, endPoint x: 341, endPoint y: 192, distance: 27.9
click at [341, 192] on div "J Callback Scheduled Call Step: 1 [PERSON_NAME] America/New_York Calls Count: 2…" at bounding box center [325, 187] width 190 height 58
drag, startPoint x: 314, startPoint y: 270, endPoint x: 341, endPoint y: 271, distance: 27.9
click at [341, 271] on div "A Callback Scheduled Call Step: 1 [PERSON_NAME] [PERSON_NAME] America/Los_Angel…" at bounding box center [325, 265] width 190 height 58
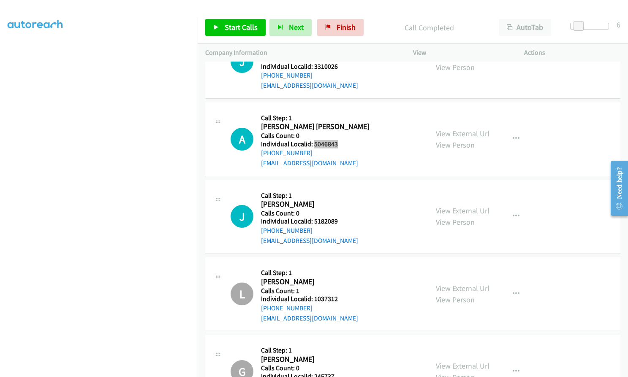
scroll to position [2669, 0]
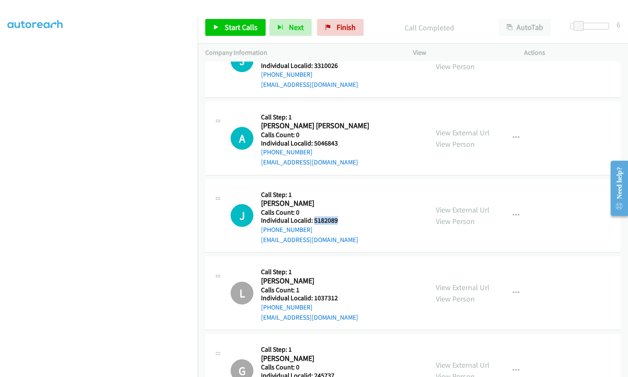
drag, startPoint x: 313, startPoint y: 220, endPoint x: 339, endPoint y: 220, distance: 25.7
click at [339, 220] on h5 "Individual Localid: 5182089" at bounding box center [309, 221] width 97 height 8
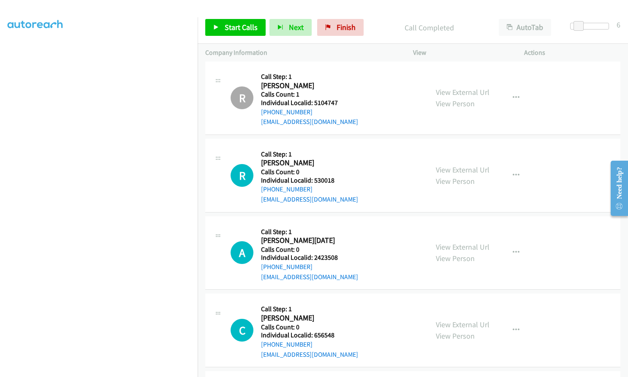
scroll to position [3049, 0]
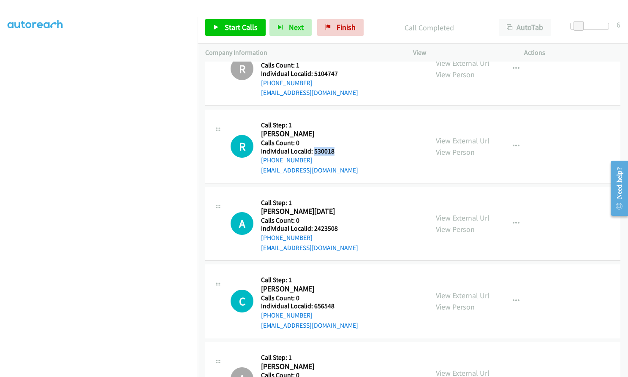
drag, startPoint x: 313, startPoint y: 152, endPoint x: 338, endPoint y: 152, distance: 24.9
click at [338, 152] on div "R Callback Scheduled Call Step: 1 [PERSON_NAME] America/New_York Calls Count: 0…" at bounding box center [325, 146] width 190 height 58
drag, startPoint x: 312, startPoint y: 227, endPoint x: 338, endPoint y: 226, distance: 26.6
click at [338, 226] on div "A Callback Scheduled Call Step: 1 [PERSON_NAME][DATE] America/New_York Calls Co…" at bounding box center [325, 224] width 190 height 58
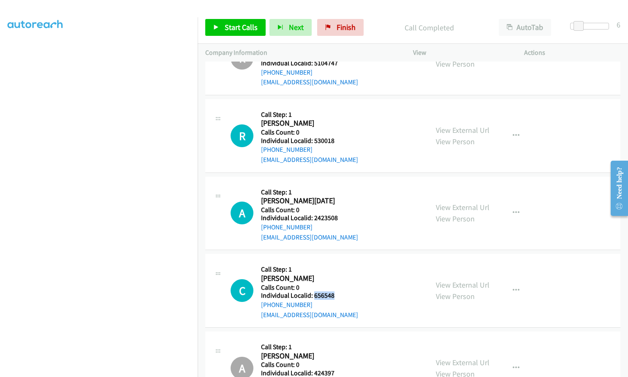
drag, startPoint x: 314, startPoint y: 297, endPoint x: 336, endPoint y: 296, distance: 21.9
click at [336, 296] on div "C Callback Scheduled Call Step: 1 [PERSON_NAME] America/[GEOGRAPHIC_DATA] Calls…" at bounding box center [325, 291] width 190 height 58
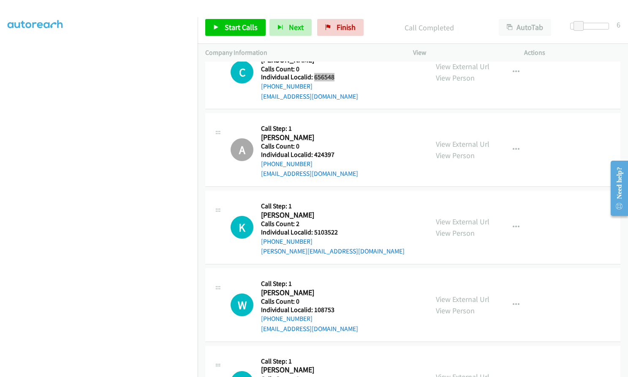
scroll to position [3281, 0]
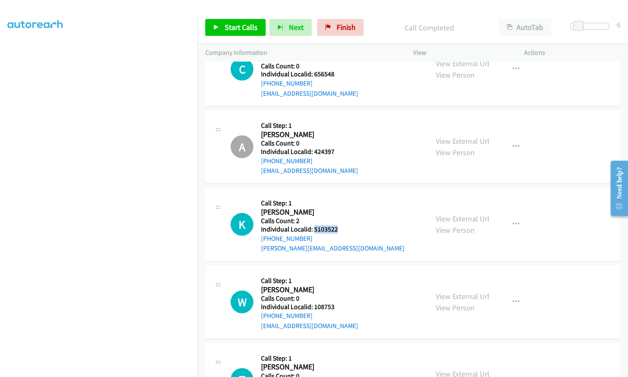
drag, startPoint x: 314, startPoint y: 225, endPoint x: 342, endPoint y: 227, distance: 27.5
click at [342, 227] on div "K Callback Scheduled Call Step: 1 [PERSON_NAME] [GEOGRAPHIC_DATA]/[GEOGRAPHIC_D…" at bounding box center [325, 224] width 190 height 58
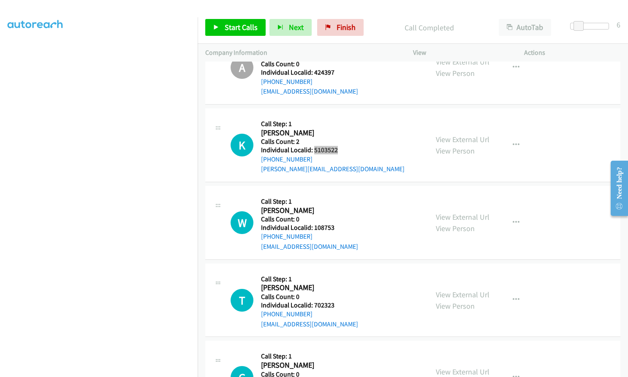
scroll to position [3366, 0]
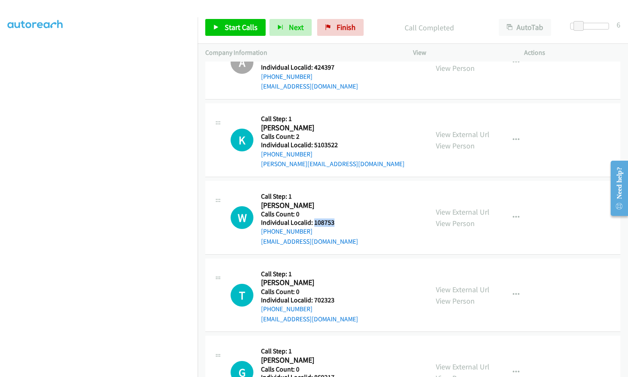
drag, startPoint x: 314, startPoint y: 223, endPoint x: 338, endPoint y: 223, distance: 24.9
click at [338, 223] on div "W Callback Scheduled Call Step: 1 [PERSON_NAME] America/[GEOGRAPHIC_DATA] Calls…" at bounding box center [325, 218] width 190 height 58
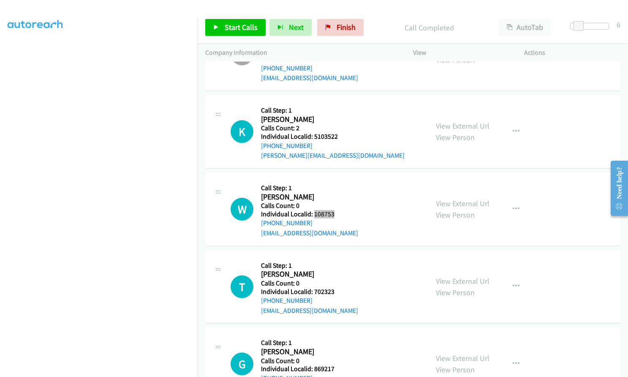
scroll to position [3376, 0]
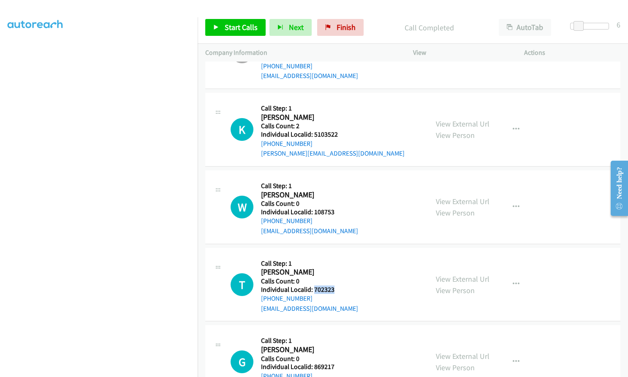
drag, startPoint x: 314, startPoint y: 290, endPoint x: 336, endPoint y: 290, distance: 22.4
click at [336, 290] on div "T Callback Scheduled Call Step: 1 [PERSON_NAME] America/New_York Calls Count: 0…" at bounding box center [325, 285] width 190 height 58
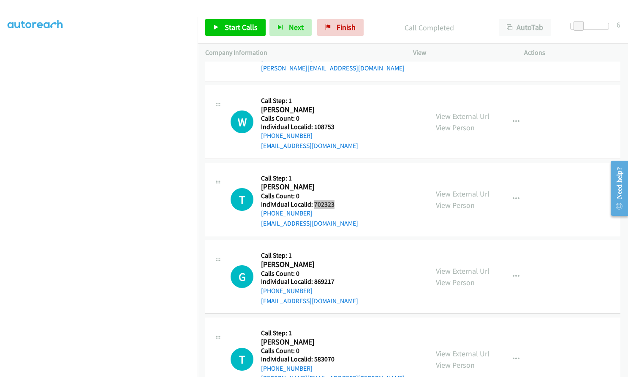
scroll to position [3492, 0]
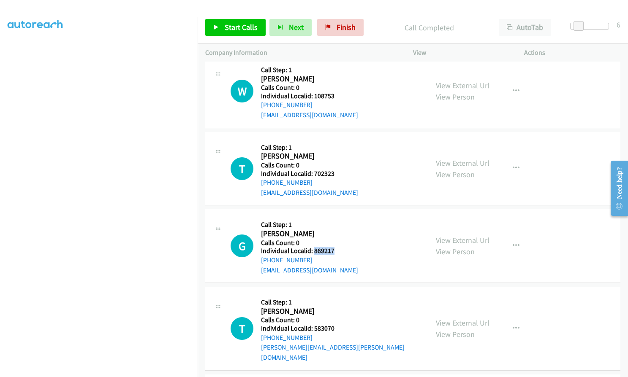
drag, startPoint x: 313, startPoint y: 251, endPoint x: 333, endPoint y: 250, distance: 20.3
click at [337, 251] on div "G Callback Scheduled Call Step: 1 [PERSON_NAME] America/New_York Calls Count: 0…" at bounding box center [325, 246] width 190 height 58
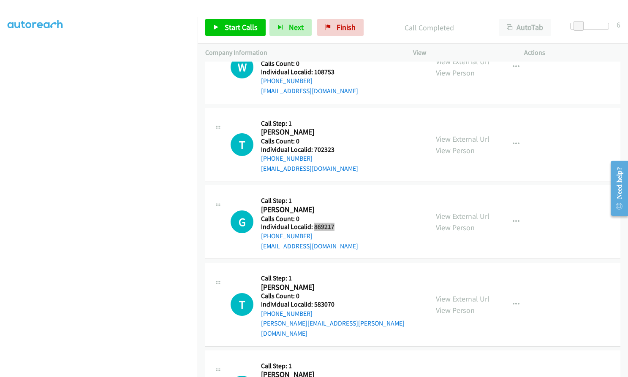
scroll to position [3577, 0]
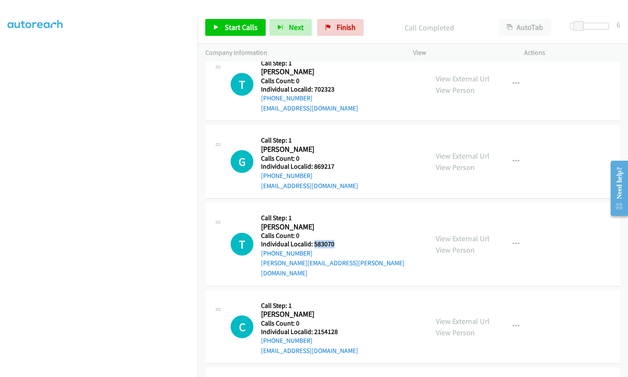
drag, startPoint x: 314, startPoint y: 245, endPoint x: 336, endPoint y: 244, distance: 22.8
click at [336, 244] on div "T Callback Scheduled Call Step: 1 [PERSON_NAME] America/[GEOGRAPHIC_DATA] Calls…" at bounding box center [325, 244] width 190 height 68
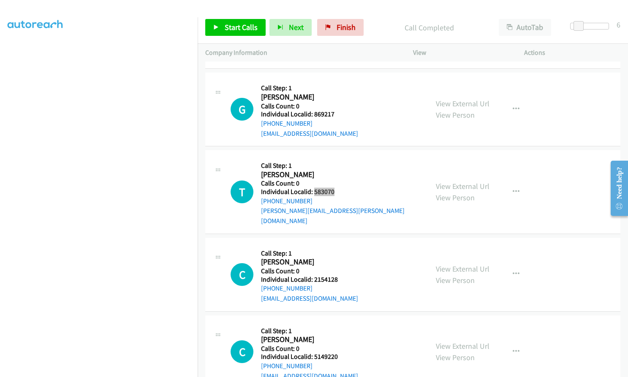
scroll to position [3630, 0]
drag, startPoint x: 314, startPoint y: 269, endPoint x: 337, endPoint y: 268, distance: 23.2
click at [337, 268] on div "C Callback Scheduled Call Step: 1 [PERSON_NAME] America/New_York Calls Count: 0…" at bounding box center [325, 274] width 190 height 58
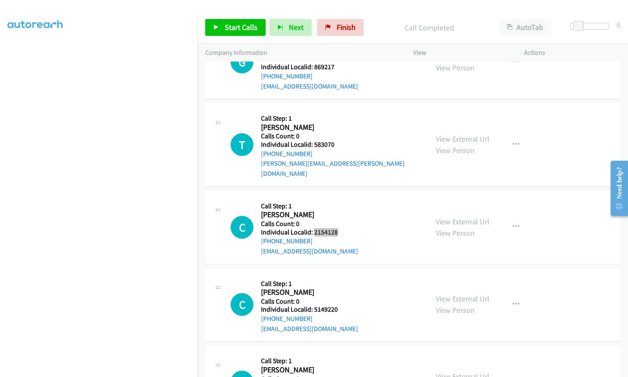
scroll to position [3703, 0]
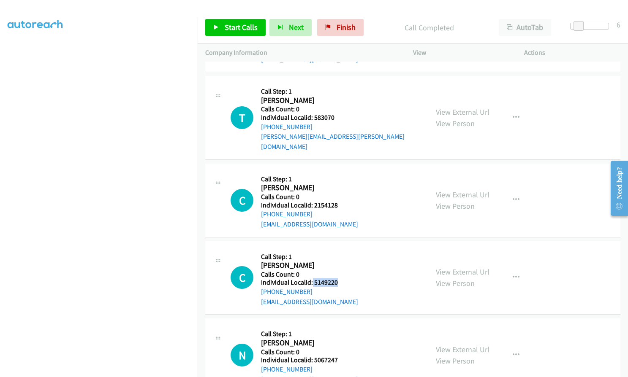
drag, startPoint x: 312, startPoint y: 271, endPoint x: 338, endPoint y: 273, distance: 26.6
click at [338, 273] on div "C Callback Scheduled Call Step: 1 [PERSON_NAME] America/New_York Calls Count: 0…" at bounding box center [325, 278] width 190 height 58
click at [251, 23] on span "Start Calls" at bounding box center [241, 27] width 33 height 10
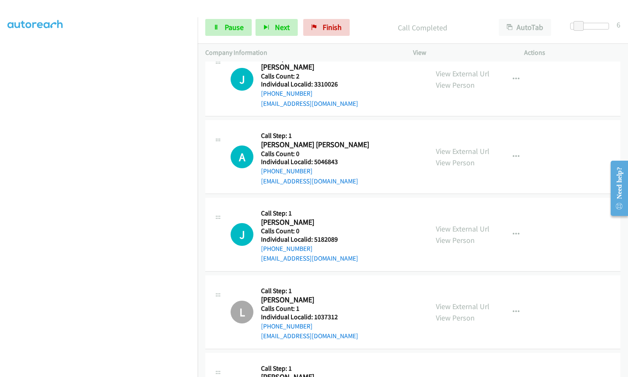
scroll to position [2669, 0]
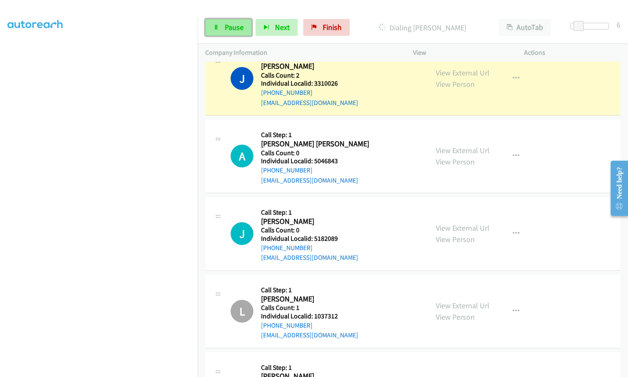
click at [231, 30] on span "Pause" at bounding box center [234, 27] width 19 height 10
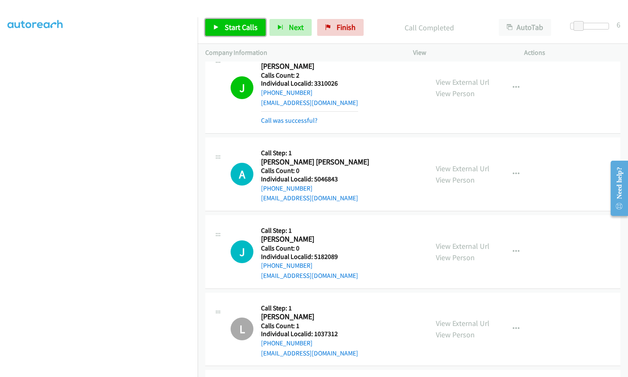
click at [241, 30] on span "Start Calls" at bounding box center [241, 27] width 33 height 10
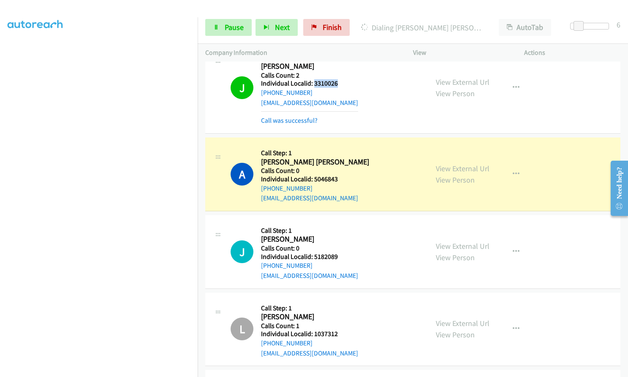
drag, startPoint x: 313, startPoint y: 86, endPoint x: 344, endPoint y: 85, distance: 30.8
click at [344, 85] on div "J Callback Scheduled Call Step: 1 [PERSON_NAME] America/New_York Calls Count: 2…" at bounding box center [325, 88] width 190 height 76
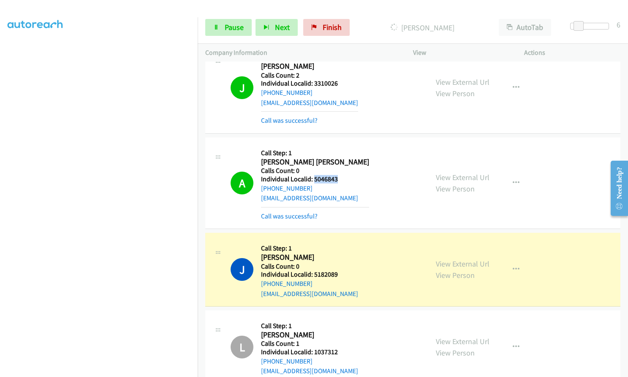
drag, startPoint x: 313, startPoint y: 177, endPoint x: 336, endPoint y: 177, distance: 23.6
click at [336, 177] on div "A Callback Scheduled Call Step: 1 [PERSON_NAME] [PERSON_NAME] America/Los_Angel…" at bounding box center [325, 183] width 190 height 76
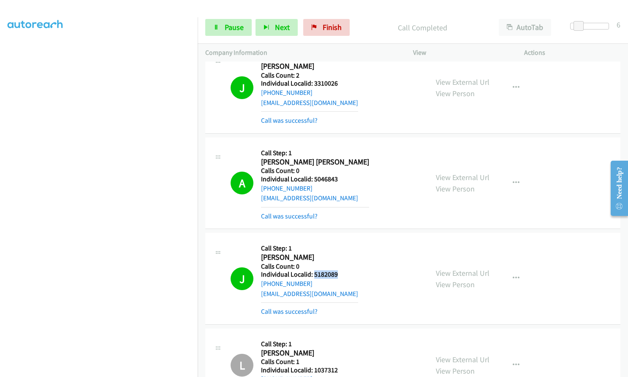
drag, startPoint x: 312, startPoint y: 274, endPoint x: 341, endPoint y: 272, distance: 29.2
click at [341, 272] on h5 "Individual Localid: 5182089" at bounding box center [309, 275] width 97 height 8
click at [227, 25] on span "Pause" at bounding box center [234, 27] width 19 height 10
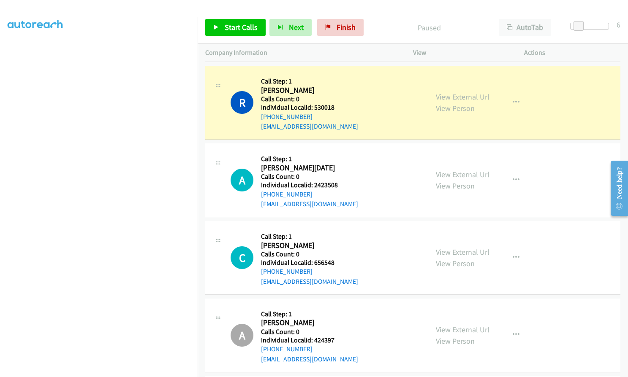
scroll to position [3165, 0]
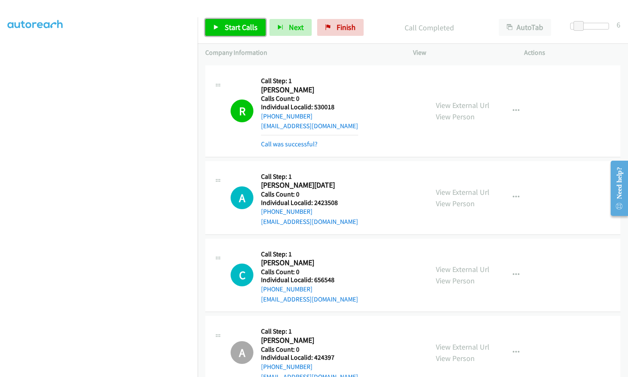
click at [238, 26] on span "Start Calls" at bounding box center [241, 27] width 33 height 10
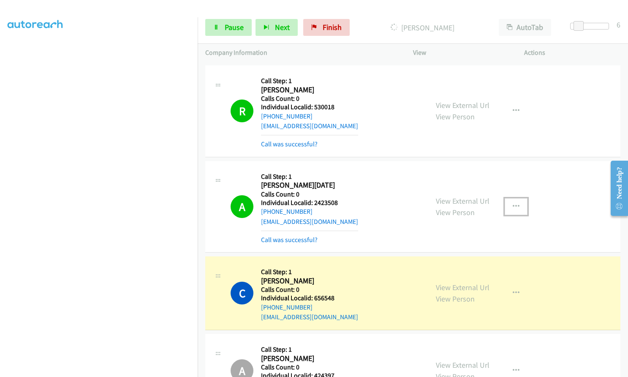
click at [517, 205] on button "button" at bounding box center [515, 206] width 23 height 17
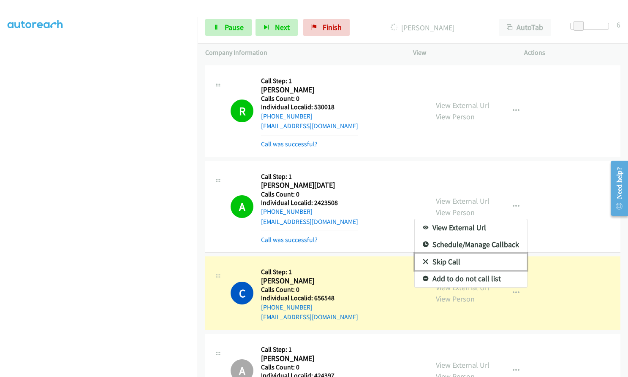
click at [422, 262] on icon at bounding box center [425, 263] width 6 height 6
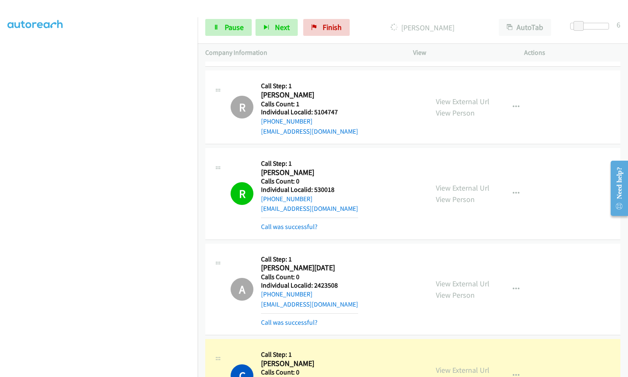
scroll to position [3134, 0]
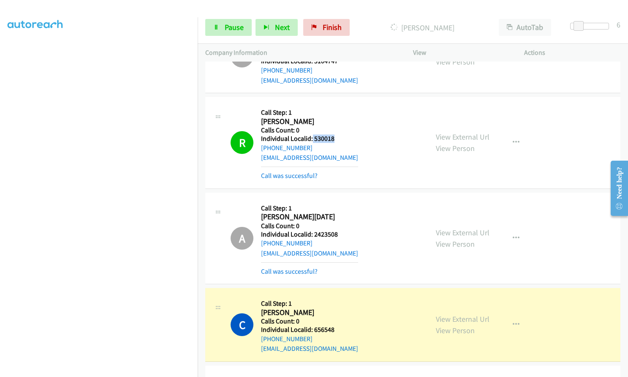
drag, startPoint x: 312, startPoint y: 138, endPoint x: 336, endPoint y: 138, distance: 24.1
click at [336, 138] on div "R Callback Scheduled Call Step: 1 [PERSON_NAME] America/New_York Calls Count: 0…" at bounding box center [325, 143] width 190 height 76
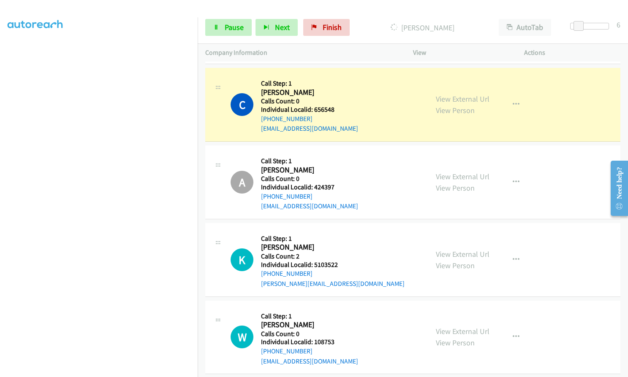
scroll to position [3355, 0]
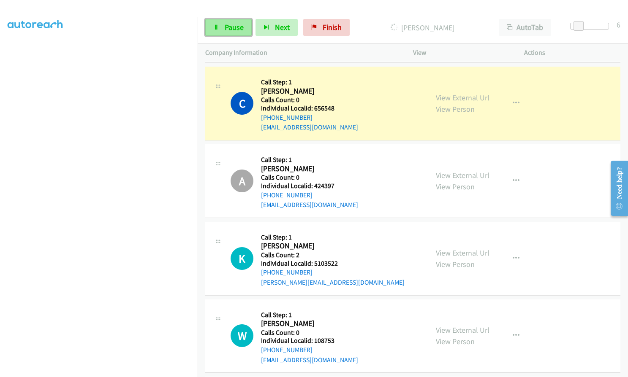
click at [228, 25] on span "Pause" at bounding box center [234, 27] width 19 height 10
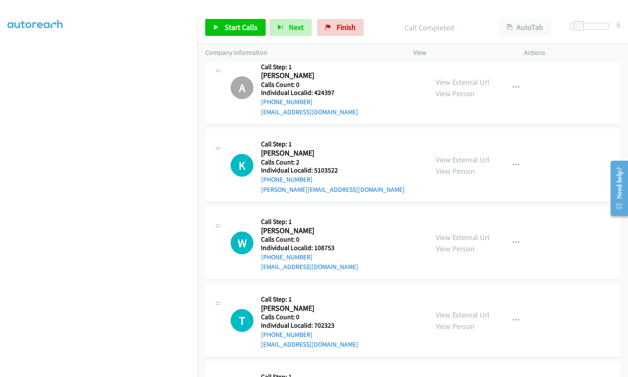
scroll to position [3471, 0]
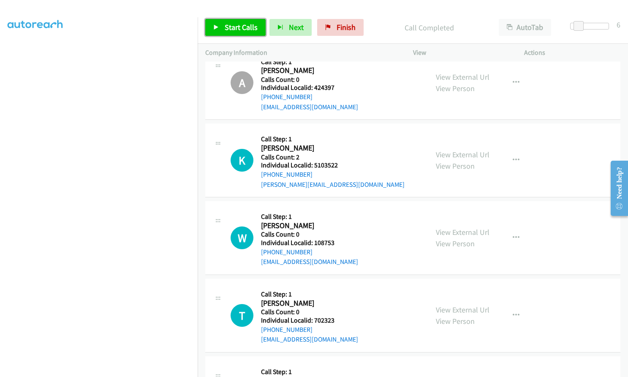
click at [233, 24] on span "Start Calls" at bounding box center [241, 27] width 33 height 10
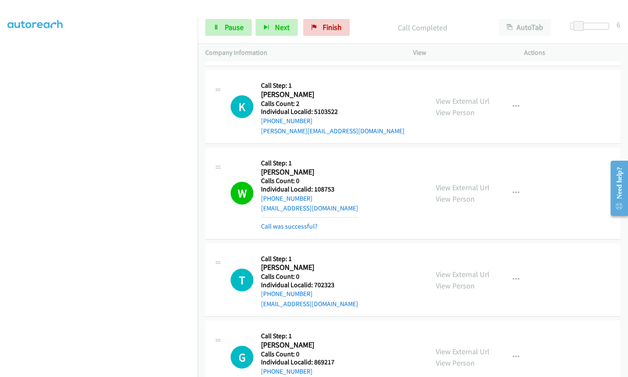
scroll to position [3521, 0]
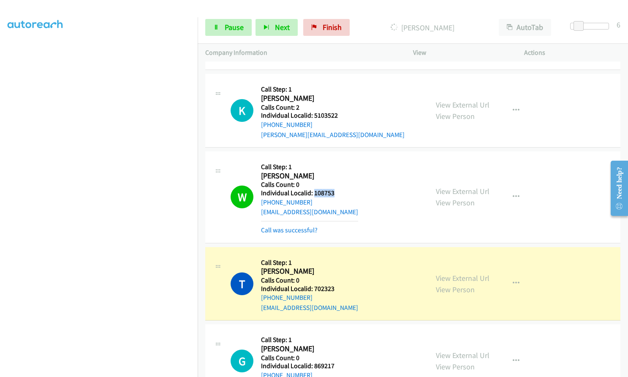
drag, startPoint x: 312, startPoint y: 194, endPoint x: 336, endPoint y: 193, distance: 23.2
click at [336, 193] on div "W Callback Scheduled Call Step: 1 [PERSON_NAME] America/[GEOGRAPHIC_DATA] Calls…" at bounding box center [325, 197] width 190 height 76
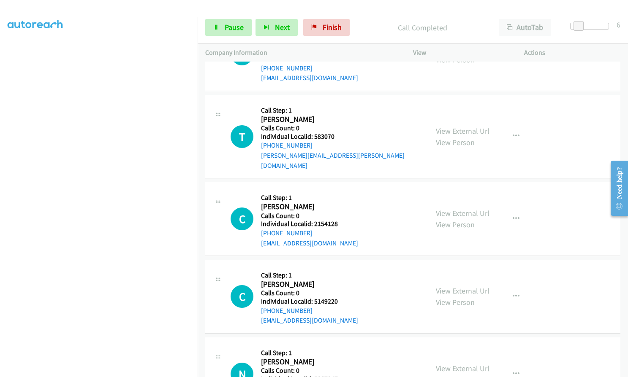
scroll to position [3901, 0]
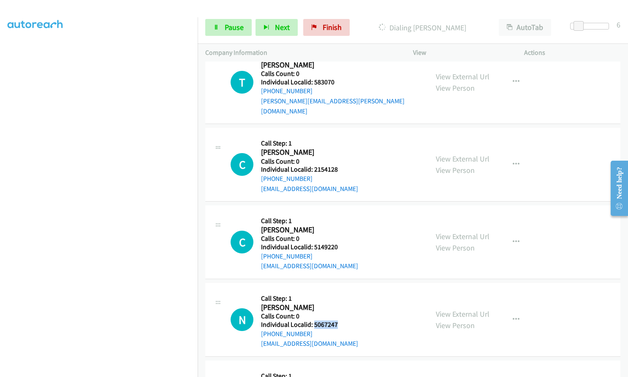
drag, startPoint x: 313, startPoint y: 314, endPoint x: 338, endPoint y: 314, distance: 24.9
click at [338, 321] on h5 "Individual Localid: 5067247" at bounding box center [309, 325] width 97 height 8
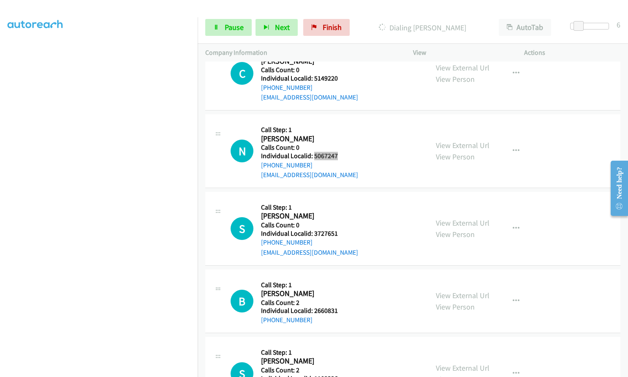
scroll to position [4088, 0]
drag, startPoint x: 327, startPoint y: 225, endPoint x: 338, endPoint y: 225, distance: 11.0
click at [338, 225] on div "S Callback Scheduled Call Step: 1 [PERSON_NAME] America/New_York Calls Count: 0…" at bounding box center [325, 228] width 190 height 58
drag, startPoint x: 314, startPoint y: 300, endPoint x: 339, endPoint y: 301, distance: 25.4
click at [339, 301] on div "B Callback Scheduled Call Step: 1 [PERSON_NAME] America/[GEOGRAPHIC_DATA] Calls…" at bounding box center [325, 301] width 190 height 48
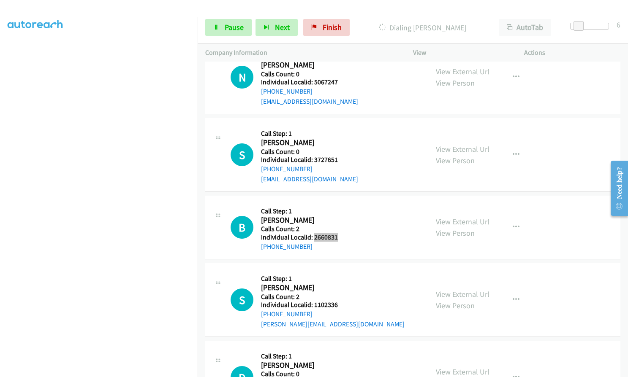
scroll to position [4172, 0]
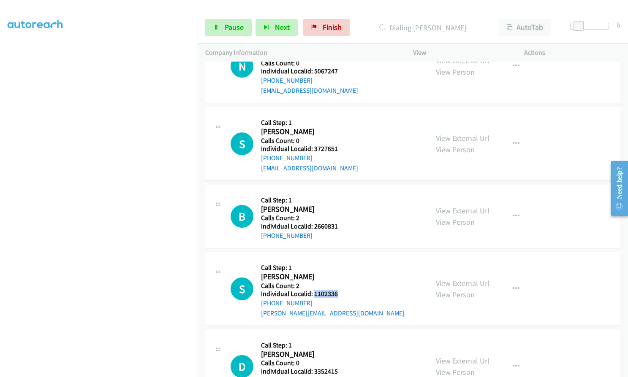
drag, startPoint x: 313, startPoint y: 285, endPoint x: 344, endPoint y: 287, distance: 30.9
click at [344, 287] on div "S Callback Scheduled Call Step: 1 [PERSON_NAME] America/New_York Calls Count: 2…" at bounding box center [325, 289] width 190 height 58
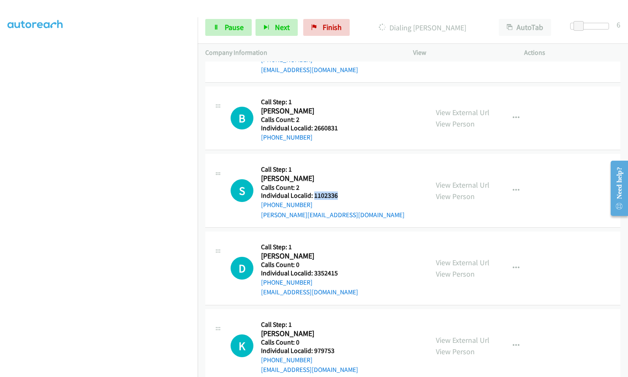
scroll to position [4288, 0]
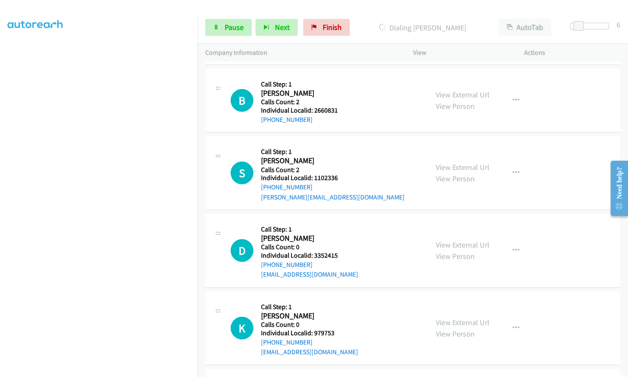
click at [314, 252] on h5 "Individual Localid: 3352415" at bounding box center [309, 256] width 97 height 8
drag, startPoint x: 314, startPoint y: 244, endPoint x: 333, endPoint y: 244, distance: 18.1
click at [335, 252] on h5 "Individual Localid: 3352415" at bounding box center [309, 256] width 97 height 8
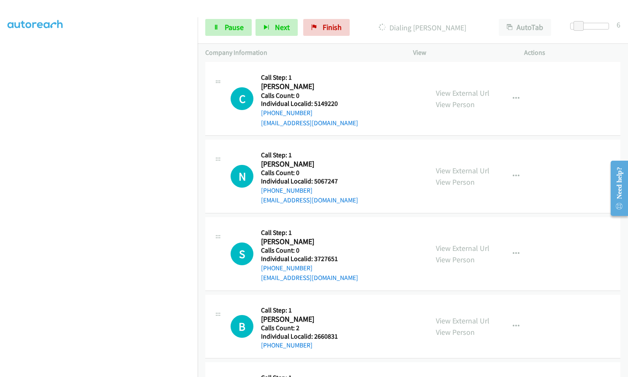
scroll to position [4074, 0]
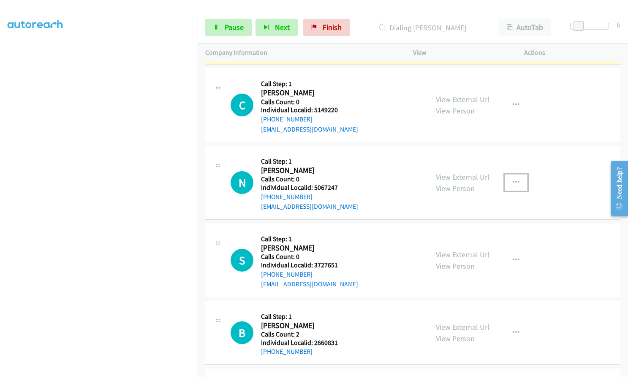
click at [512, 179] on icon "button" at bounding box center [515, 182] width 7 height 7
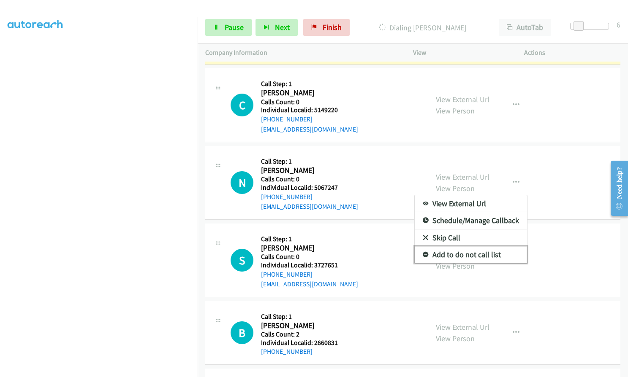
click at [422, 252] on icon at bounding box center [425, 255] width 6 height 6
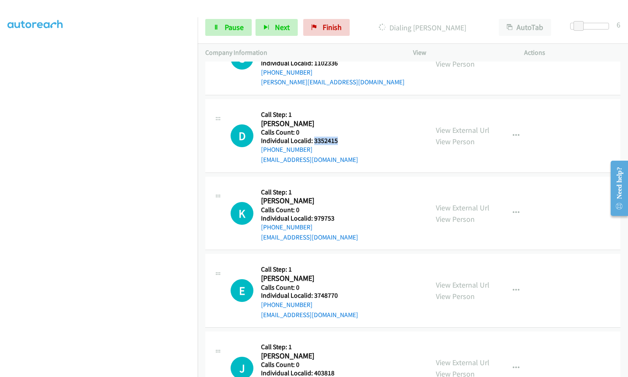
scroll to position [4422, 0]
drag, startPoint x: 311, startPoint y: 205, endPoint x: 339, endPoint y: 205, distance: 27.9
click at [339, 205] on div "K Callback Scheduled Call Step: 1 [PERSON_NAME] America/[GEOGRAPHIC_DATA] Calls…" at bounding box center [325, 213] width 190 height 58
drag, startPoint x: 317, startPoint y: 284, endPoint x: 335, endPoint y: 284, distance: 17.7
click at [335, 291] on h5 "Individual Localid: 3748770" at bounding box center [309, 295] width 97 height 8
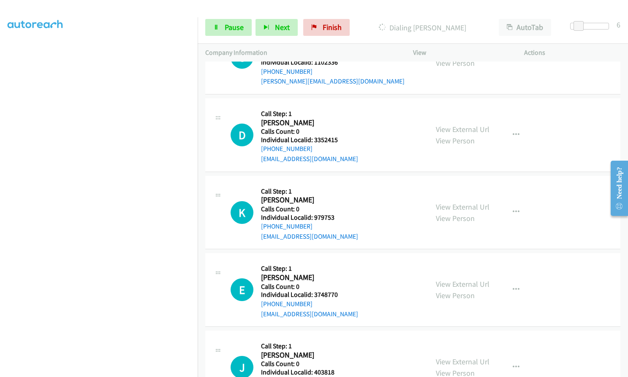
click at [314, 273] on h2 "[PERSON_NAME]" at bounding box center [309, 278] width 97 height 10
drag, startPoint x: 314, startPoint y: 286, endPoint x: 339, endPoint y: 286, distance: 24.9
click at [339, 286] on div "E Callback Scheduled Call Step: 1 [PERSON_NAME] America/New_York Calls Count: 0…" at bounding box center [325, 290] width 190 height 58
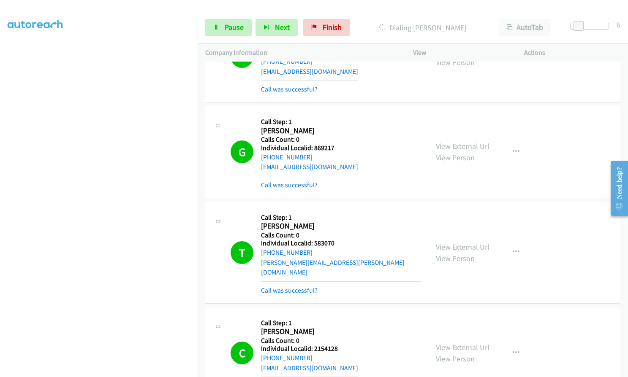
scroll to position [3776, 0]
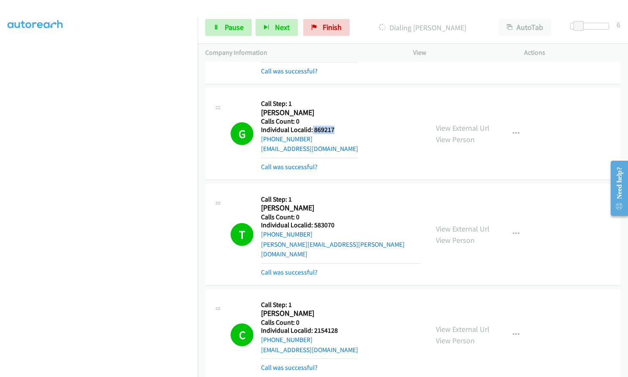
drag, startPoint x: 314, startPoint y: 127, endPoint x: 340, endPoint y: 129, distance: 25.4
click at [340, 129] on div "G Callback Scheduled Call Step: 1 [PERSON_NAME] America/New_York Calls Count: 0…" at bounding box center [325, 134] width 190 height 76
drag, startPoint x: 314, startPoint y: 226, endPoint x: 337, endPoint y: 225, distance: 22.8
click at [337, 225] on div "T Callback Scheduled Call Step: 1 [PERSON_NAME] America/[GEOGRAPHIC_DATA] Calls…" at bounding box center [325, 235] width 190 height 86
drag, startPoint x: 325, startPoint y: 225, endPoint x: 331, endPoint y: 219, distance: 7.8
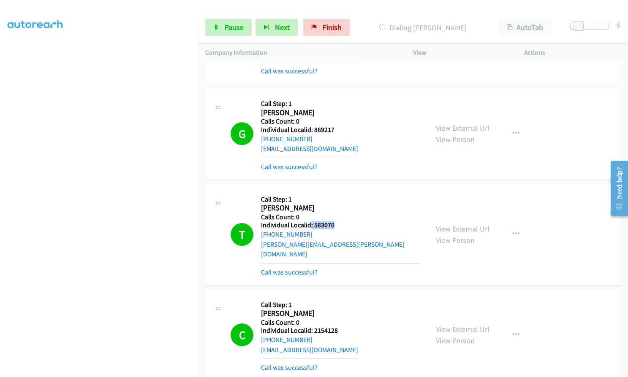
click at [346, 192] on div "T Callback Scheduled Call Step: 1 [PERSON_NAME] America/[GEOGRAPHIC_DATA] Calls…" at bounding box center [325, 235] width 190 height 86
drag, startPoint x: 319, startPoint y: 225, endPoint x: 336, endPoint y: 226, distance: 16.5
click at [336, 226] on div "T Callback Scheduled Call Step: 1 [PERSON_NAME] America/[GEOGRAPHIC_DATA] Calls…" at bounding box center [325, 235] width 190 height 86
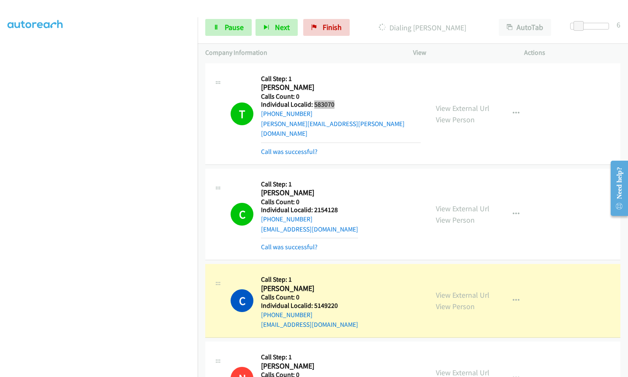
scroll to position [3902, 0]
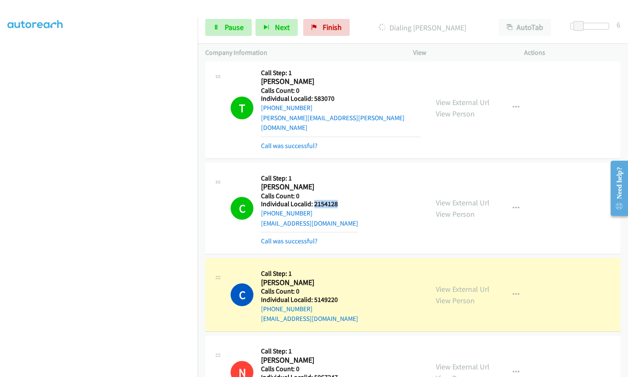
drag, startPoint x: 314, startPoint y: 194, endPoint x: 336, endPoint y: 194, distance: 22.8
click at [336, 194] on div "C Callback Scheduled Call Step: 1 [PERSON_NAME] America/New_York Calls Count: 0…" at bounding box center [325, 209] width 190 height 76
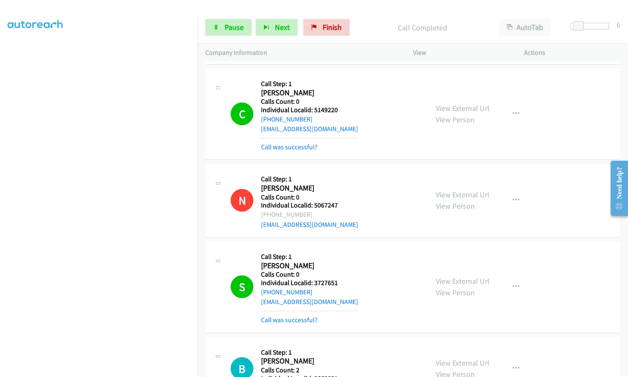
scroll to position [4082, 0]
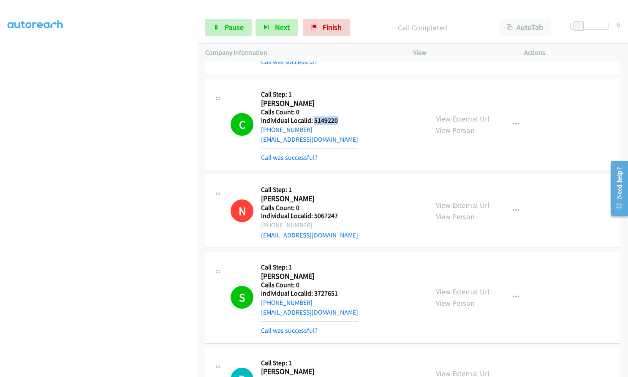
drag, startPoint x: 313, startPoint y: 108, endPoint x: 339, endPoint y: 110, distance: 26.7
click at [339, 109] on div "C Callback Scheduled Call Step: 1 [PERSON_NAME] America/New_York Calls Count: 0…" at bounding box center [325, 125] width 190 height 76
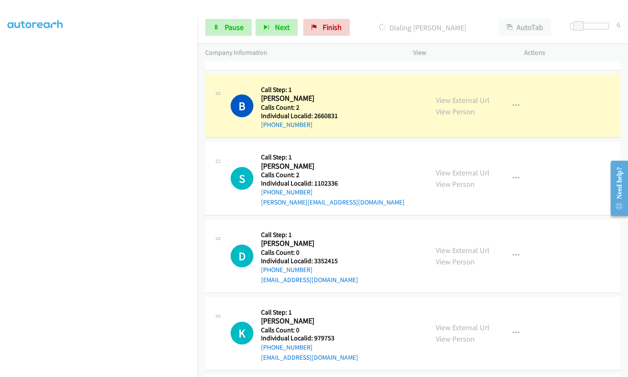
scroll to position [4356, 0]
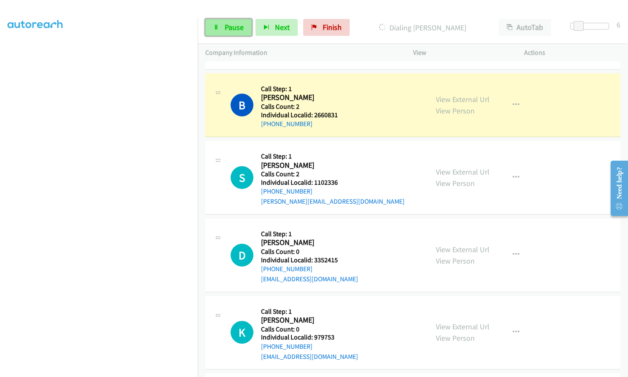
click at [243, 27] on link "Pause" at bounding box center [228, 27] width 46 height 17
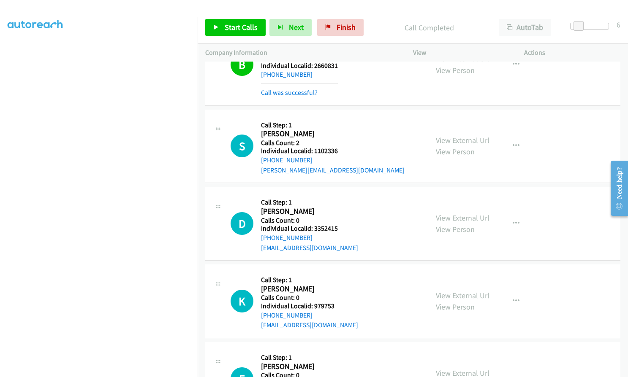
scroll to position [4430, 0]
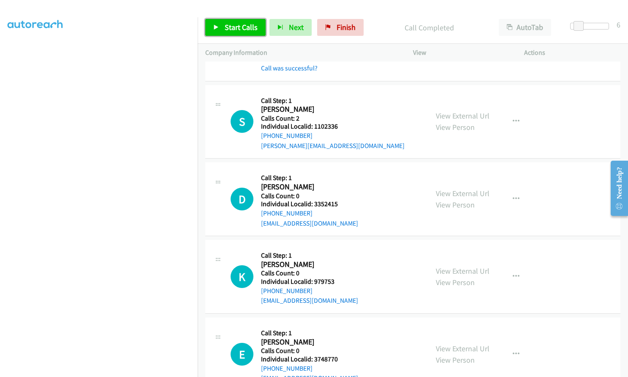
drag, startPoint x: 241, startPoint y: 29, endPoint x: 247, endPoint y: 36, distance: 9.3
click at [241, 29] on span "Start Calls" at bounding box center [241, 27] width 33 height 10
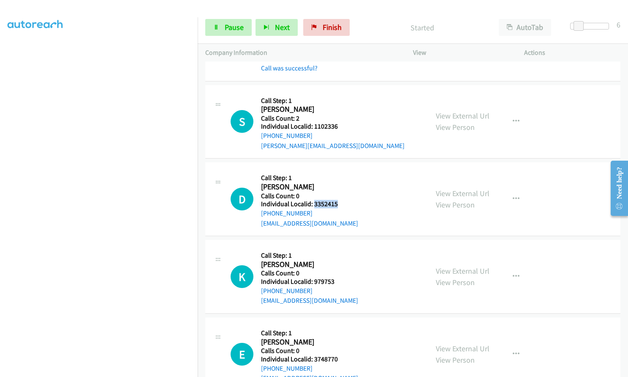
drag, startPoint x: 314, startPoint y: 195, endPoint x: 333, endPoint y: 193, distance: 19.5
click at [337, 193] on div "D Callback Scheduled Call Step: 1 [PERSON_NAME] America/Los_Angeles Calls Count…" at bounding box center [325, 199] width 190 height 58
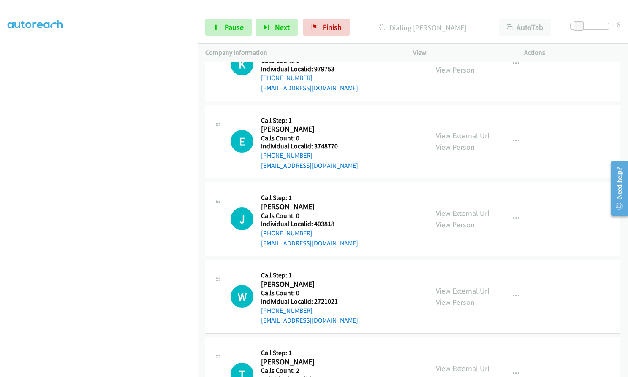
scroll to position [4662, 0]
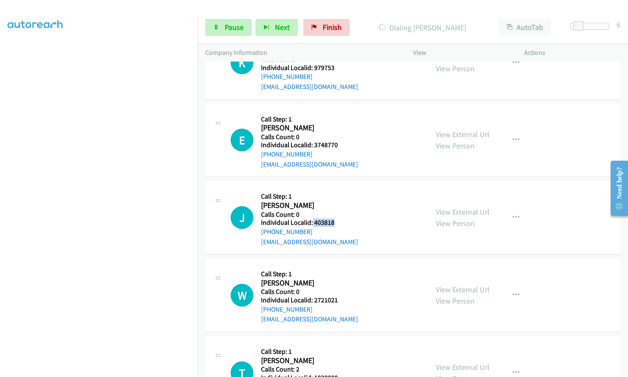
drag, startPoint x: 314, startPoint y: 213, endPoint x: 334, endPoint y: 212, distance: 20.7
click at [334, 212] on div "J Callback Scheduled Call Step: 1 [PERSON_NAME] America/[GEOGRAPHIC_DATA] Calls…" at bounding box center [325, 218] width 190 height 58
drag, startPoint x: 312, startPoint y: 290, endPoint x: 337, endPoint y: 290, distance: 24.9
click at [337, 290] on div "W Callback Scheduled Call Step: 1 [PERSON_NAME] America/Los_Angeles Calls Count…" at bounding box center [325, 295] width 190 height 58
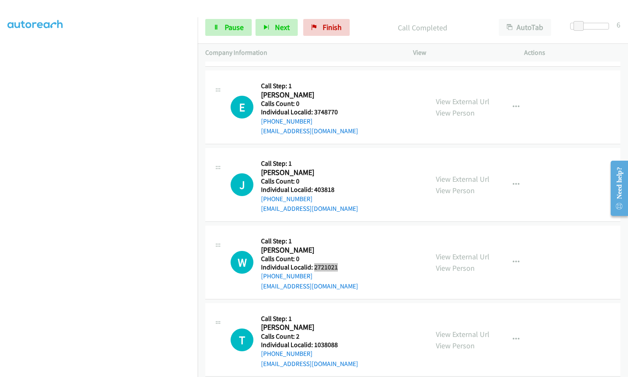
scroll to position [4807, 0]
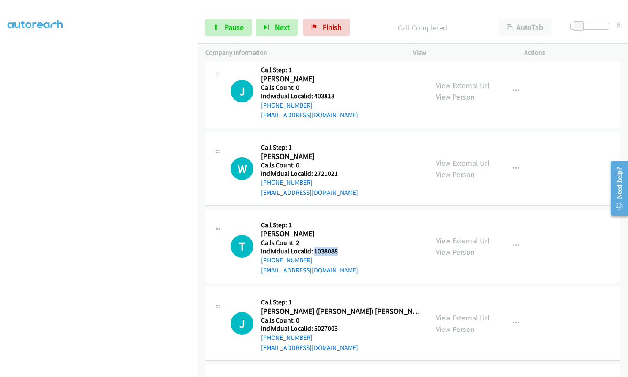
drag, startPoint x: 314, startPoint y: 243, endPoint x: 338, endPoint y: 241, distance: 24.5
click at [338, 241] on div "T Callback Scheduled Call Step: 1 [PERSON_NAME] America/New_York Calls Count: 2…" at bounding box center [325, 246] width 190 height 58
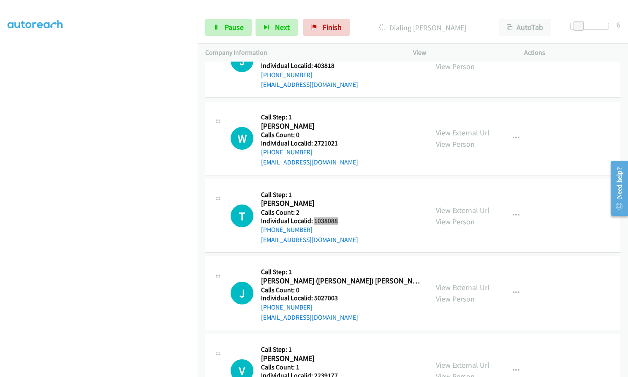
scroll to position [4838, 0]
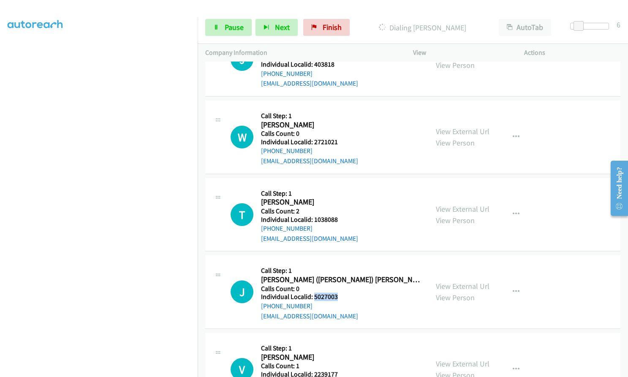
drag, startPoint x: 314, startPoint y: 287, endPoint x: 338, endPoint y: 287, distance: 24.1
click at [338, 287] on div "J Callback Scheduled Call Step: 1 [PERSON_NAME] ([PERSON_NAME]) [PERSON_NAME] A…" at bounding box center [325, 292] width 190 height 58
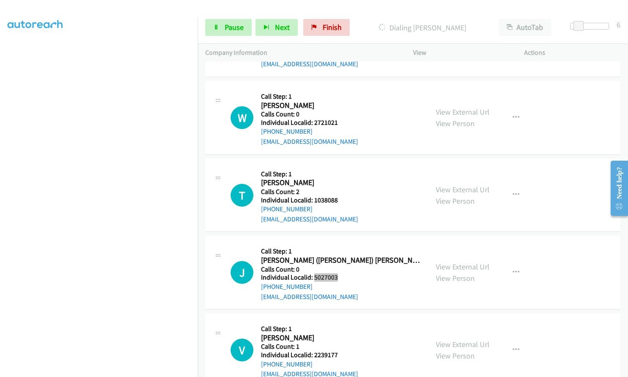
scroll to position [4923, 0]
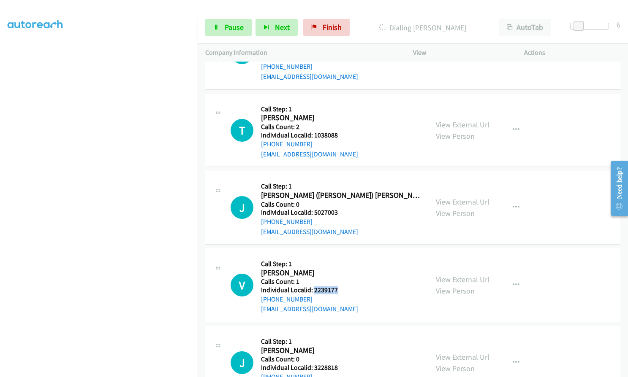
drag, startPoint x: 312, startPoint y: 280, endPoint x: 334, endPoint y: 280, distance: 21.9
click at [337, 280] on div "V Callback Scheduled Call Step: 1 [PERSON_NAME] America/[GEOGRAPHIC_DATA] Calls…" at bounding box center [325, 285] width 190 height 58
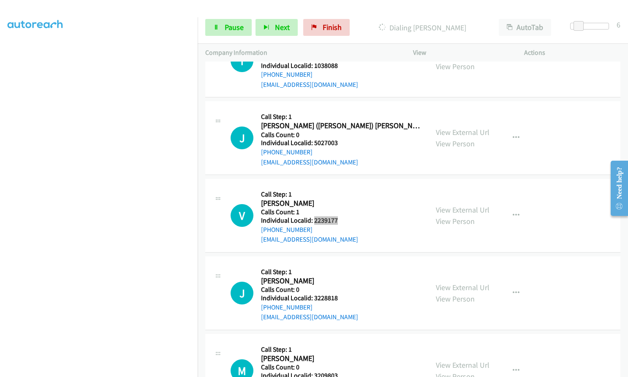
scroll to position [4996, 0]
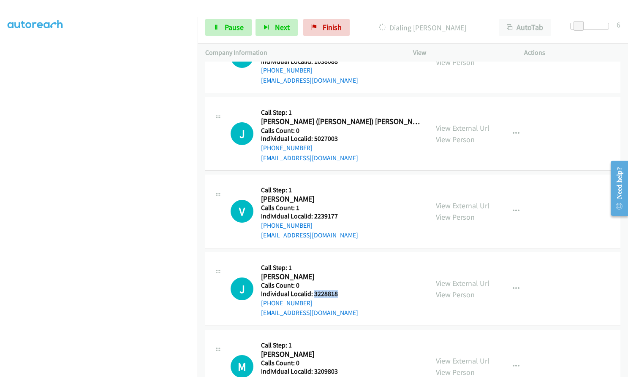
drag, startPoint x: 312, startPoint y: 283, endPoint x: 336, endPoint y: 283, distance: 23.6
click at [336, 290] on h5 "Individual Localid: 3228818" at bounding box center [309, 294] width 97 height 8
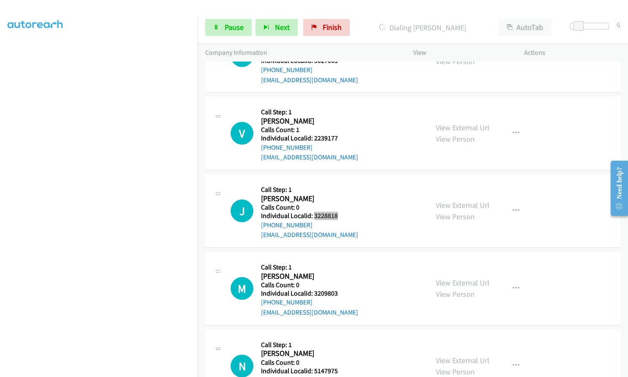
scroll to position [5113, 0]
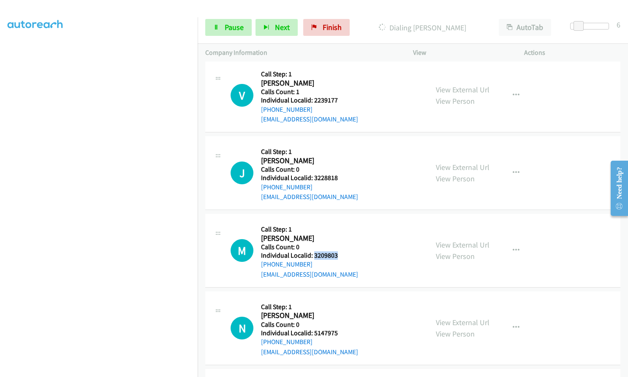
drag, startPoint x: 314, startPoint y: 246, endPoint x: 341, endPoint y: 246, distance: 27.0
click at [341, 246] on div "M Callback Scheduled Call Step: 1 [PERSON_NAME] America/New_York Calls Count: 0…" at bounding box center [325, 251] width 190 height 58
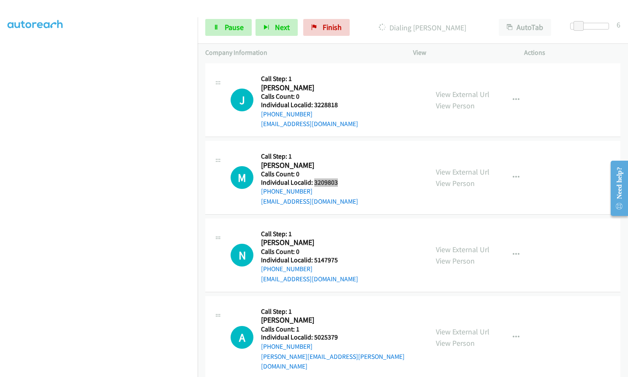
scroll to position [5186, 0]
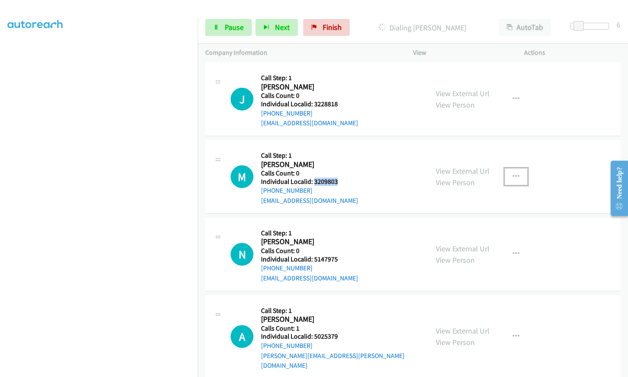
click at [507, 168] on button "button" at bounding box center [515, 176] width 23 height 17
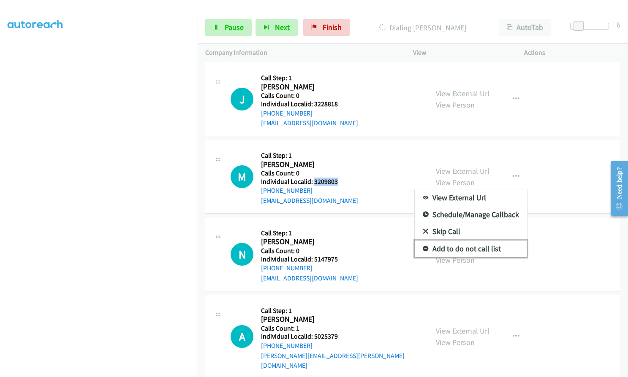
drag, startPoint x: 422, startPoint y: 236, endPoint x: 414, endPoint y: 233, distance: 8.1
click at [422, 246] on icon at bounding box center [425, 249] width 6 height 6
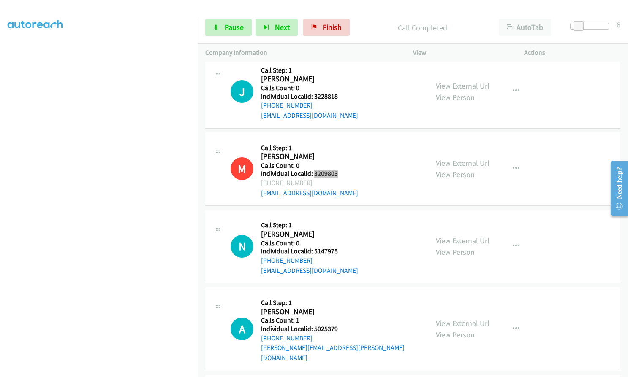
scroll to position [5215, 0]
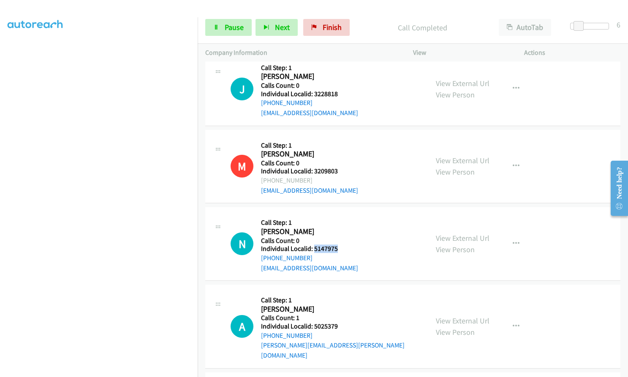
drag, startPoint x: 314, startPoint y: 239, endPoint x: 339, endPoint y: 240, distance: 25.3
click at [339, 240] on div "N Callback Scheduled Call Step: 1 [PERSON_NAME] America/New_York Calls Count: 0…" at bounding box center [325, 244] width 190 height 58
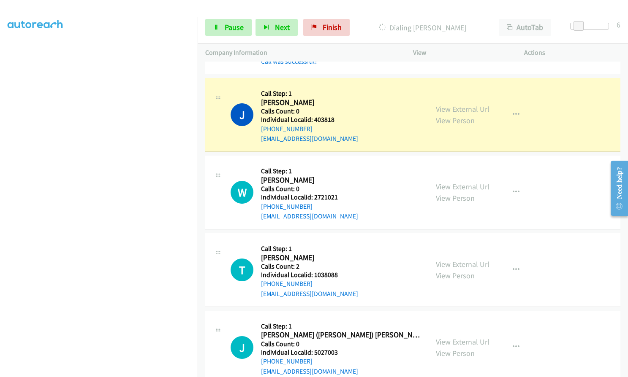
scroll to position [4821, 0]
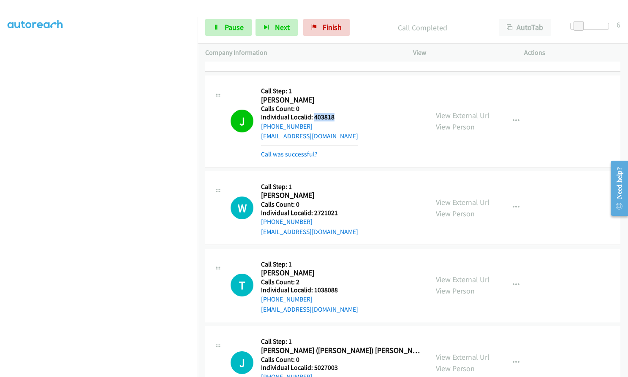
drag, startPoint x: 313, startPoint y: 107, endPoint x: 337, endPoint y: 105, distance: 24.1
click at [337, 105] on div "J Callback Scheduled Call Step: 1 [PERSON_NAME] America/[GEOGRAPHIC_DATA] Calls…" at bounding box center [325, 121] width 190 height 76
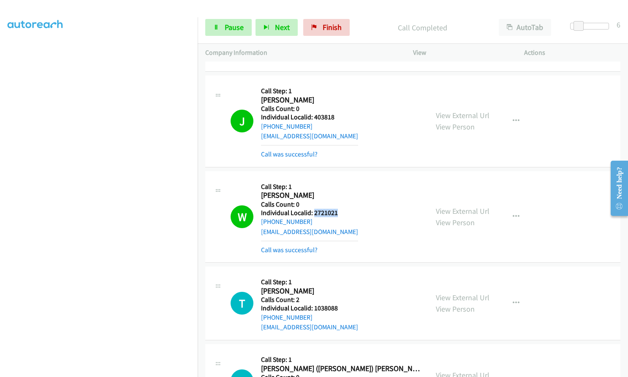
drag, startPoint x: 313, startPoint y: 201, endPoint x: 339, endPoint y: 201, distance: 25.7
click at [339, 201] on div "W Callback Scheduled Call Step: 1 [PERSON_NAME] America/Los_Angeles Calls Count…" at bounding box center [325, 217] width 190 height 76
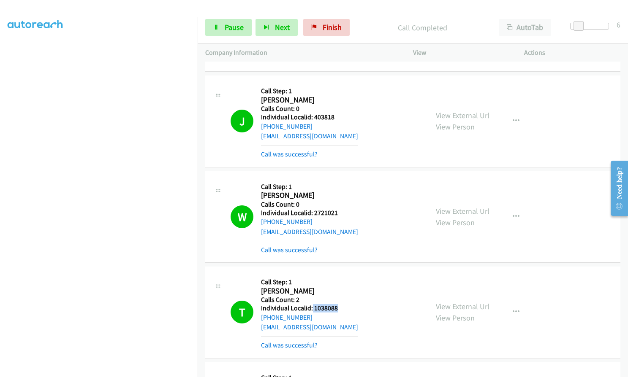
drag, startPoint x: 311, startPoint y: 297, endPoint x: 338, endPoint y: 297, distance: 27.0
click at [338, 297] on div "T Callback Scheduled Call Step: 1 [PERSON_NAME] America/New_York Calls Count: 2…" at bounding box center [325, 312] width 190 height 76
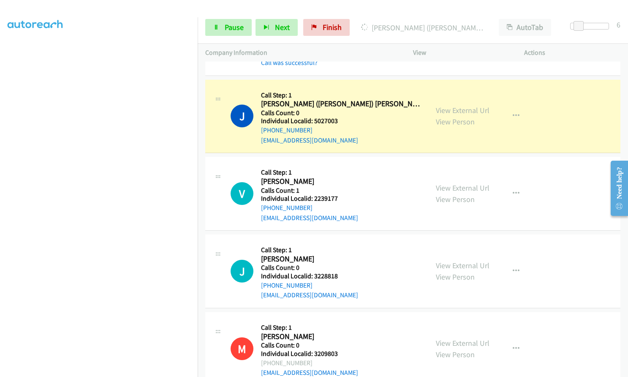
scroll to position [5106, 0]
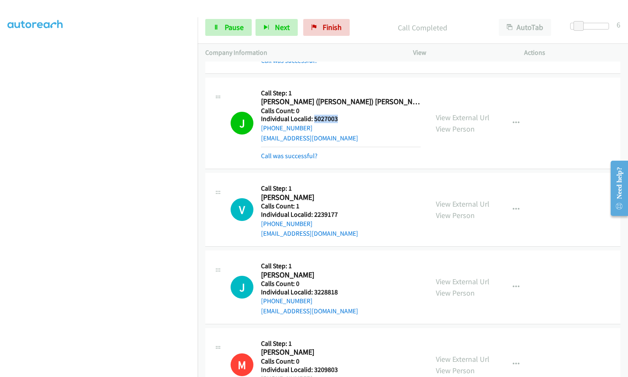
drag, startPoint x: 313, startPoint y: 108, endPoint x: 339, endPoint y: 108, distance: 26.2
click at [339, 108] on div "J Callback Scheduled Call Step: 1 [PERSON_NAME] ([PERSON_NAME]) [PERSON_NAME] A…" at bounding box center [325, 123] width 190 height 76
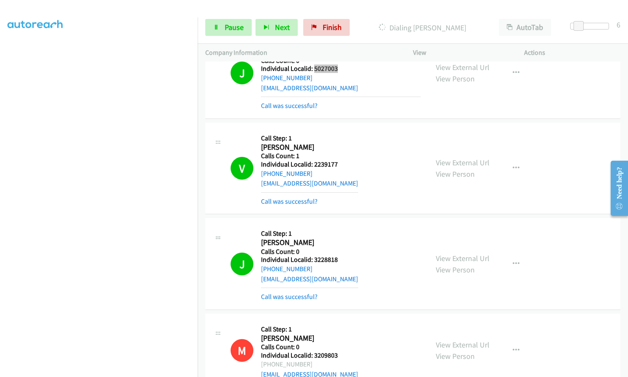
scroll to position [5138, 0]
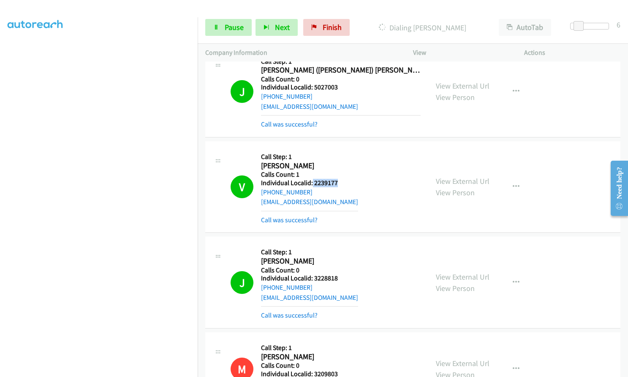
drag, startPoint x: 311, startPoint y: 171, endPoint x: 340, endPoint y: 171, distance: 28.7
click at [340, 171] on div "V Callback Scheduled Call Step: 1 [PERSON_NAME] America/[GEOGRAPHIC_DATA] Calls…" at bounding box center [325, 187] width 190 height 76
drag, startPoint x: 314, startPoint y: 269, endPoint x: 336, endPoint y: 269, distance: 21.9
click at [336, 269] on div "J Callback Scheduled Call Step: 1 [PERSON_NAME] America/[GEOGRAPHIC_DATA] Calls…" at bounding box center [325, 282] width 190 height 76
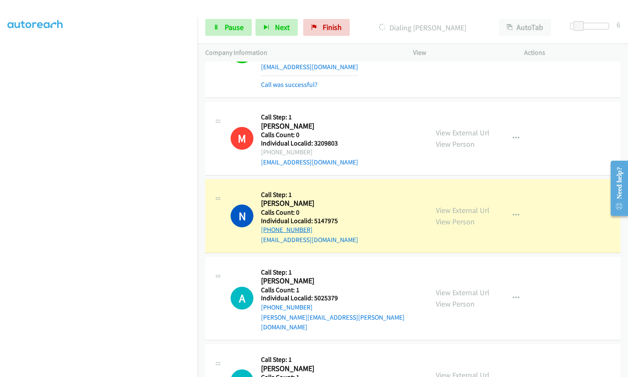
scroll to position [5370, 0]
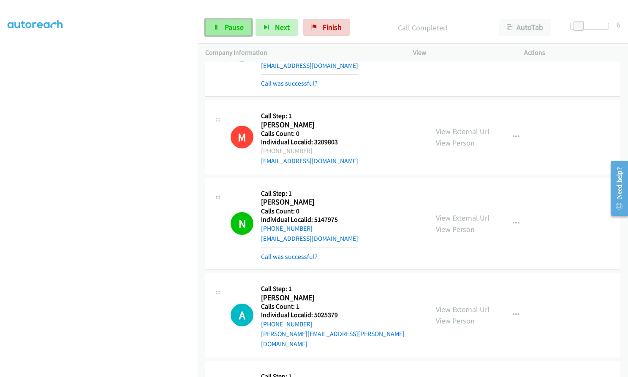
click at [229, 32] on link "Pause" at bounding box center [228, 27] width 46 height 17
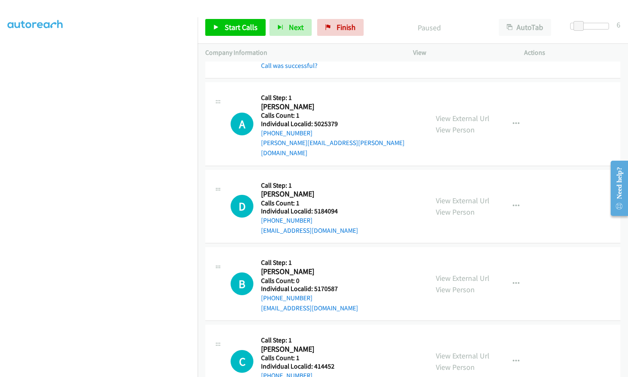
scroll to position [5560, 0]
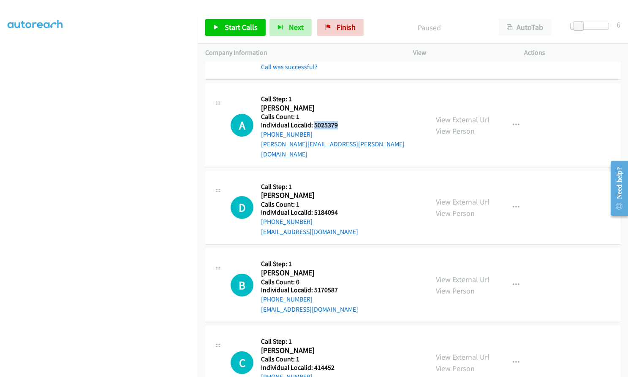
drag, startPoint x: 313, startPoint y: 116, endPoint x: 339, endPoint y: 116, distance: 26.2
click at [339, 116] on div "A Callback Scheduled Call Step: 1 [PERSON_NAME] America/New_York Calls Count: 1…" at bounding box center [325, 125] width 190 height 68
drag, startPoint x: 311, startPoint y: 191, endPoint x: 338, endPoint y: 193, distance: 26.7
click at [338, 193] on div "D Callback Scheduled Call Step: 1 [PERSON_NAME] America/[GEOGRAPHIC_DATA] Calls…" at bounding box center [325, 208] width 190 height 58
drag, startPoint x: 323, startPoint y: 269, endPoint x: 341, endPoint y: 269, distance: 17.3
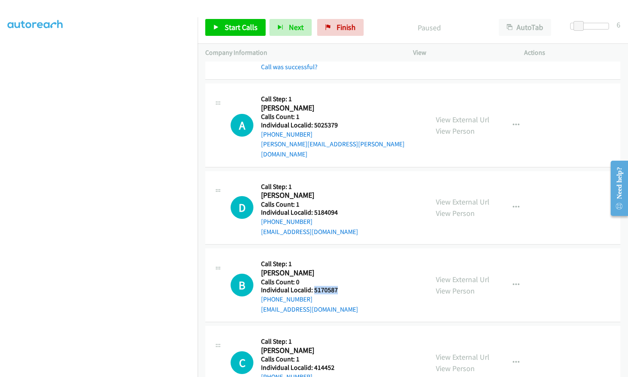
click at [341, 269] on div "B Callback Scheduled Call Step: 1 [PERSON_NAME] America/New_York Calls Count: 0…" at bounding box center [325, 285] width 190 height 58
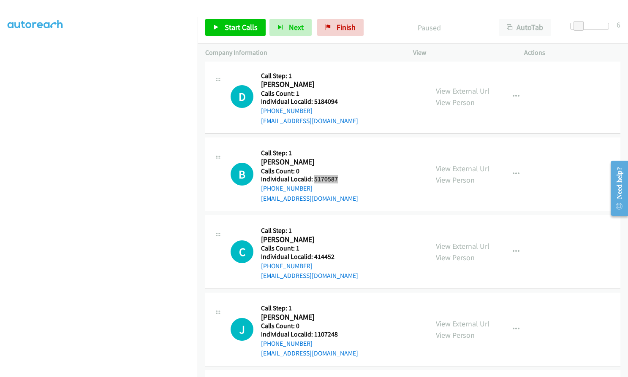
scroll to position [5676, 0]
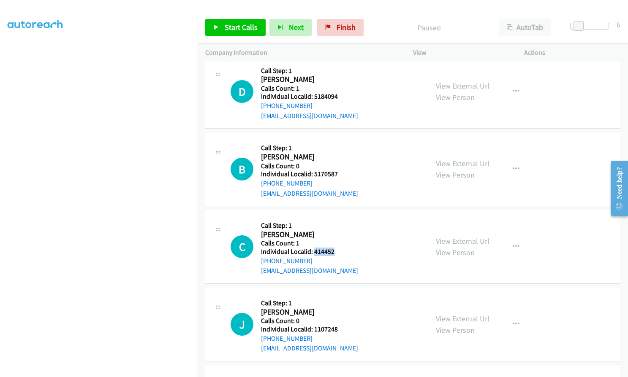
drag, startPoint x: 314, startPoint y: 232, endPoint x: 334, endPoint y: 232, distance: 20.3
click at [334, 232] on div "C Callback Scheduled Call Step: 1 [PERSON_NAME] America/New_York Calls Count: 1…" at bounding box center [325, 247] width 190 height 58
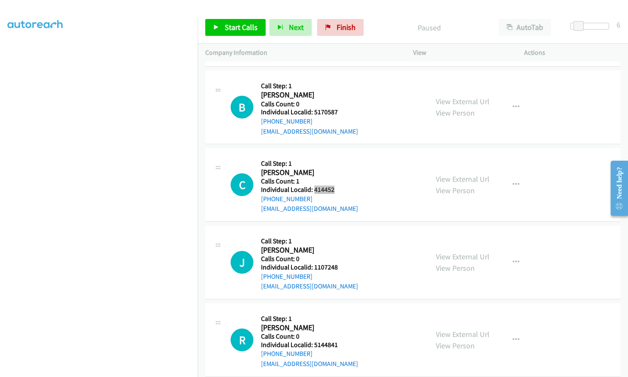
scroll to position [5750, 0]
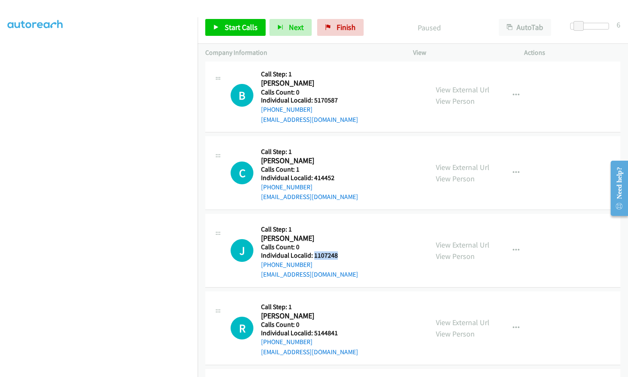
drag, startPoint x: 313, startPoint y: 236, endPoint x: 340, endPoint y: 235, distance: 26.6
click at [340, 235] on div "J Callback Scheduled Call Step: 1 [PERSON_NAME] America/New_York Calls Count: 0…" at bounding box center [325, 251] width 190 height 58
drag, startPoint x: 322, startPoint y: 311, endPoint x: 337, endPoint y: 311, distance: 14.8
click at [337, 311] on div "R Callback Scheduled Call Step: 1 [PERSON_NAME] America/New_York Calls Count: 0…" at bounding box center [325, 328] width 190 height 58
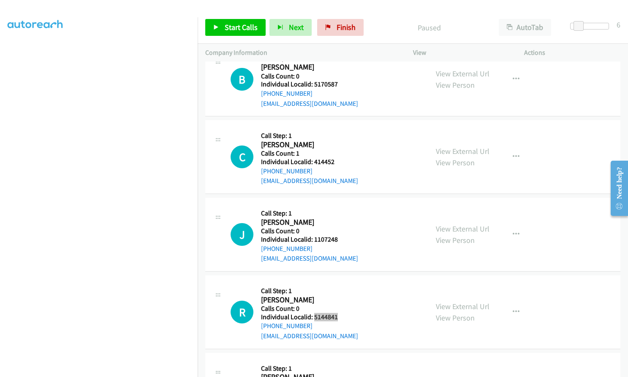
scroll to position [5813, 0]
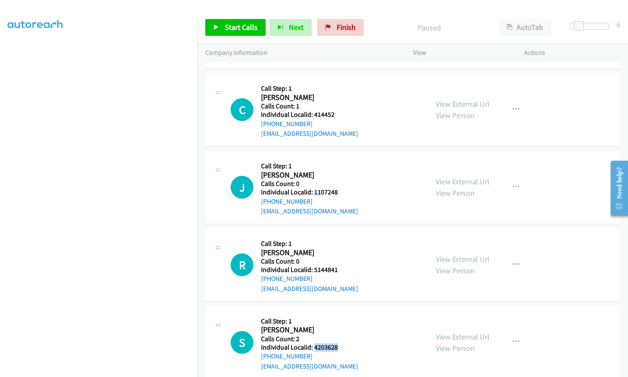
drag, startPoint x: 313, startPoint y: 327, endPoint x: 339, endPoint y: 327, distance: 26.2
click at [339, 327] on div "S Callback Scheduled Call Step: 1 [PERSON_NAME] America/[GEOGRAPHIC_DATA] Calls…" at bounding box center [325, 343] width 190 height 58
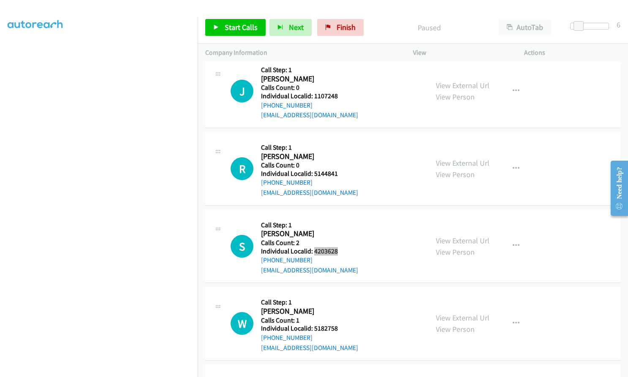
scroll to position [5919, 0]
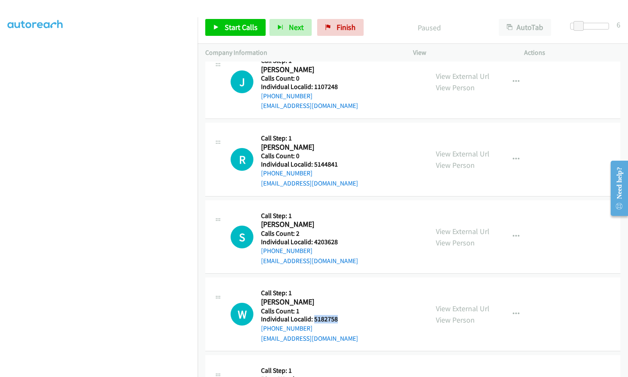
drag, startPoint x: 314, startPoint y: 299, endPoint x: 344, endPoint y: 299, distance: 30.4
click at [344, 299] on div "W Callback Scheduled Call Step: 1 [PERSON_NAME] America/[GEOGRAPHIC_DATA] Calls…" at bounding box center [325, 314] width 190 height 58
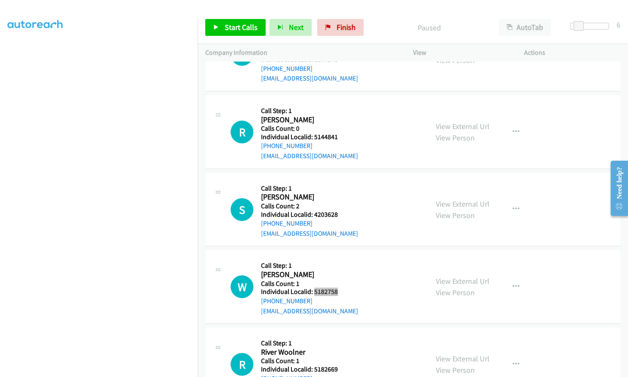
scroll to position [6024, 0]
drag, startPoint x: 313, startPoint y: 270, endPoint x: 338, endPoint y: 271, distance: 25.8
click at [338, 271] on div "R Callback Scheduled Call Step: 1 River Woolner America/New_York Calls Count: 1…" at bounding box center [325, 286] width 190 height 58
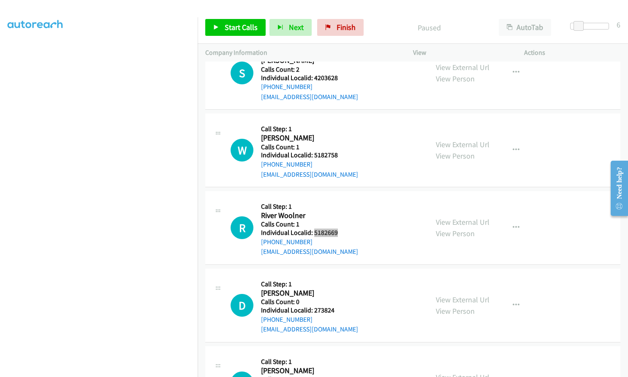
scroll to position [6098, 0]
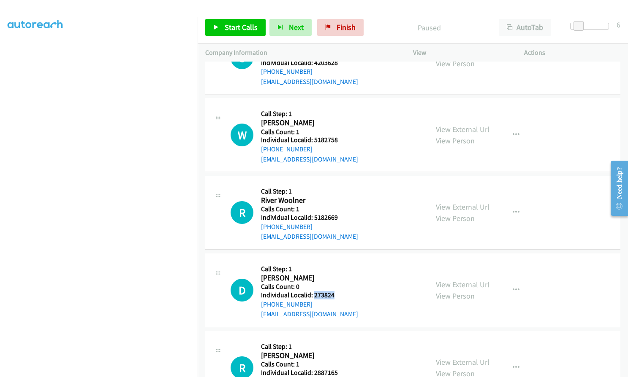
drag, startPoint x: 314, startPoint y: 273, endPoint x: 334, endPoint y: 274, distance: 19.8
click at [334, 274] on div "D Callback Scheduled Call Step: 1 [PERSON_NAME] America/New_York Calls Count: 0…" at bounding box center [325, 290] width 190 height 58
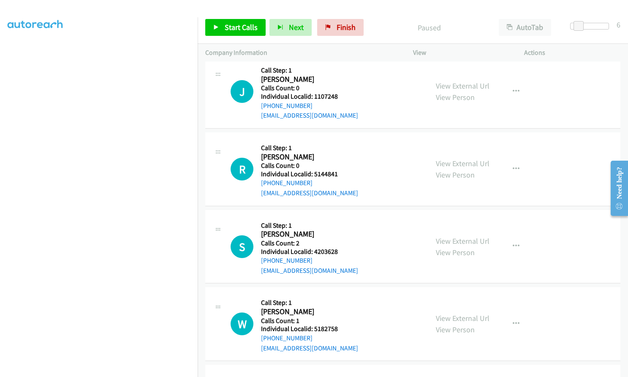
scroll to position [5908, 0]
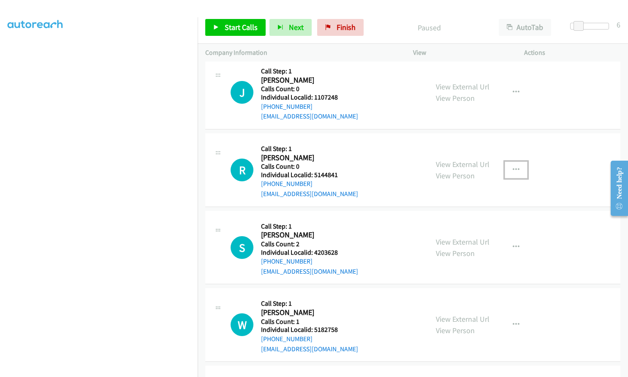
click at [518, 162] on button "button" at bounding box center [515, 170] width 23 height 17
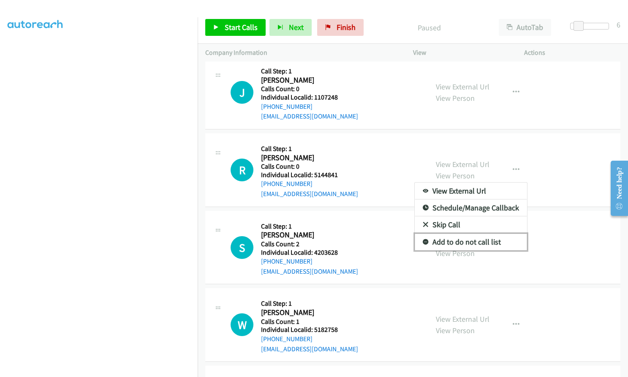
click at [422, 240] on icon at bounding box center [425, 243] width 6 height 6
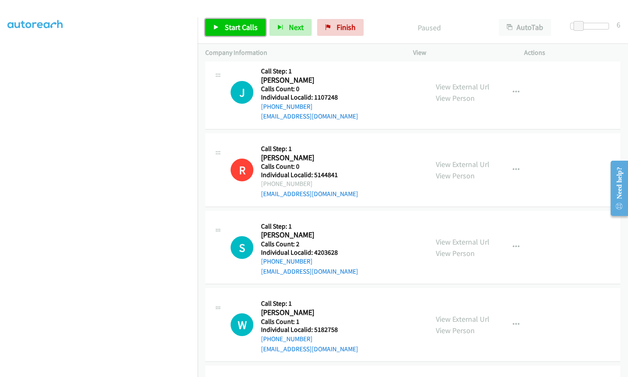
click at [231, 20] on link "Start Calls" at bounding box center [235, 27] width 60 height 17
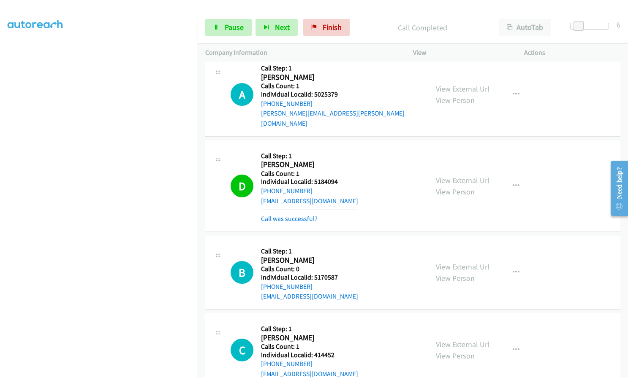
scroll to position [5592, 0]
drag, startPoint x: 324, startPoint y: 160, endPoint x: 338, endPoint y: 160, distance: 13.9
click at [338, 160] on div "D Callback Scheduled Call Step: 1 [PERSON_NAME] America/[GEOGRAPHIC_DATA] Calls…" at bounding box center [325, 185] width 190 height 76
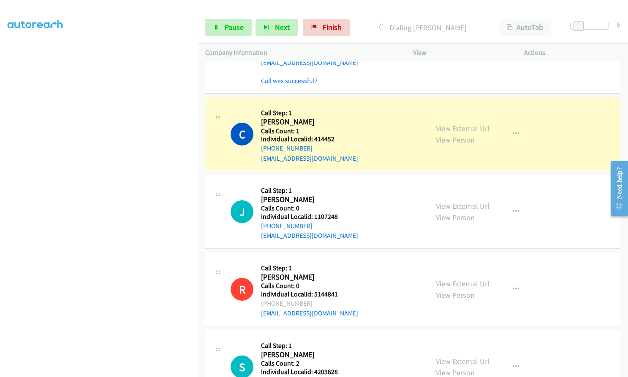
scroll to position [5834, 0]
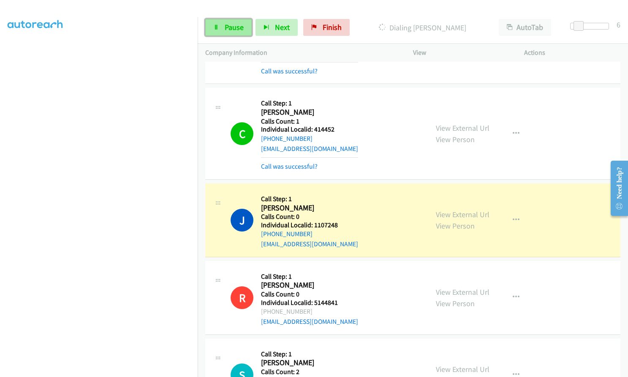
click at [235, 25] on span "Pause" at bounding box center [234, 27] width 19 height 10
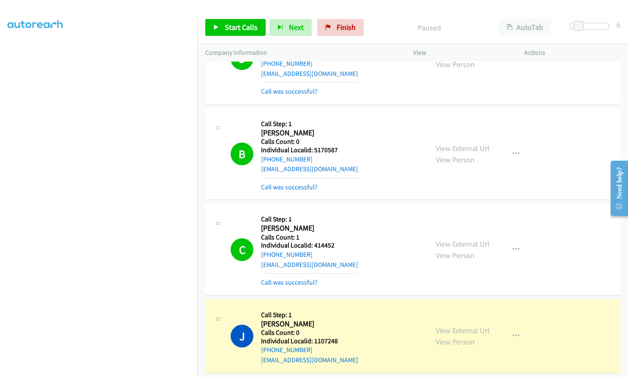
scroll to position [5708, 0]
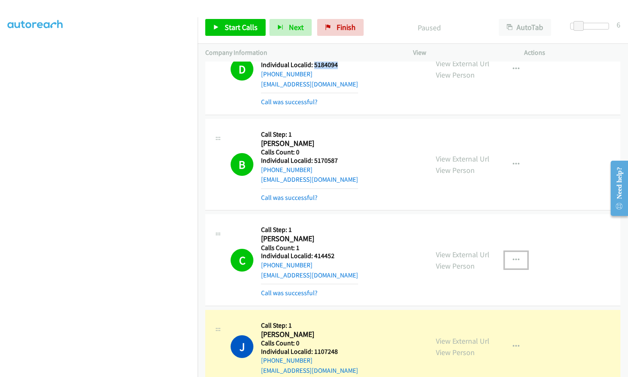
click at [507, 252] on button "button" at bounding box center [515, 260] width 23 height 17
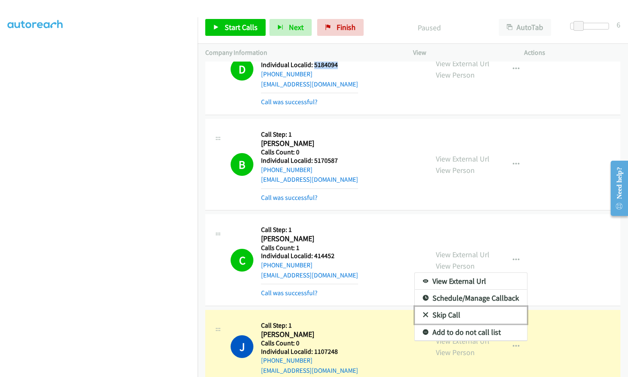
click at [422, 313] on icon at bounding box center [425, 316] width 6 height 6
